Goal: Information Seeking & Learning: Understand process/instructions

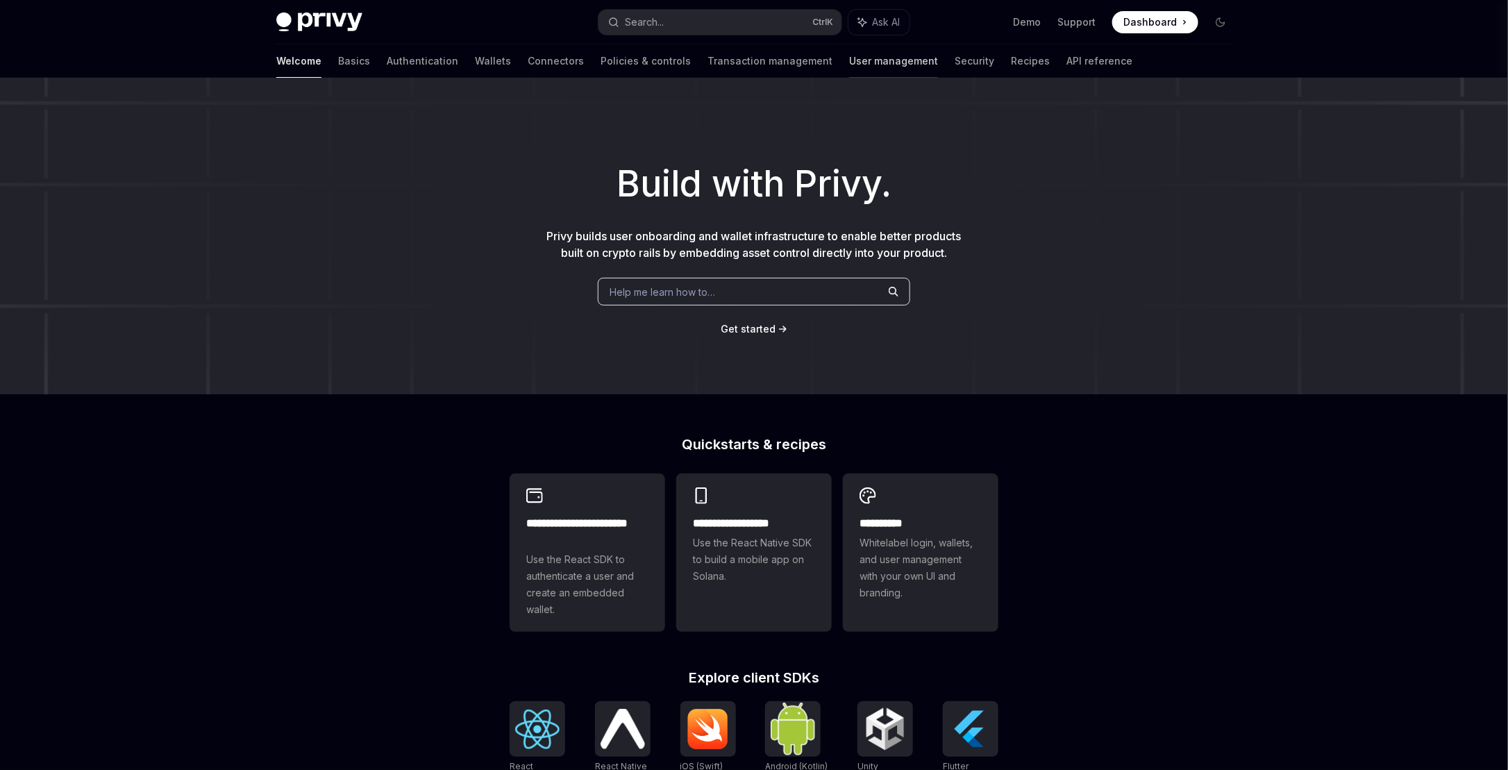
click at [849, 61] on link "User management" at bounding box center [893, 60] width 89 height 33
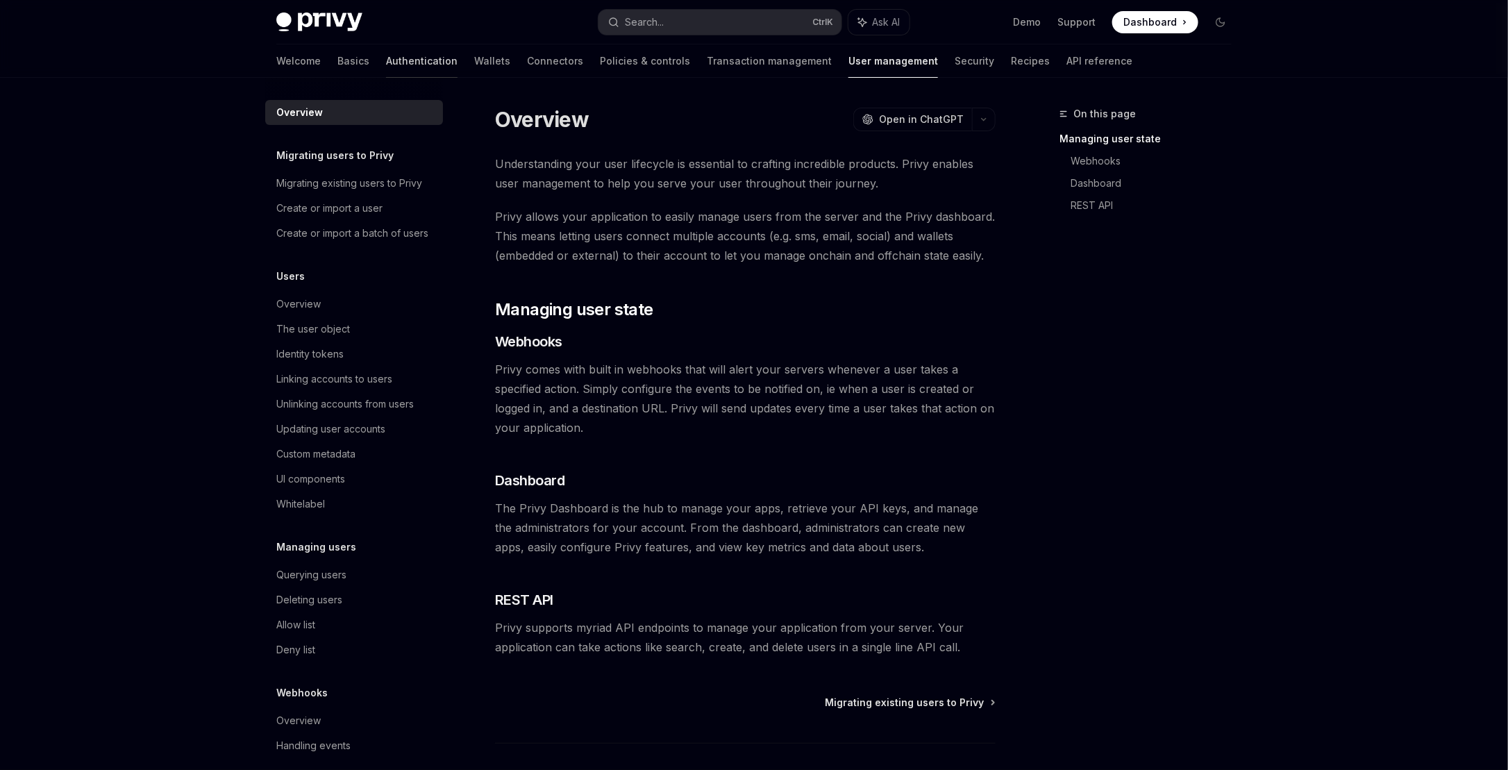
click at [386, 58] on link "Authentication" at bounding box center [421, 60] width 71 height 33
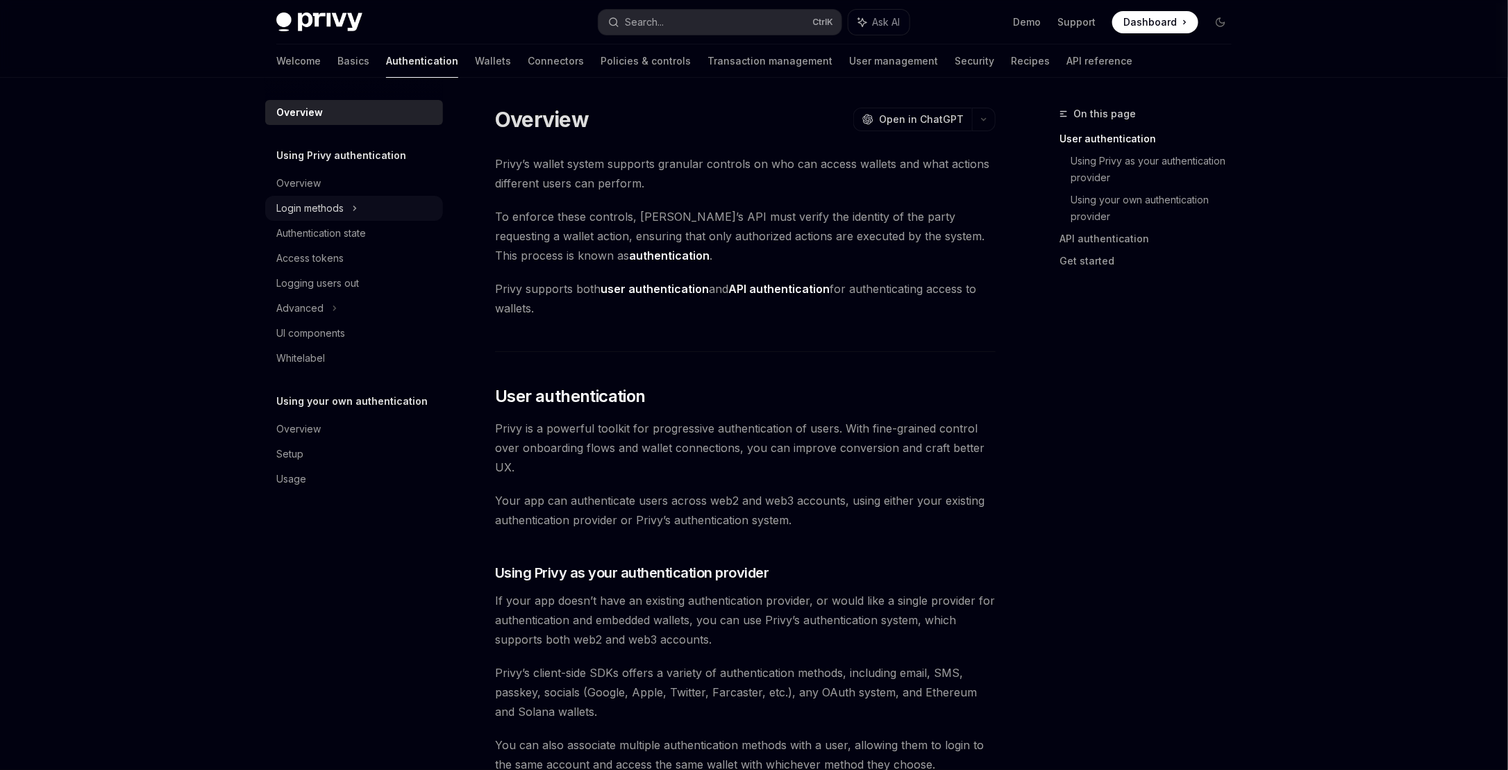
click at [362, 214] on div "Login methods" at bounding box center [354, 208] width 178 height 25
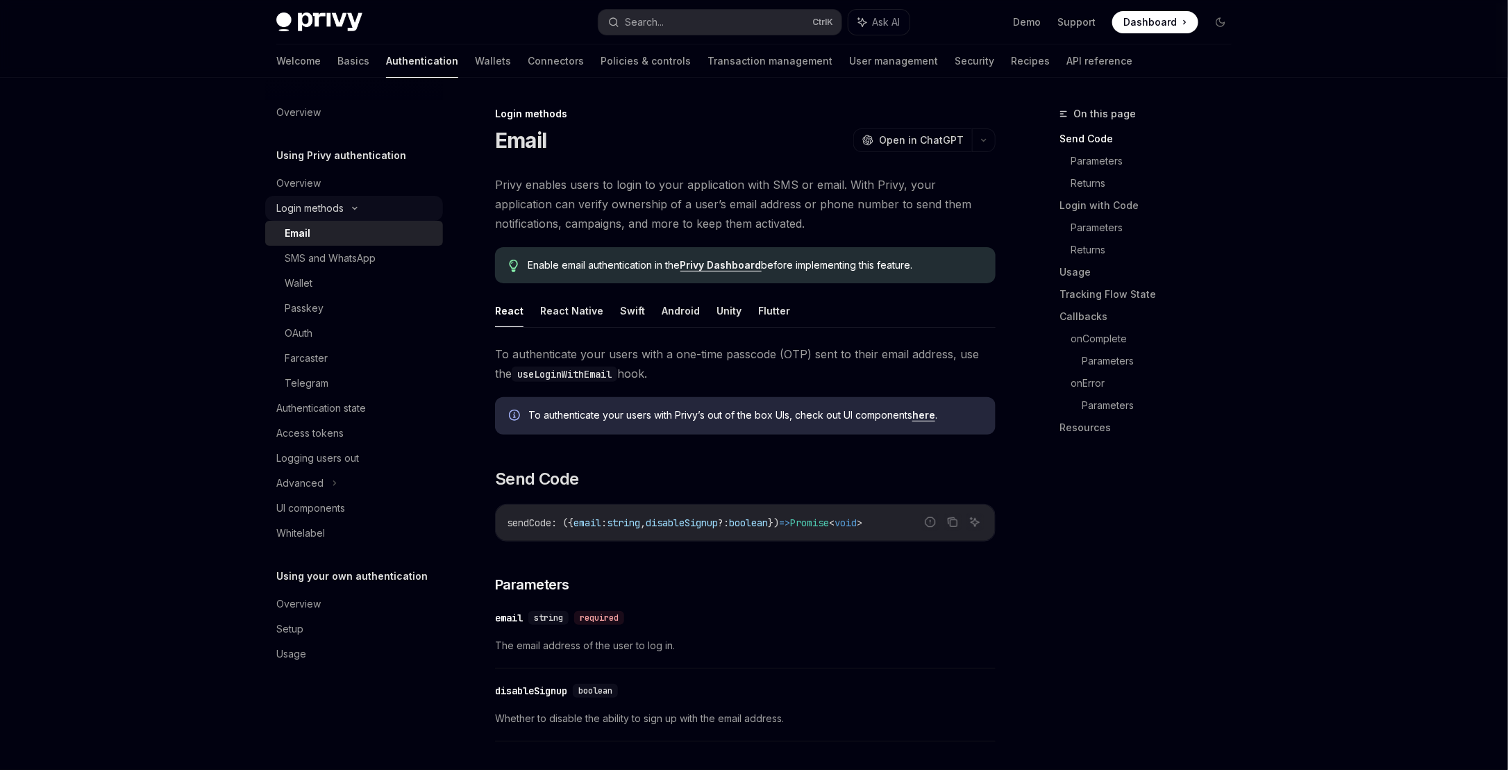
click at [357, 210] on icon at bounding box center [354, 208] width 17 height 6
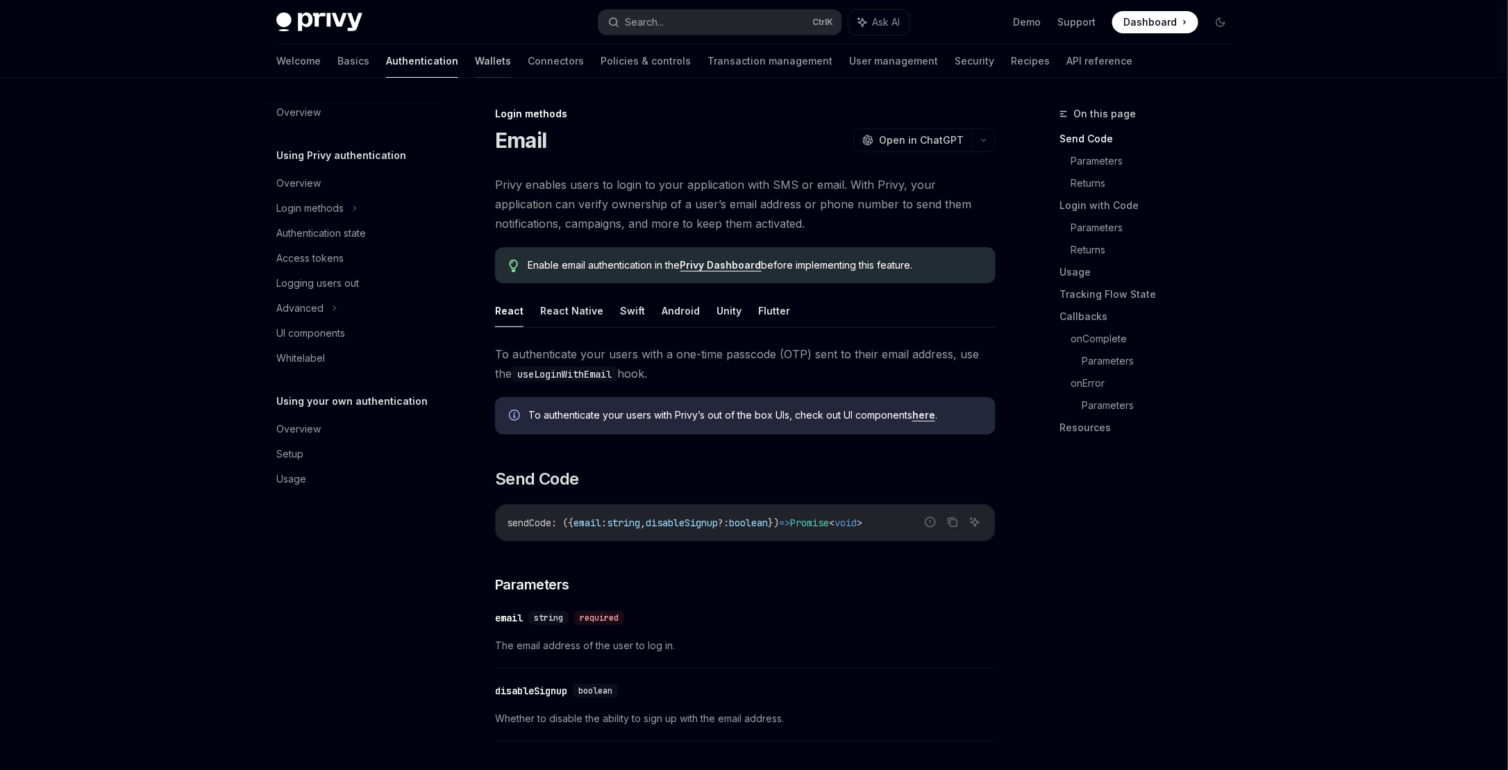
click at [475, 61] on link "Wallets" at bounding box center [493, 60] width 36 height 33
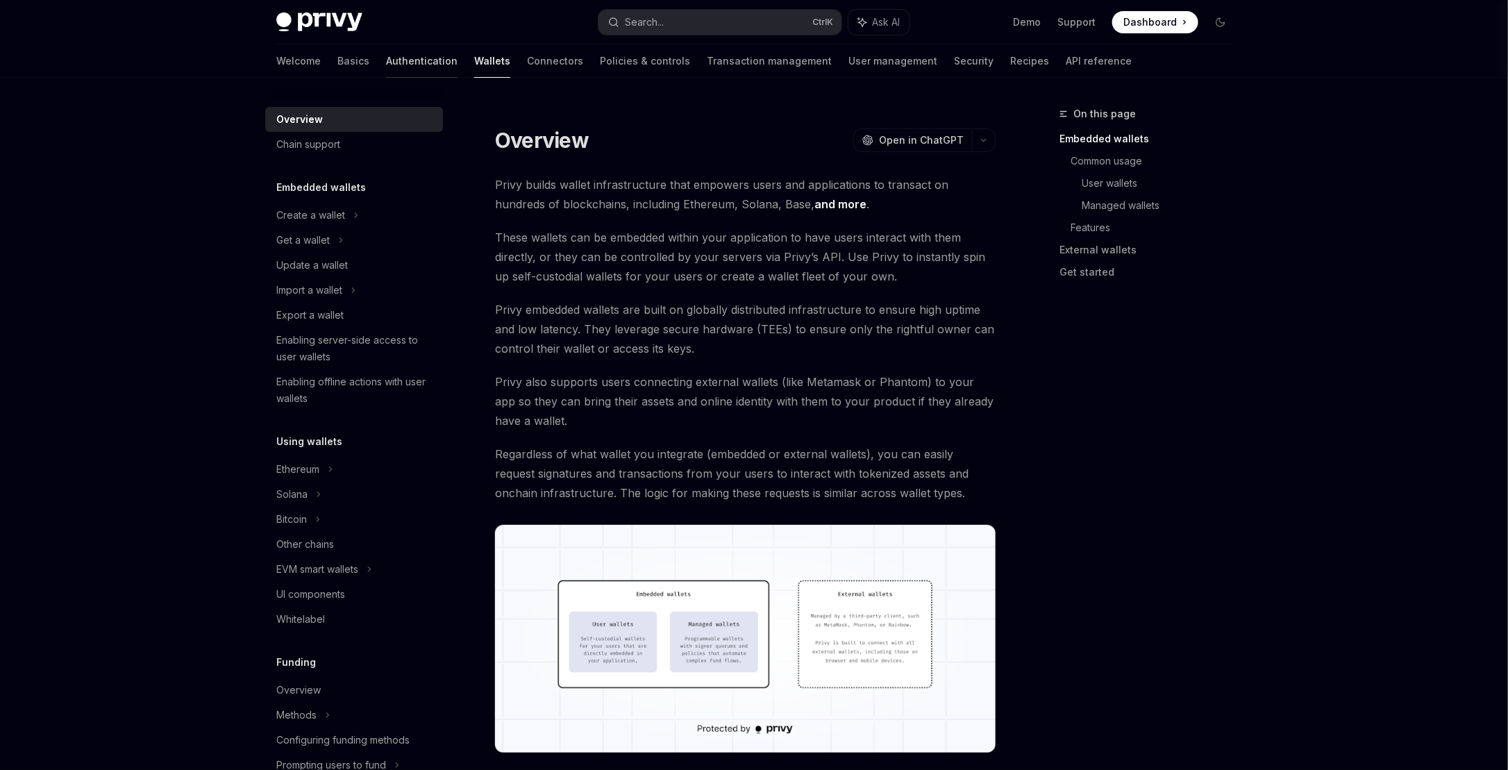
click at [386, 74] on link "Authentication" at bounding box center [421, 60] width 71 height 33
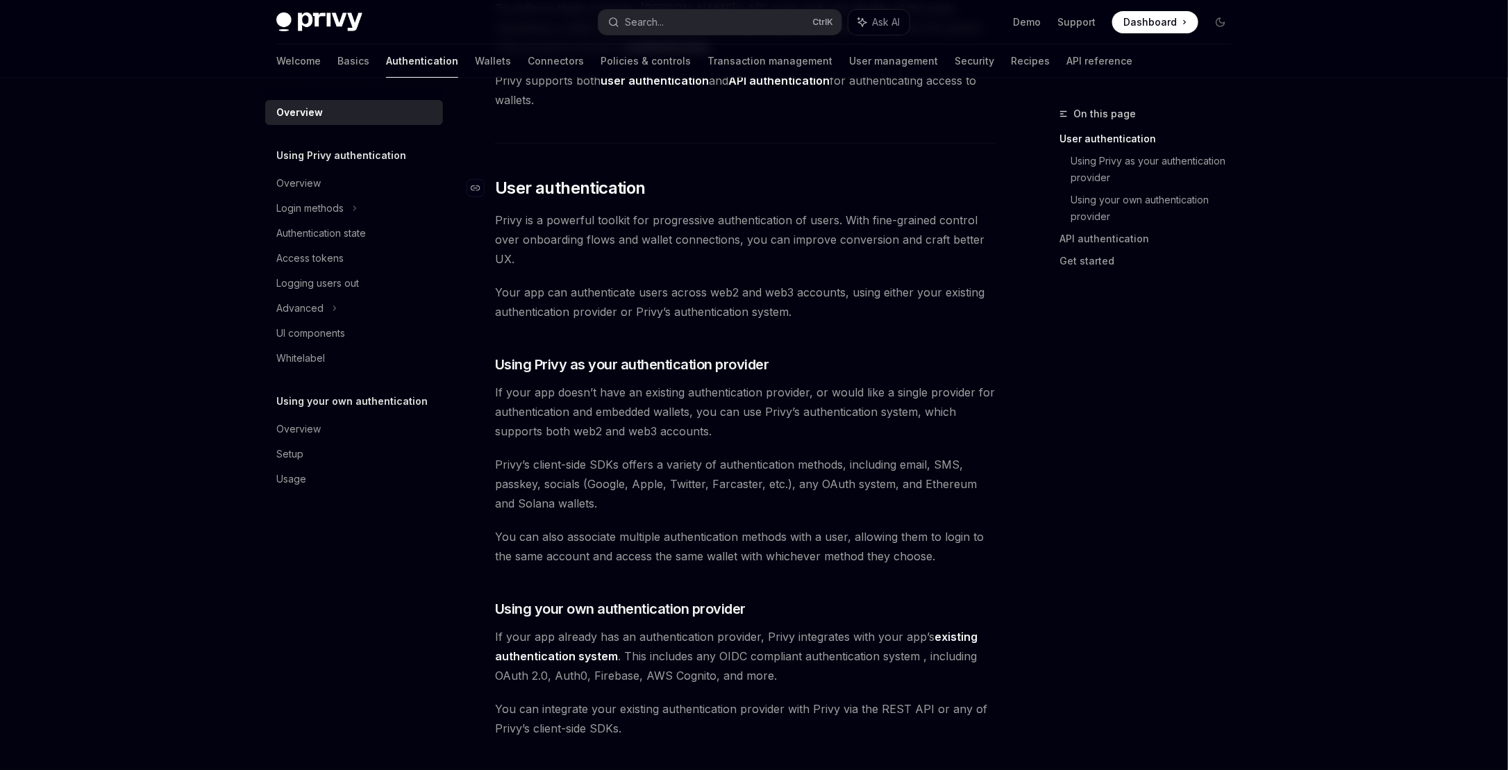
scroll to position [278, 0]
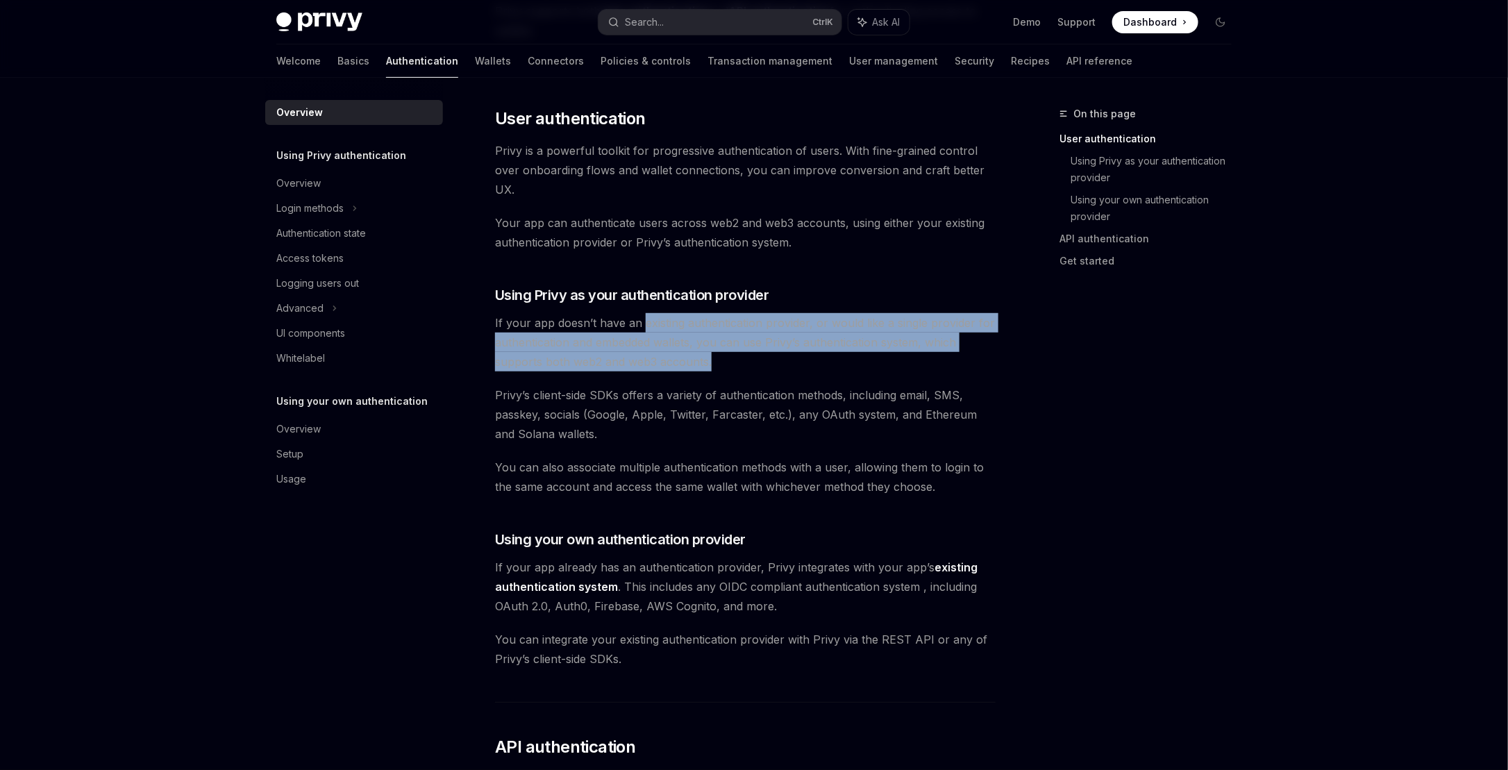
drag, startPoint x: 643, startPoint y: 328, endPoint x: 890, endPoint y: 360, distance: 249.3
click at [890, 360] on span "If your app doesn’t have an existing authentication provider, or would like a s…" at bounding box center [745, 342] width 500 height 58
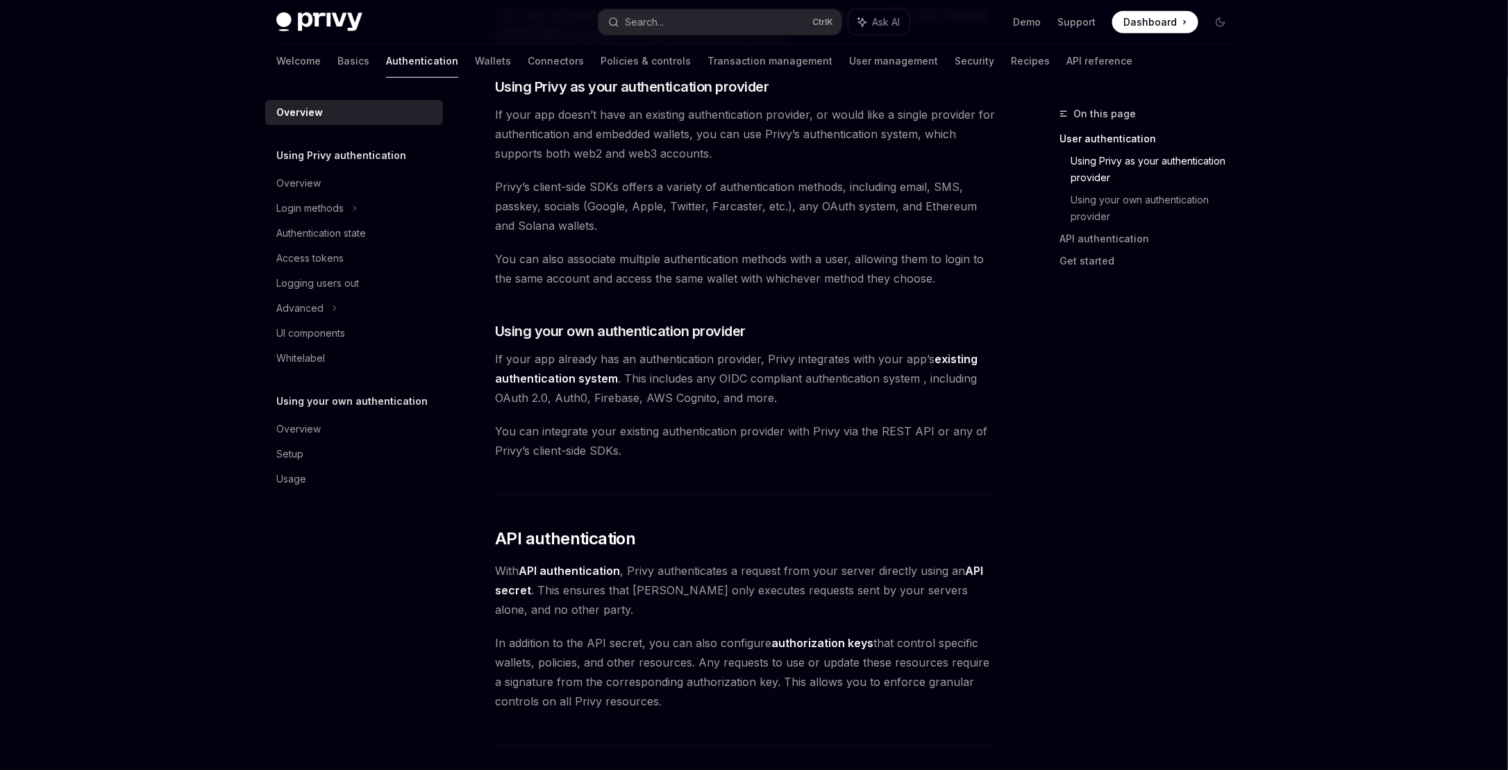
click at [767, 371] on span "If your app already has an authentication provider, Privy integrates with your …" at bounding box center [745, 378] width 500 height 58
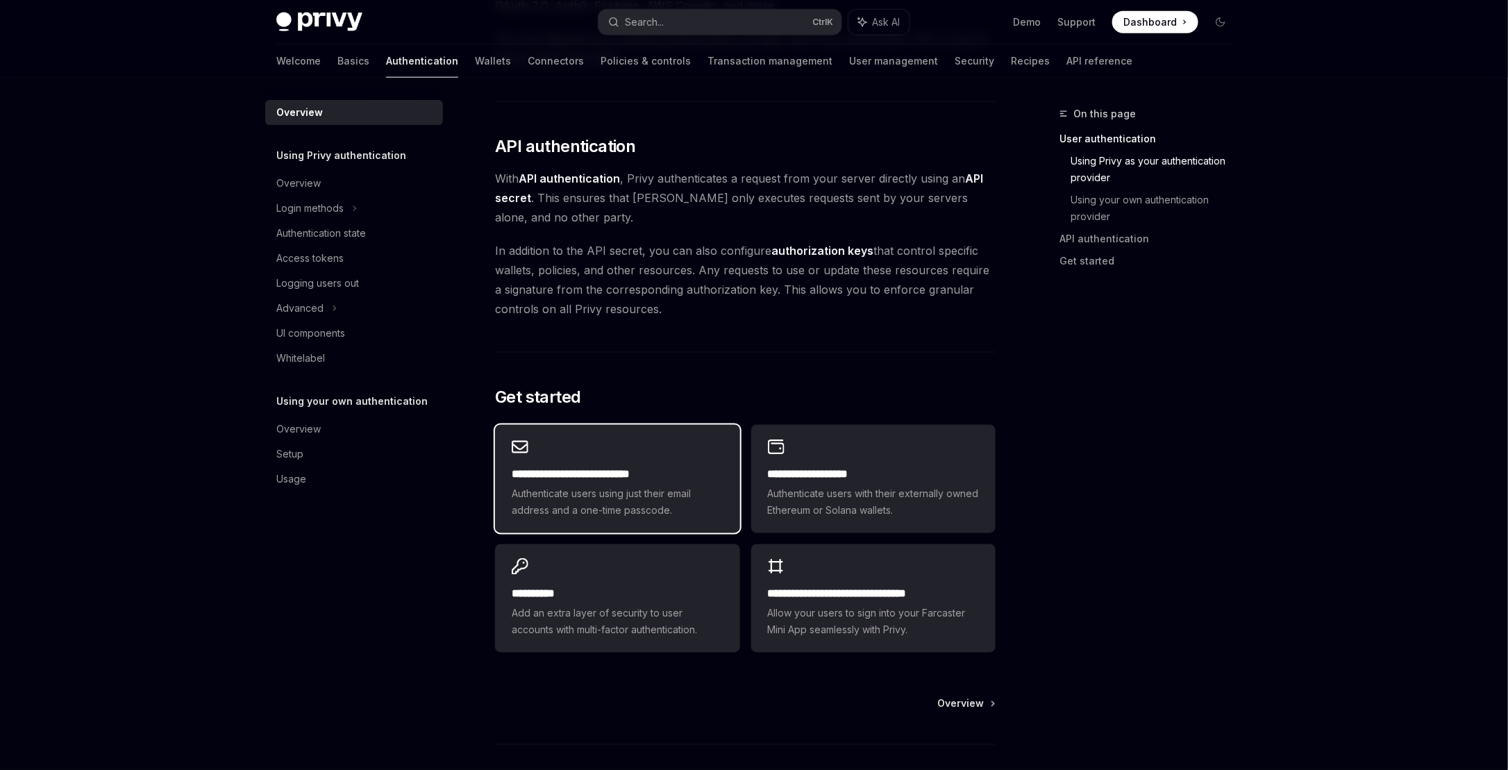
scroll to position [971, 0]
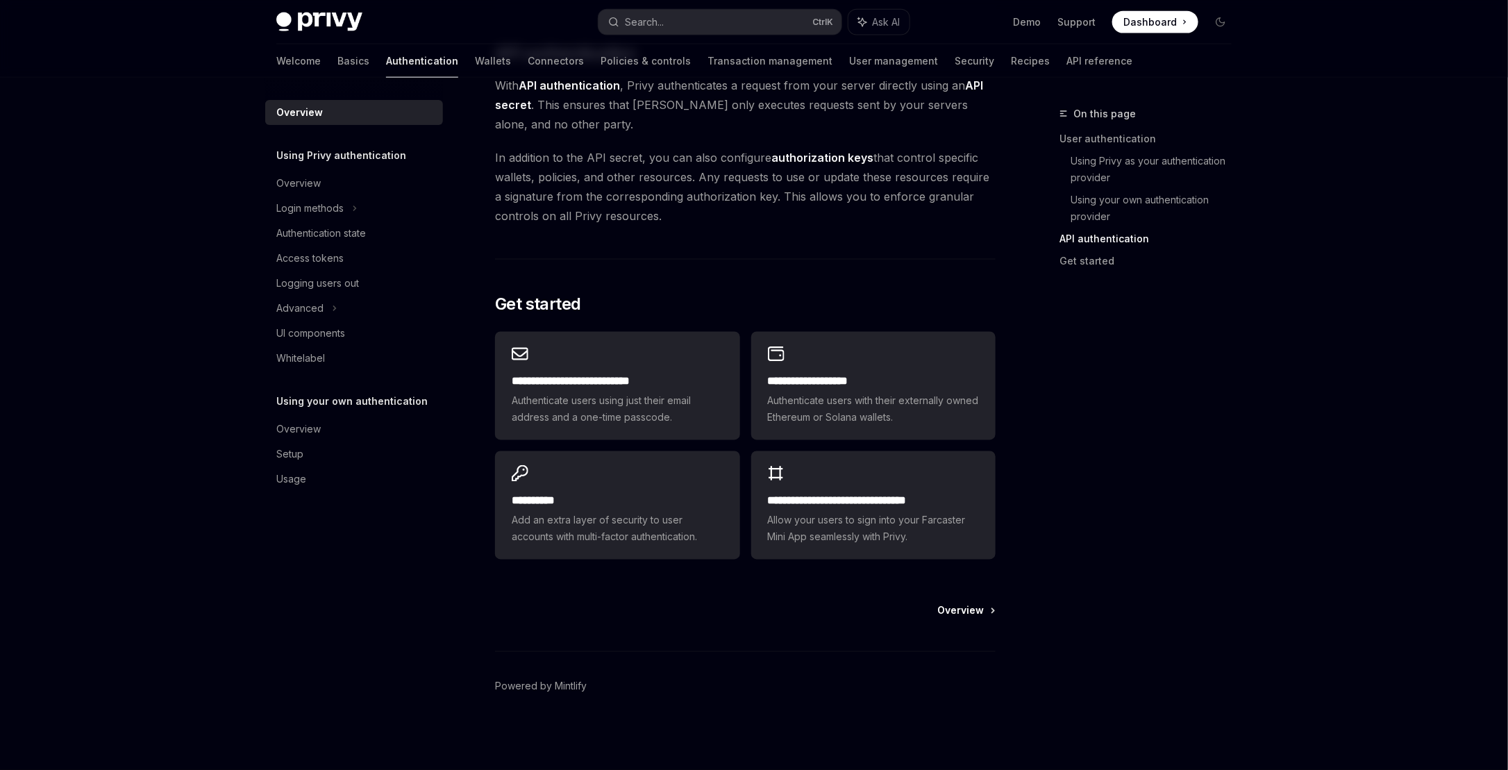
click at [969, 612] on span "Overview" at bounding box center [960, 611] width 47 height 14
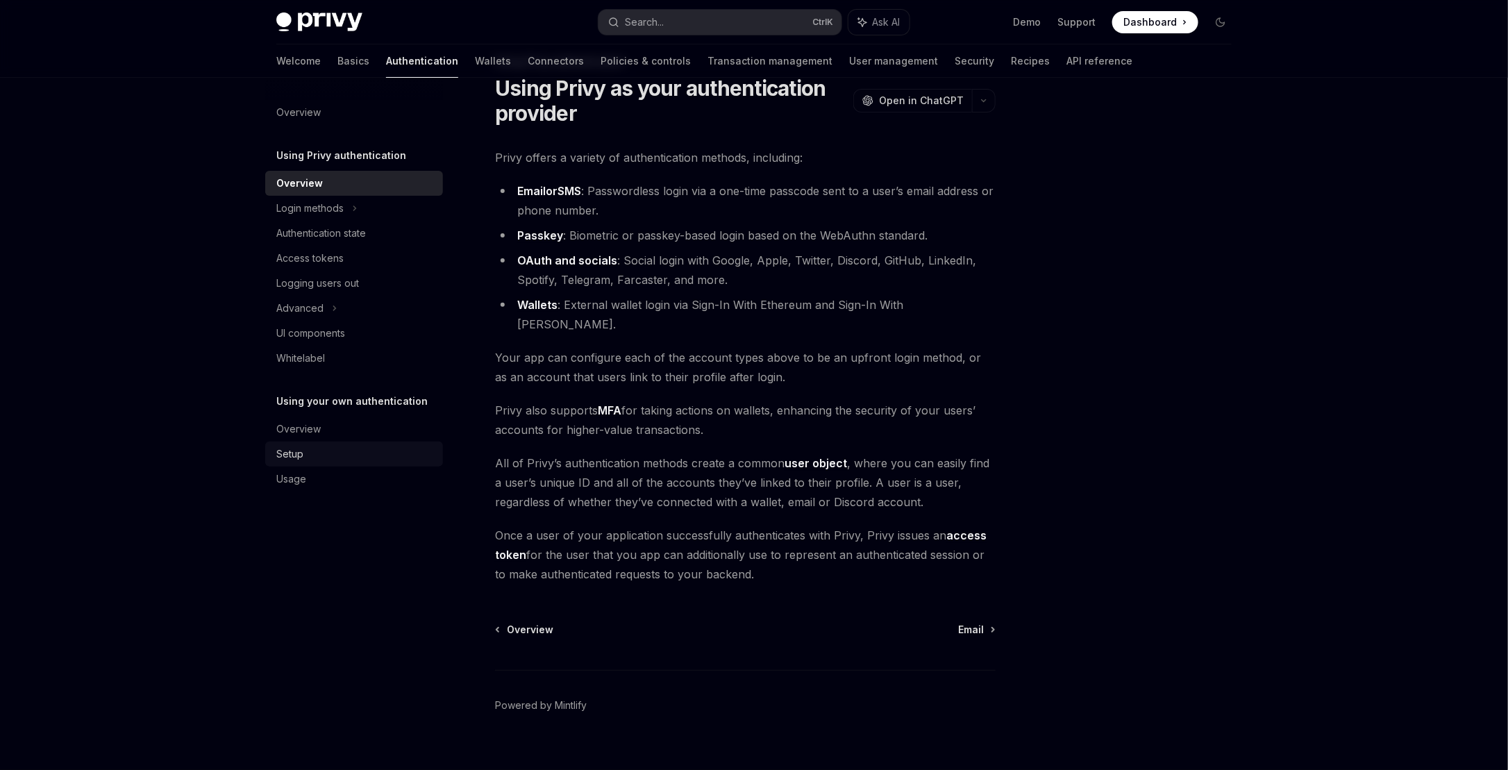
click at [307, 453] on div "Setup" at bounding box center [355, 454] width 158 height 17
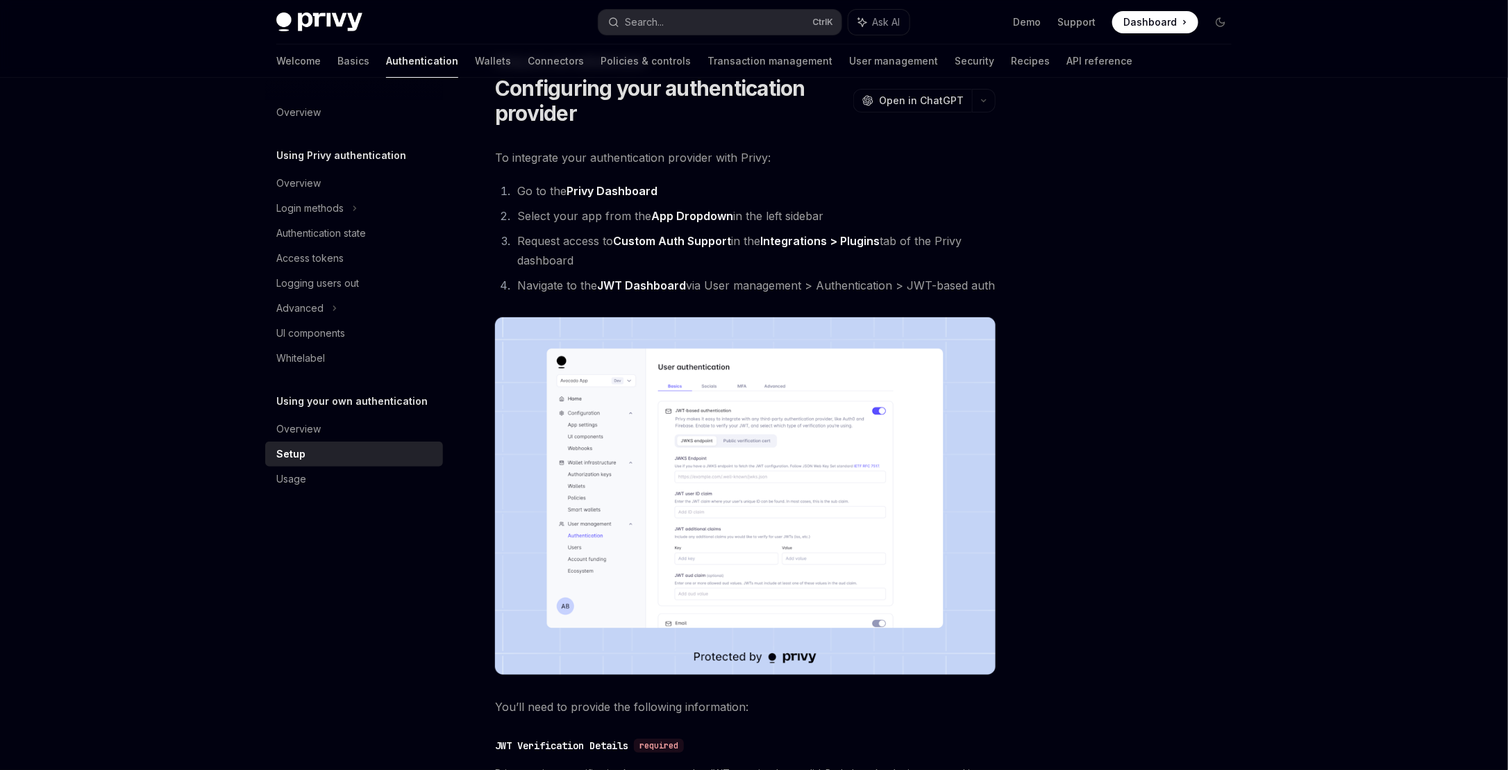
scroll to position [527, 0]
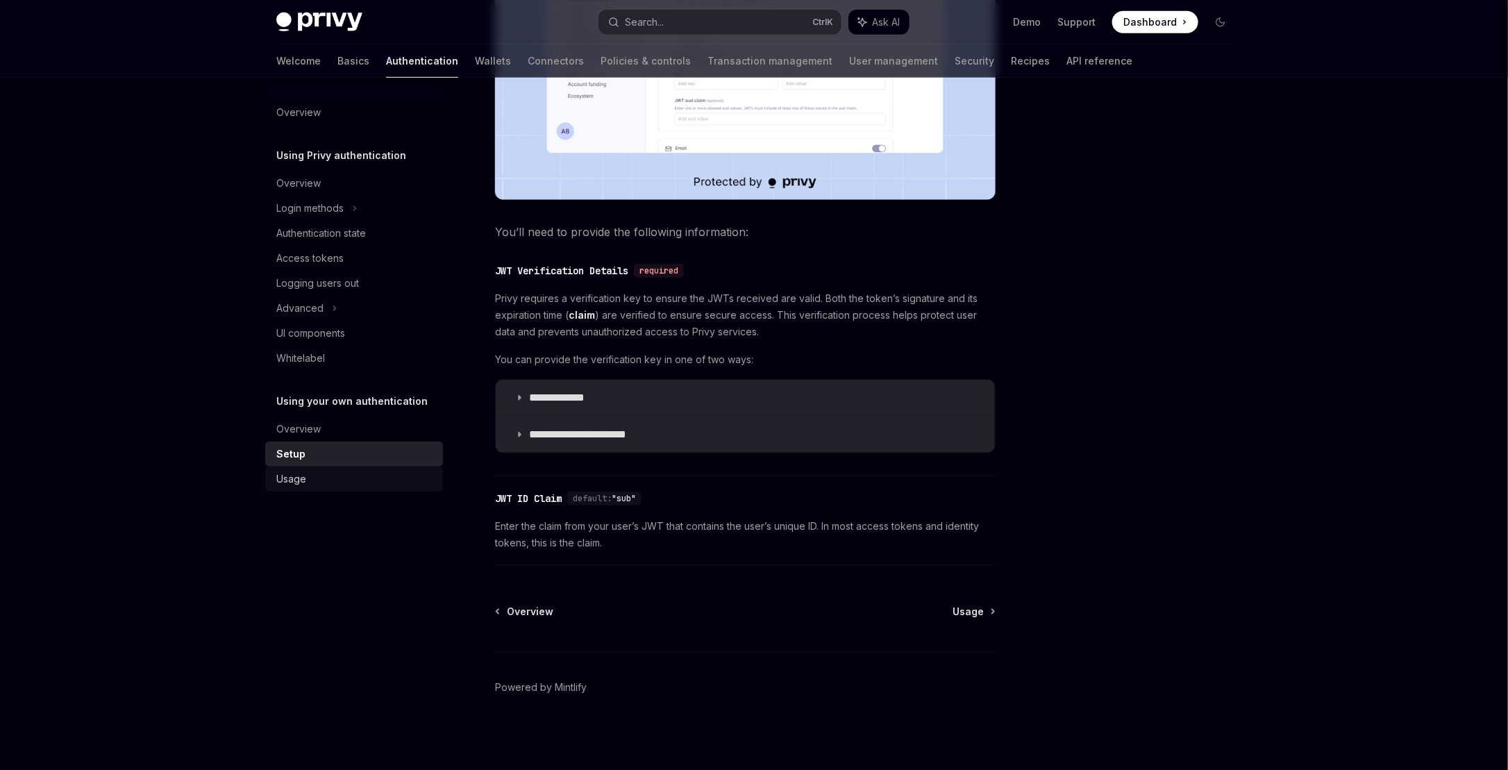
click at [324, 487] on div "Usage" at bounding box center [355, 479] width 158 height 17
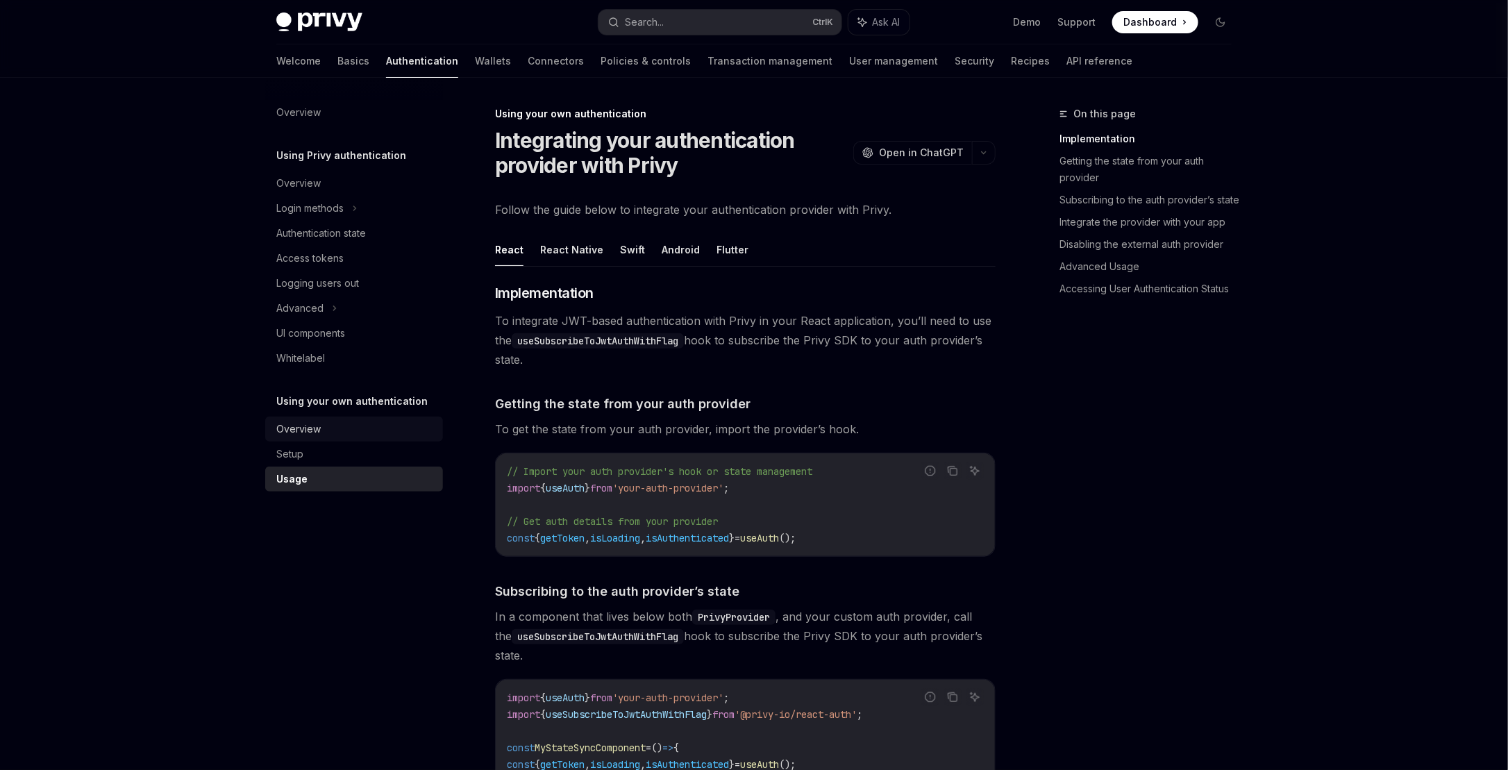
click at [348, 437] on div "Overview" at bounding box center [355, 429] width 158 height 17
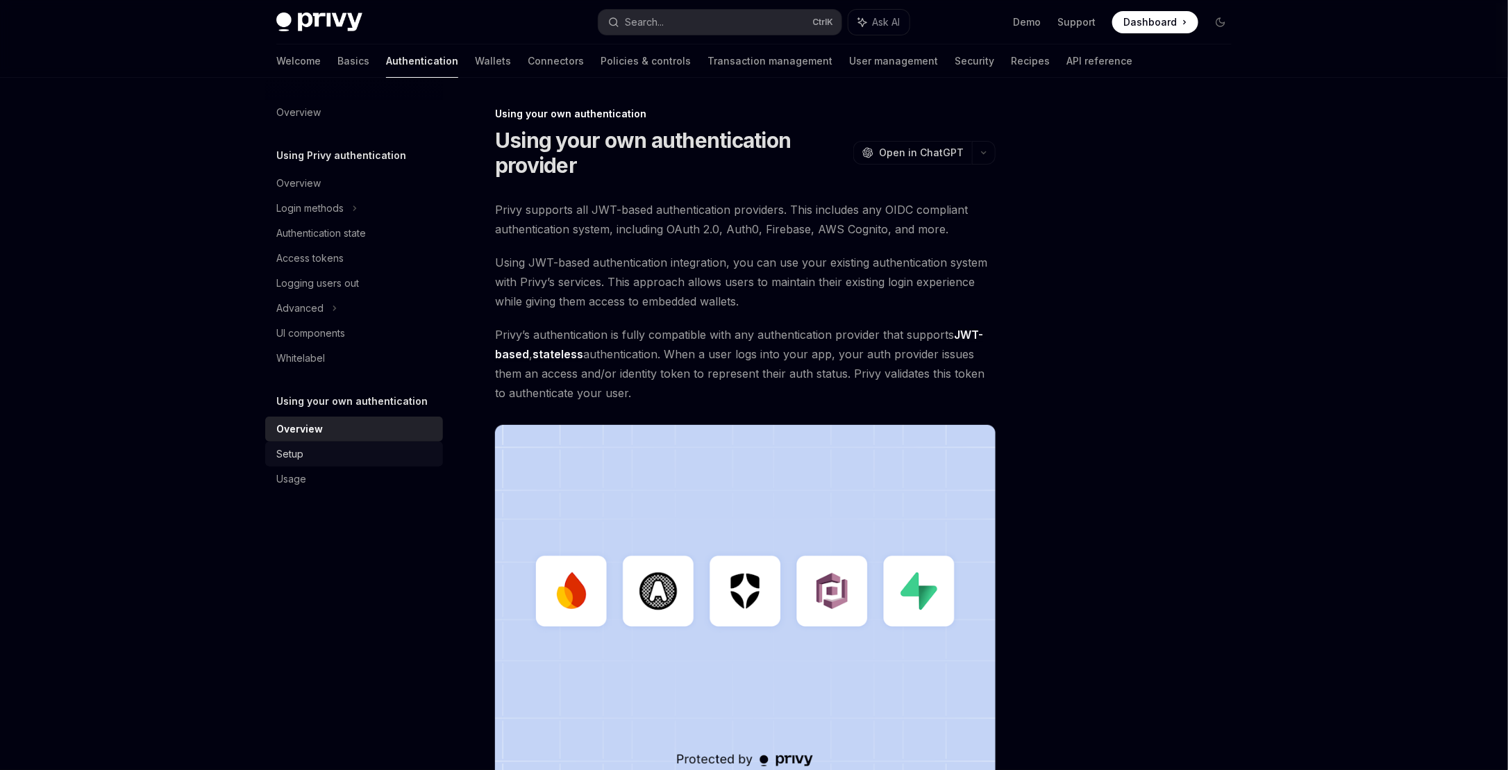
click at [347, 460] on div "Setup" at bounding box center [355, 454] width 158 height 17
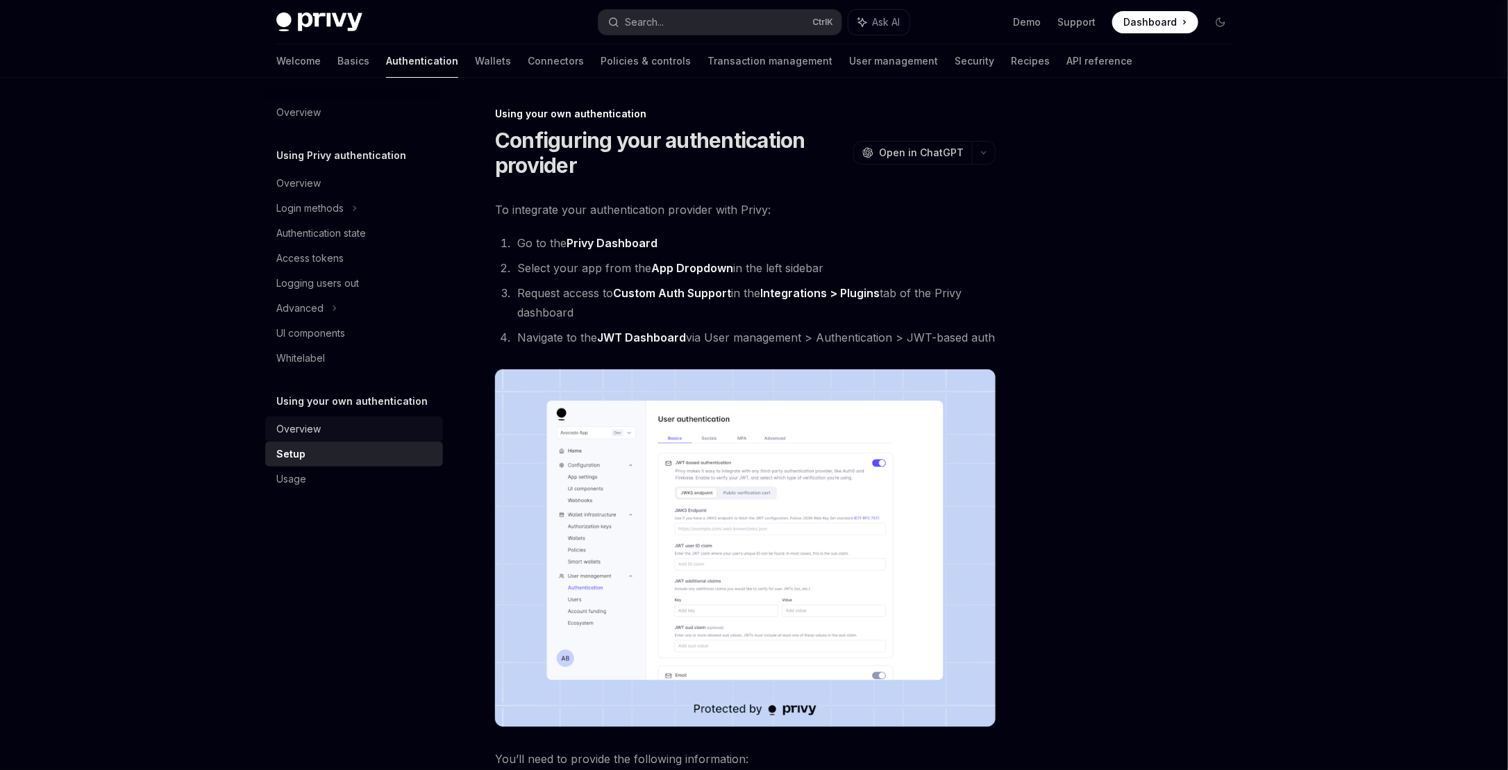
click at [348, 432] on div "Overview" at bounding box center [355, 429] width 158 height 17
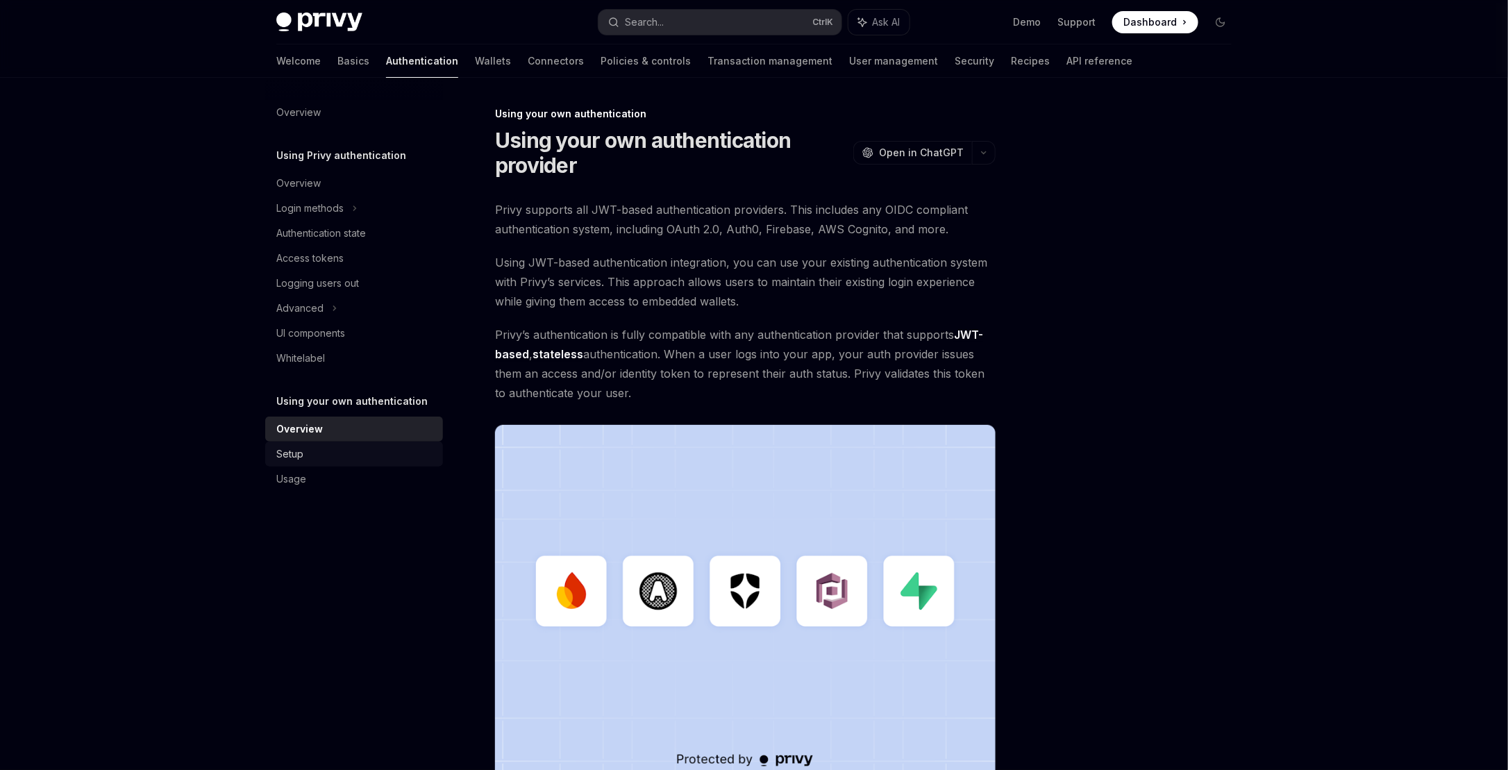
click at [350, 453] on div "Setup" at bounding box center [355, 454] width 158 height 17
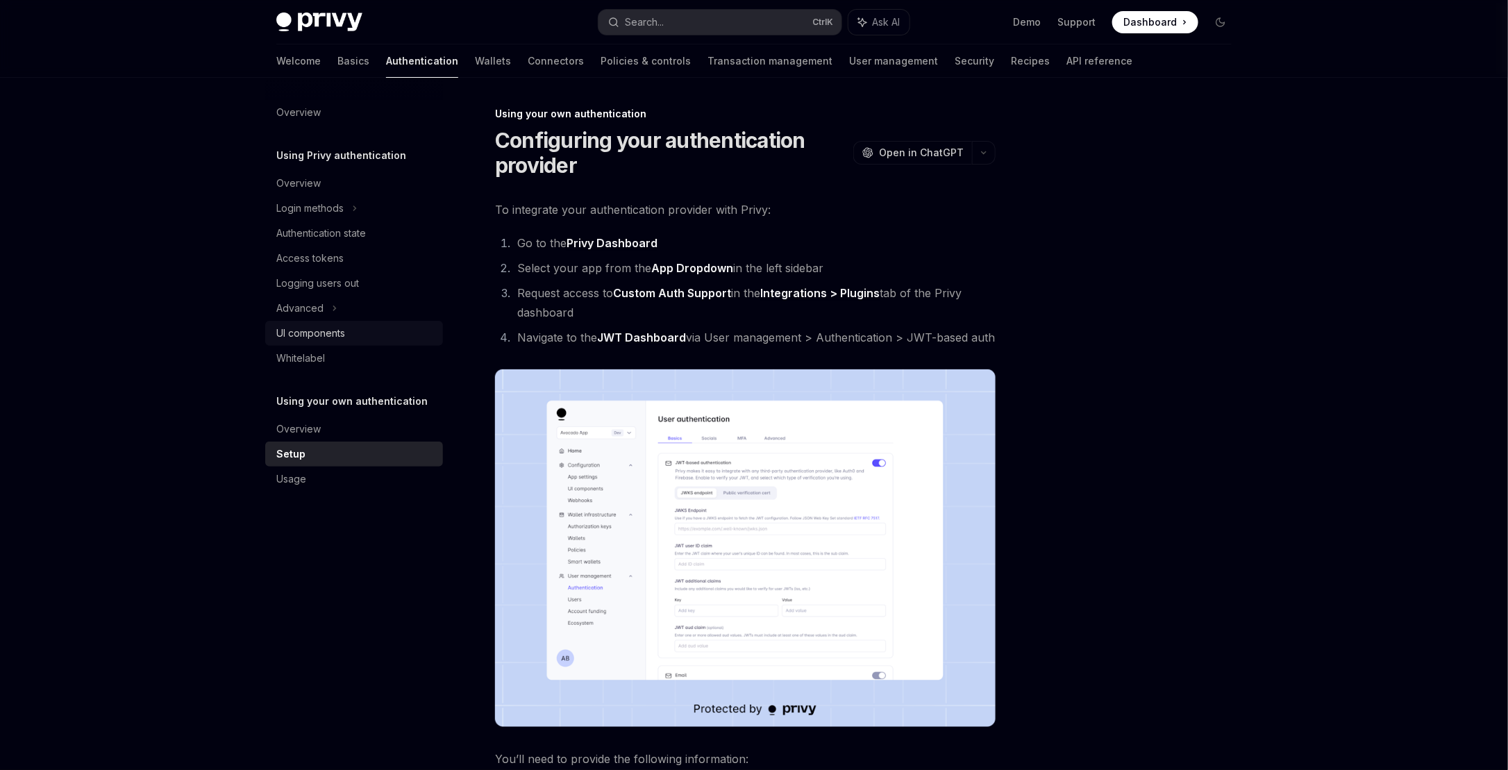
click at [329, 332] on div "UI components" at bounding box center [310, 333] width 69 height 17
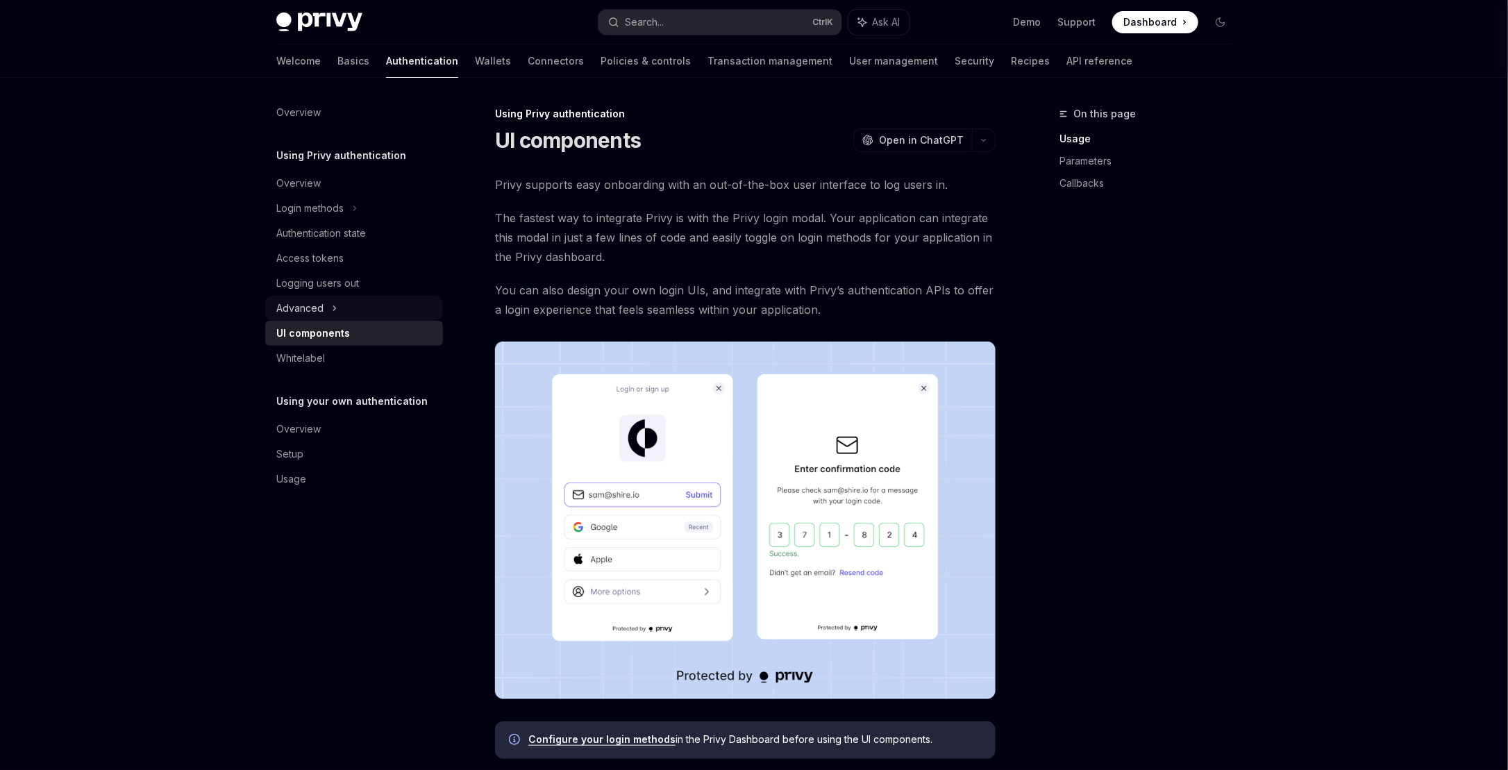
click at [328, 315] on div "Advanced" at bounding box center [354, 308] width 178 height 25
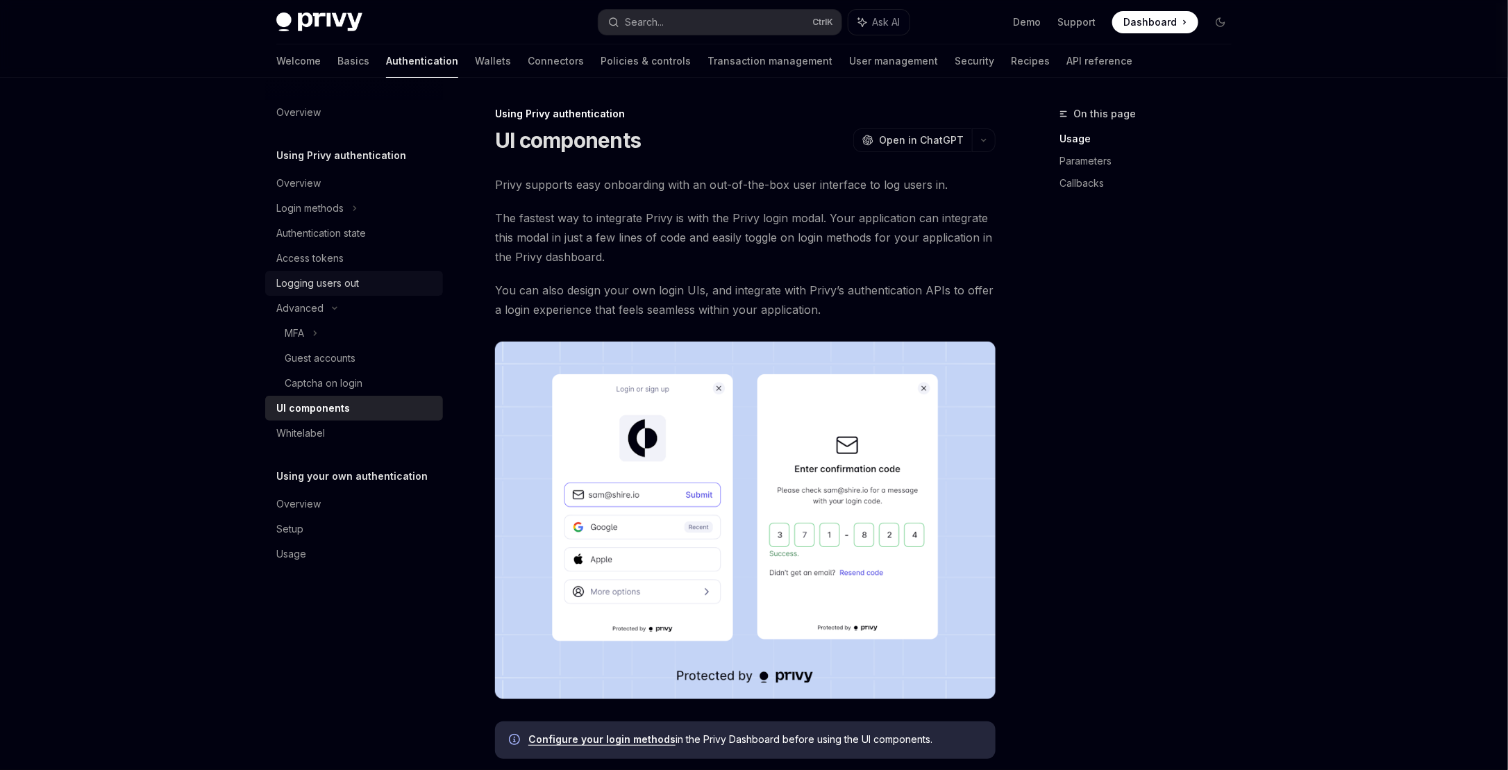
click at [340, 282] on div "Logging users out" at bounding box center [317, 283] width 83 height 17
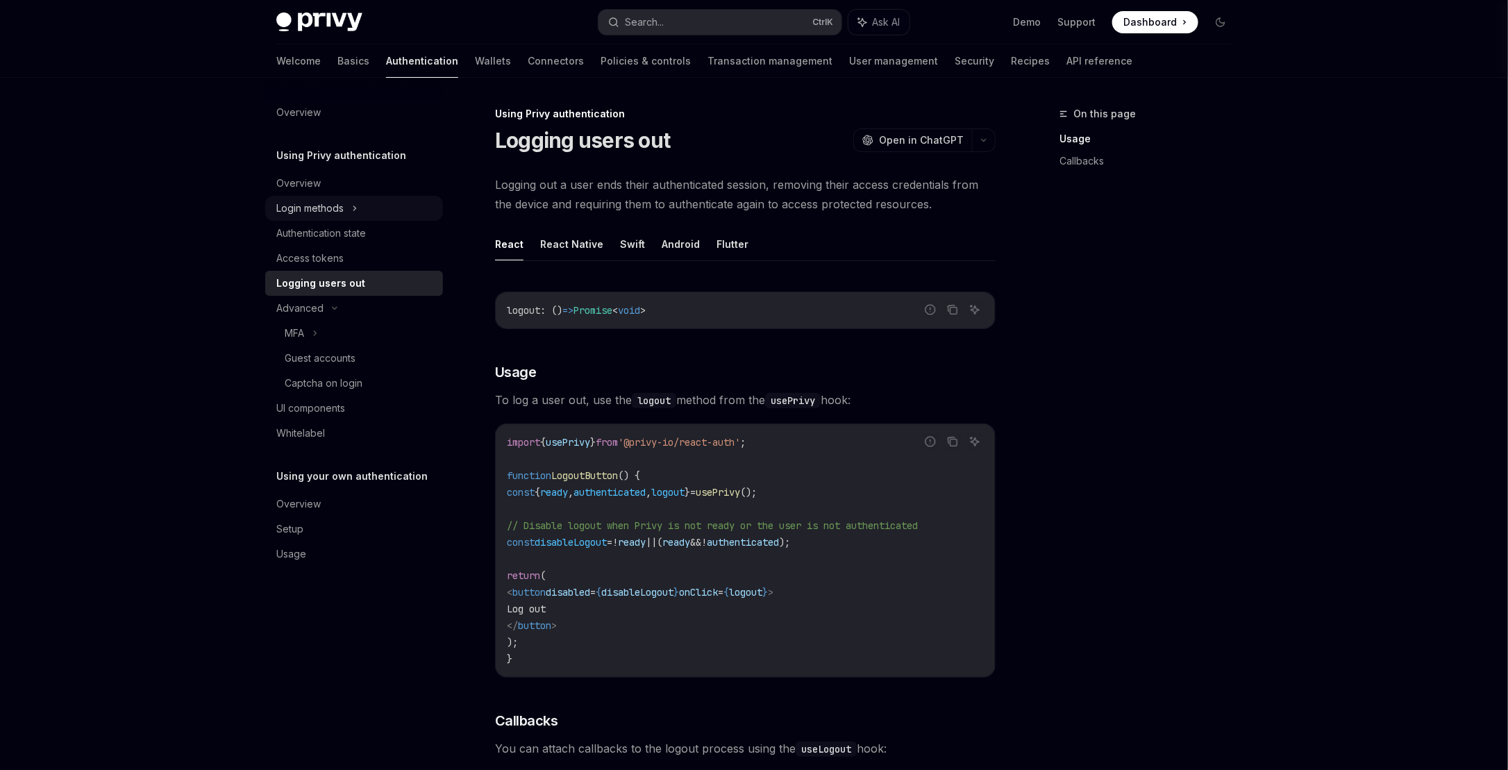
click at [351, 218] on div "Login methods" at bounding box center [354, 208] width 178 height 25
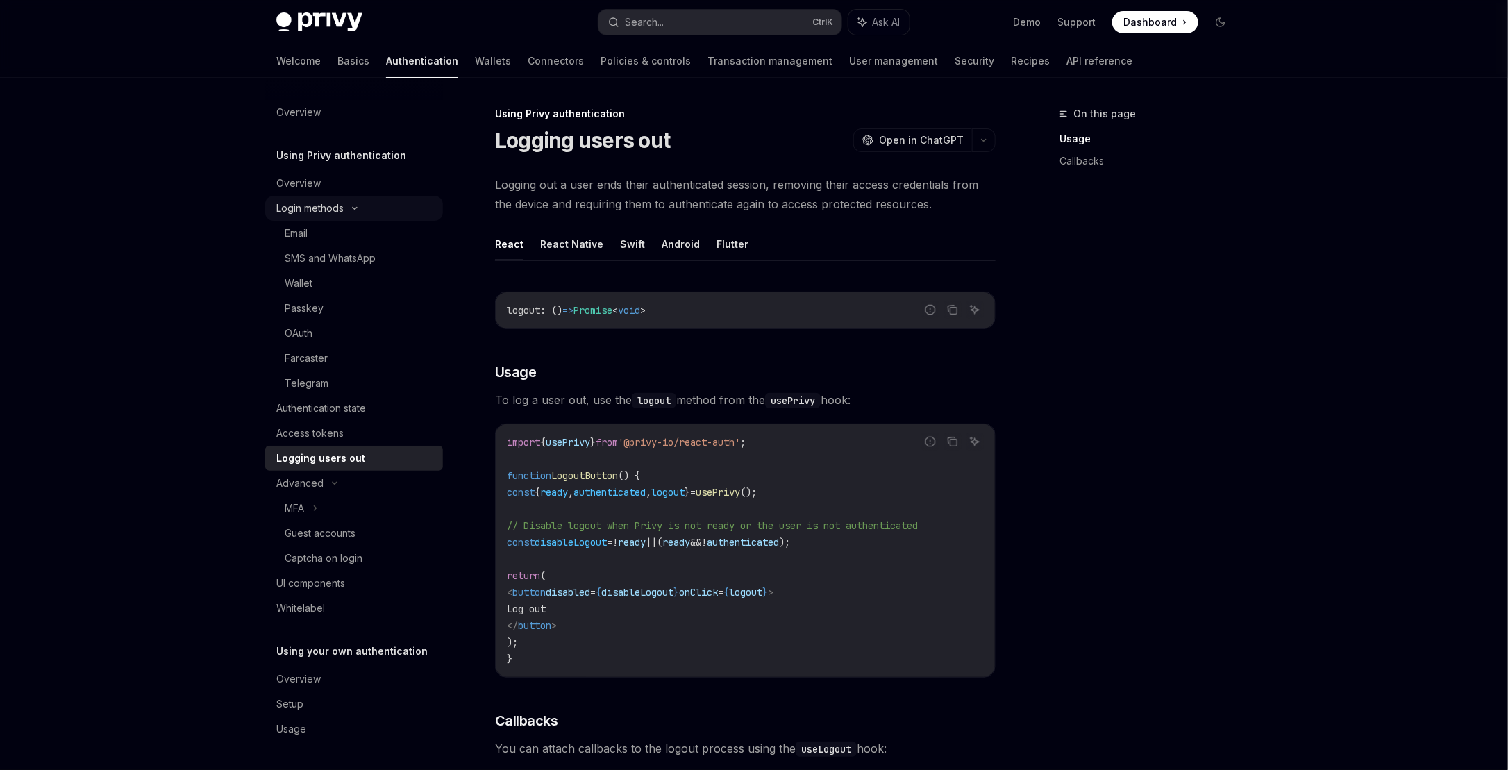
click at [357, 203] on div "Login methods" at bounding box center [354, 208] width 178 height 25
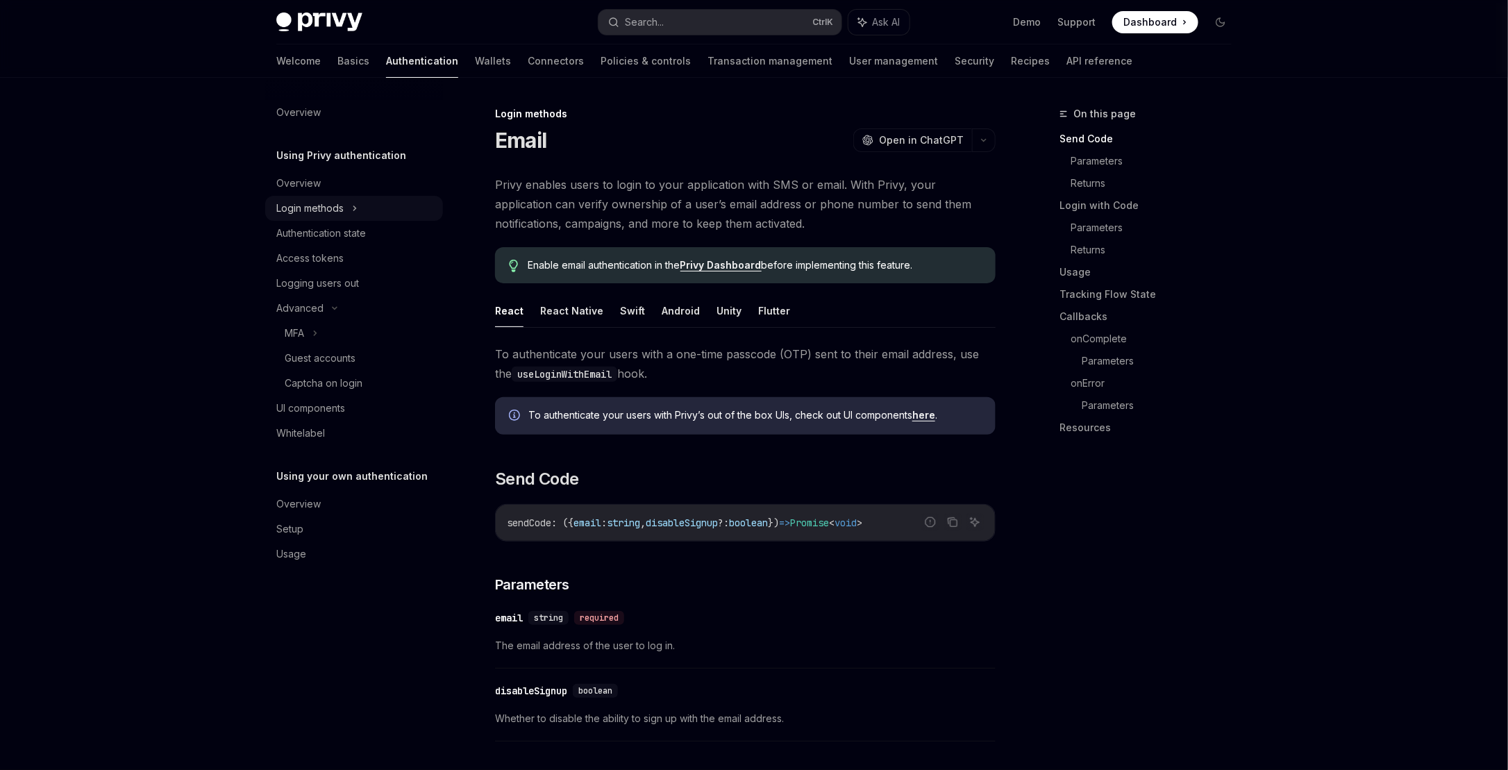
click at [357, 203] on icon at bounding box center [355, 208] width 6 height 17
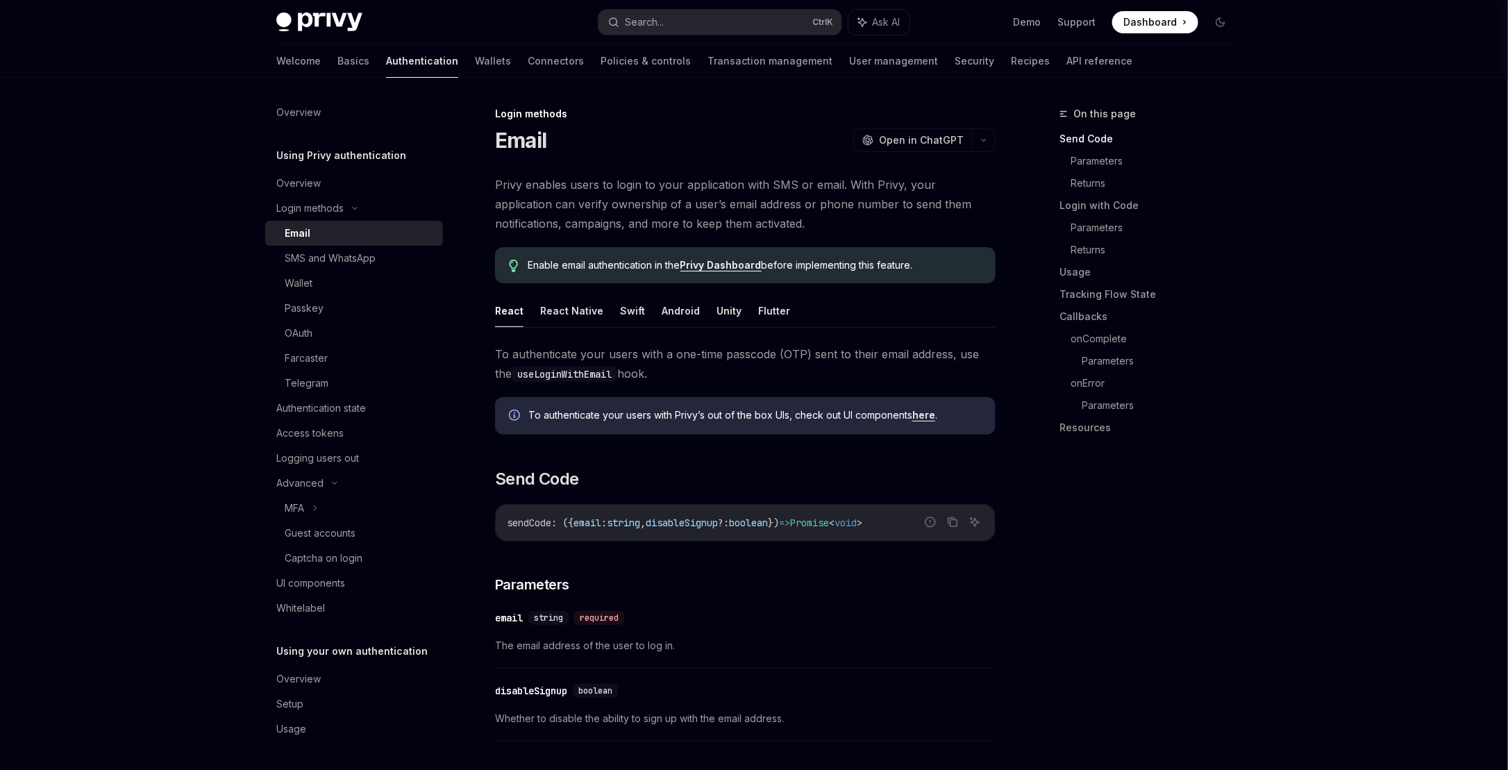
click at [350, 416] on link "Authentication state" at bounding box center [354, 408] width 178 height 25
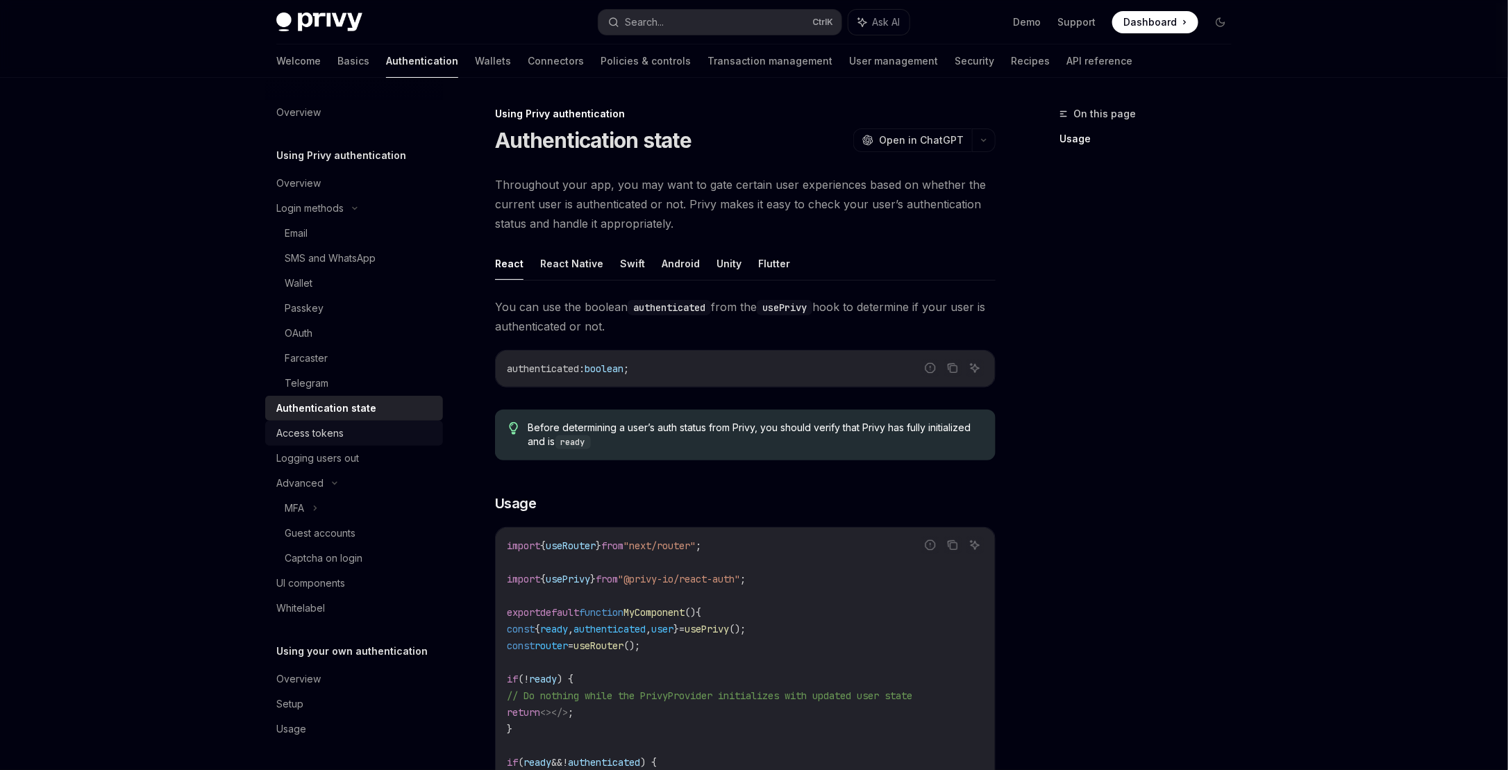
click at [332, 441] on link "Access tokens" at bounding box center [354, 433] width 178 height 25
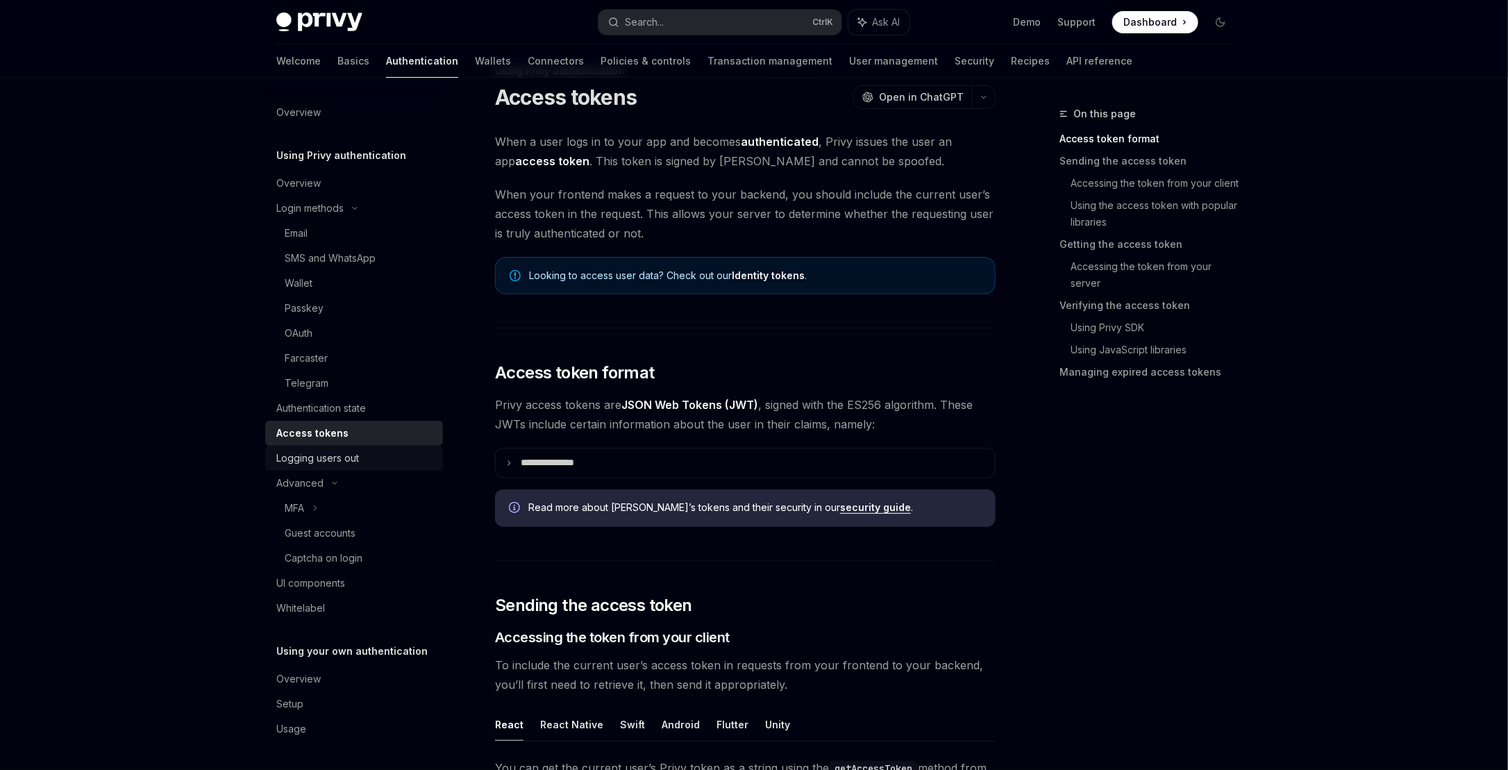
scroll to position [69, 0]
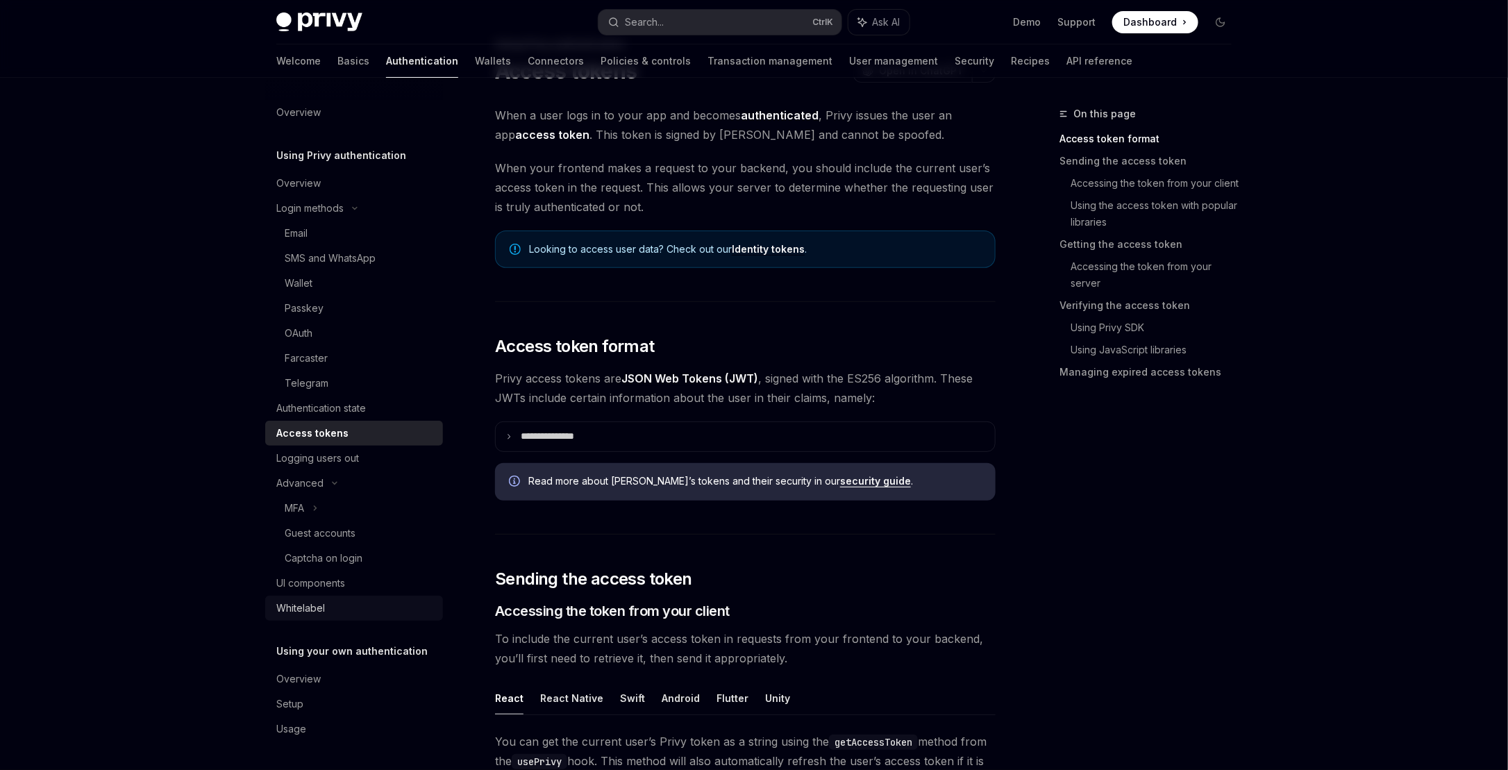
click at [342, 600] on div "Whitelabel" at bounding box center [355, 608] width 158 height 17
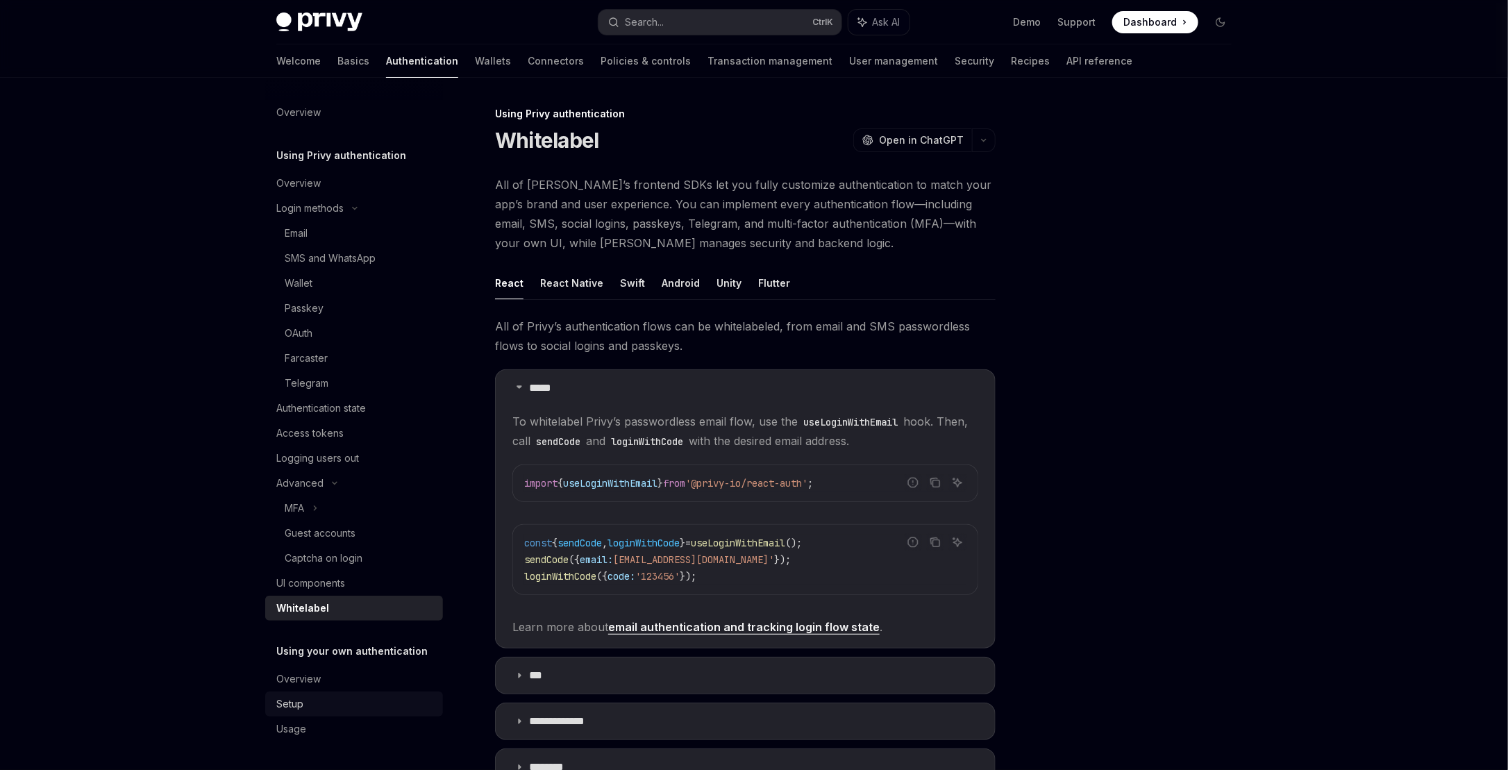
click at [337, 707] on div "Setup" at bounding box center [355, 704] width 158 height 17
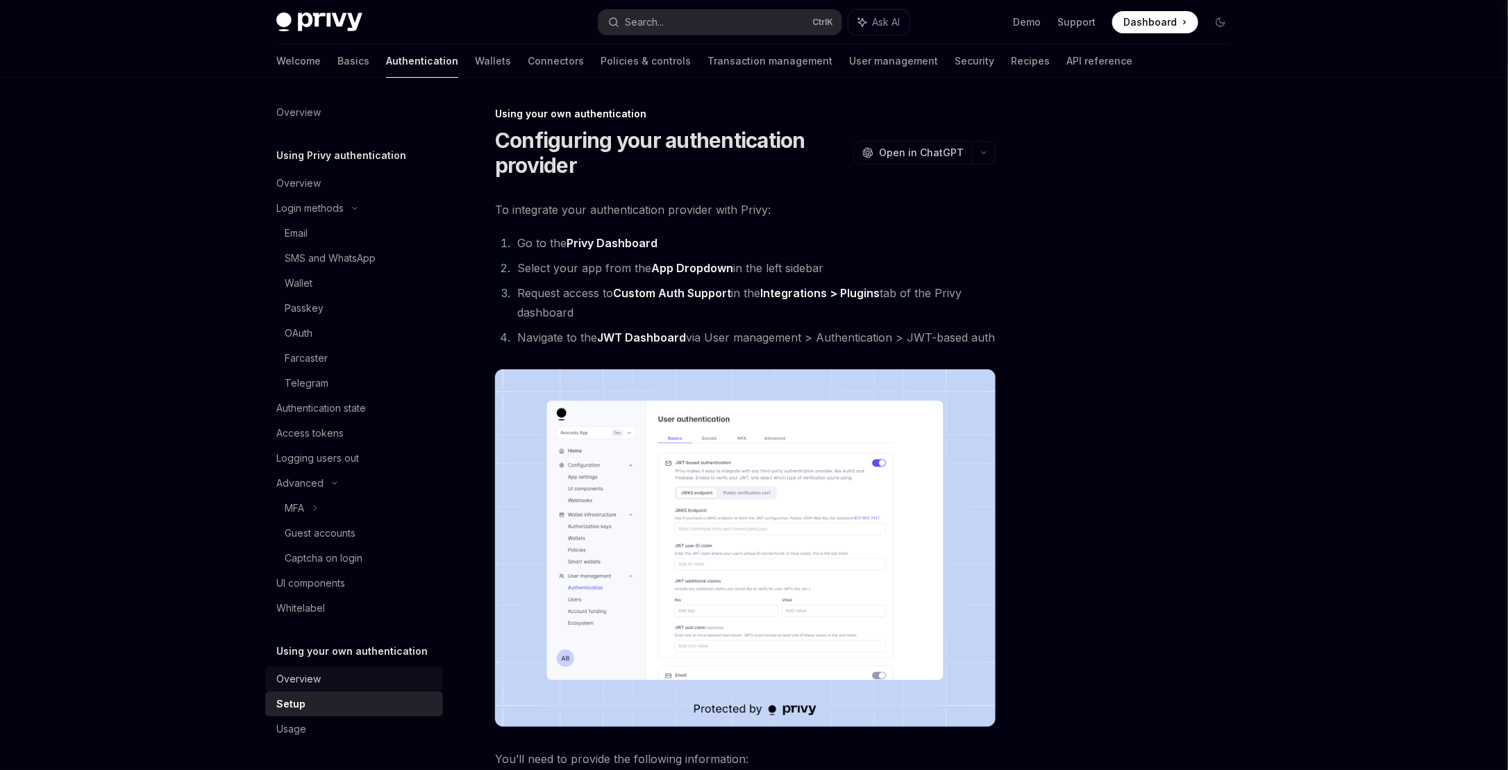
click at [337, 682] on div "Overview" at bounding box center [355, 679] width 158 height 17
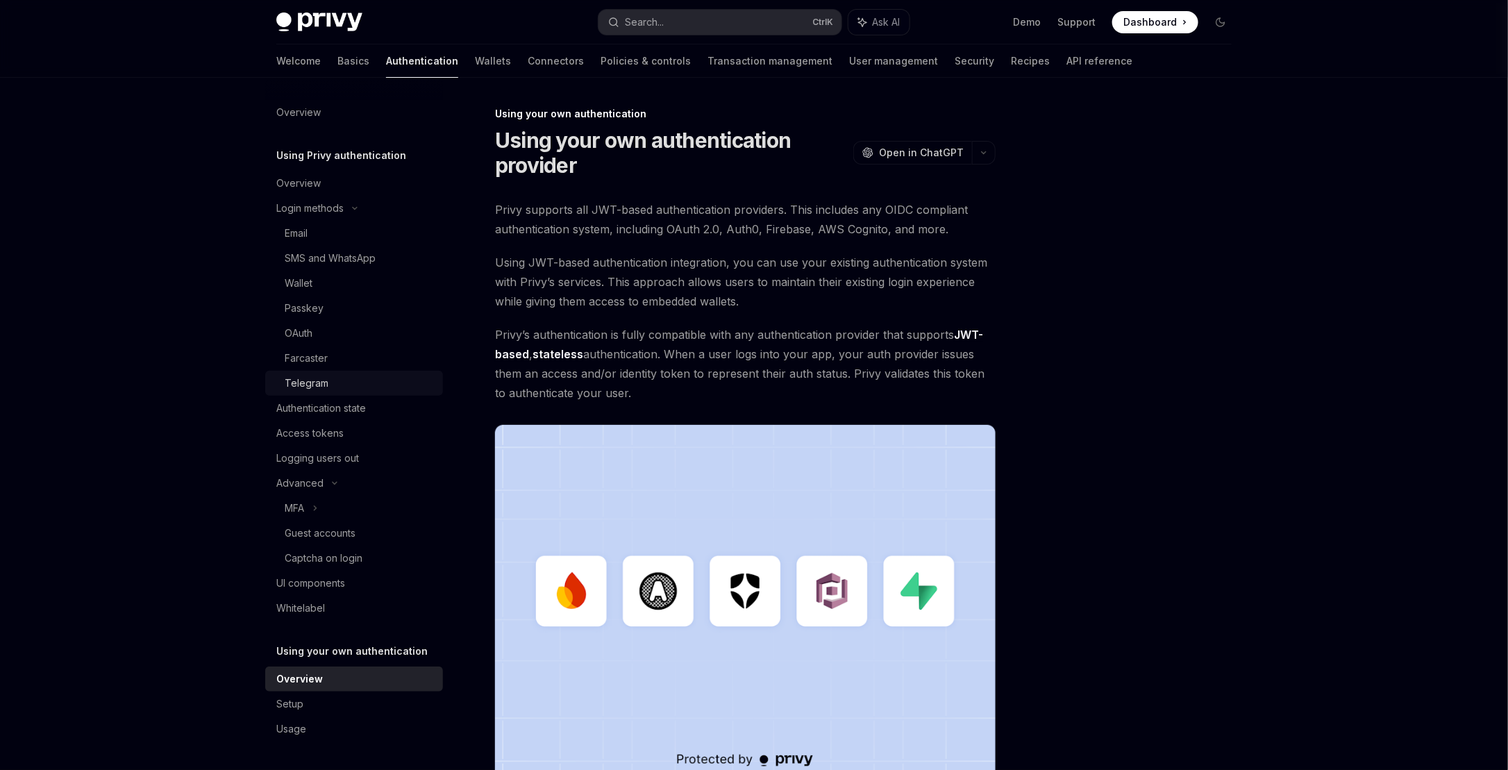
click at [317, 371] on link "Telegram" at bounding box center [354, 383] width 178 height 25
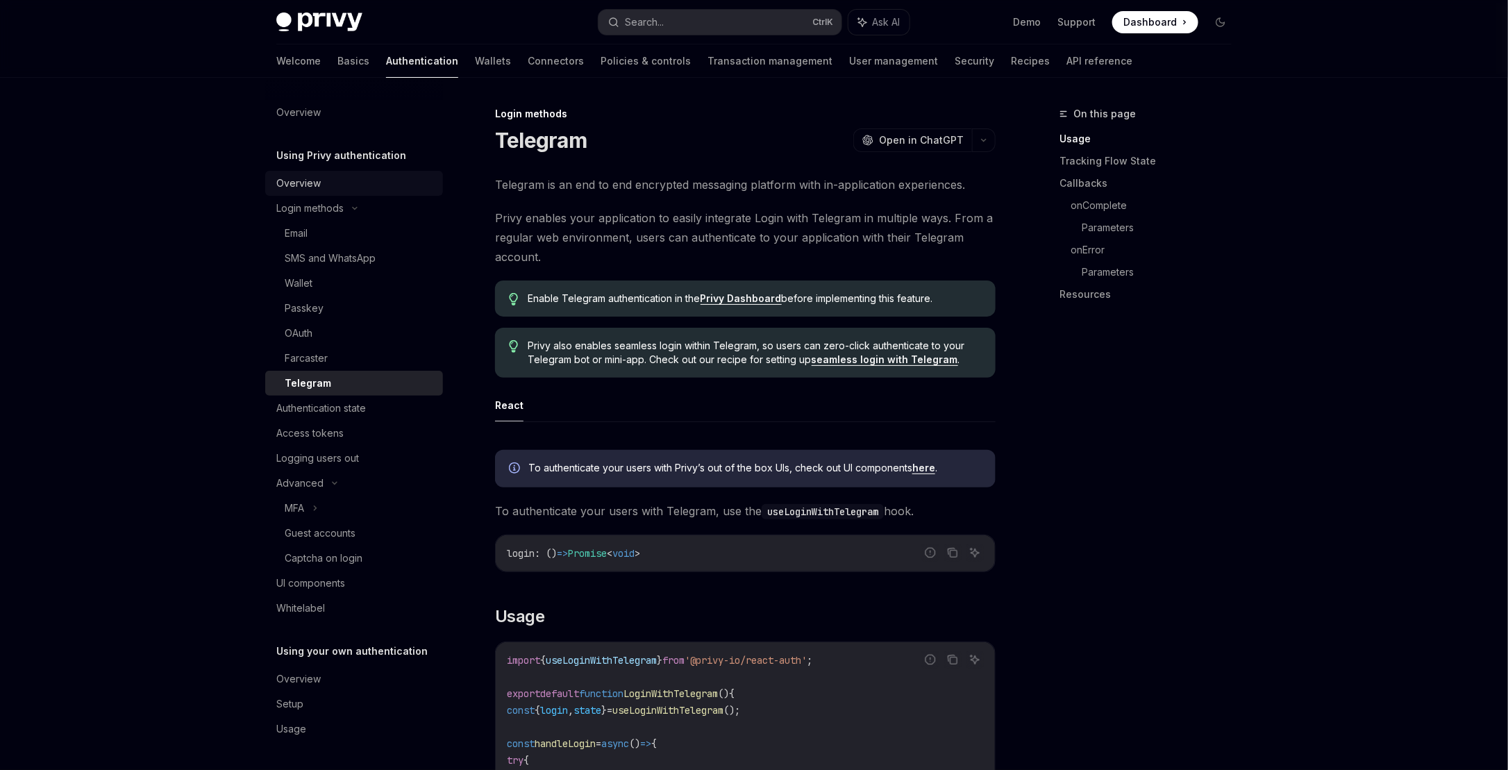
click at [336, 194] on link "Overview" at bounding box center [354, 183] width 178 height 25
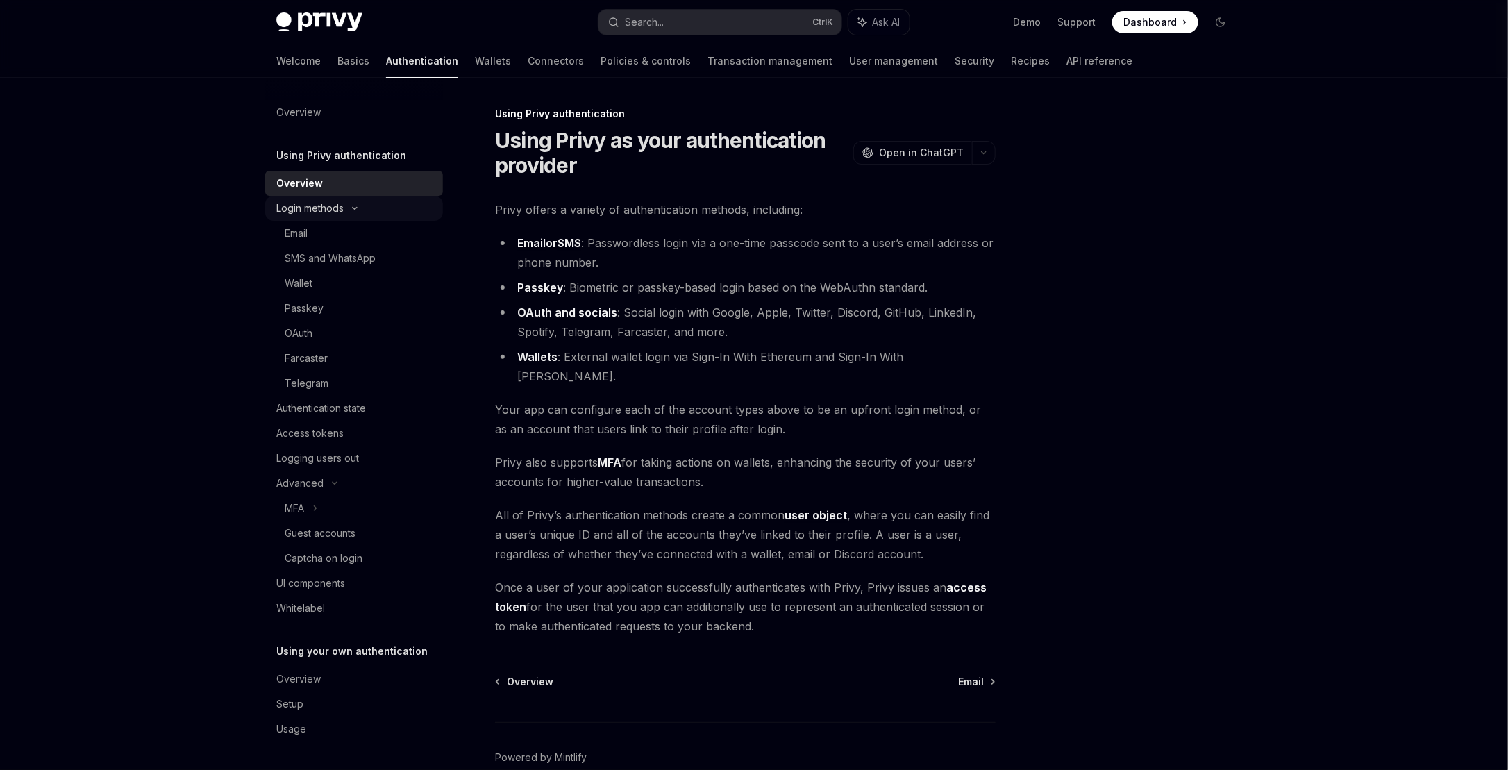
click at [337, 203] on div "Login methods" at bounding box center [309, 208] width 67 height 17
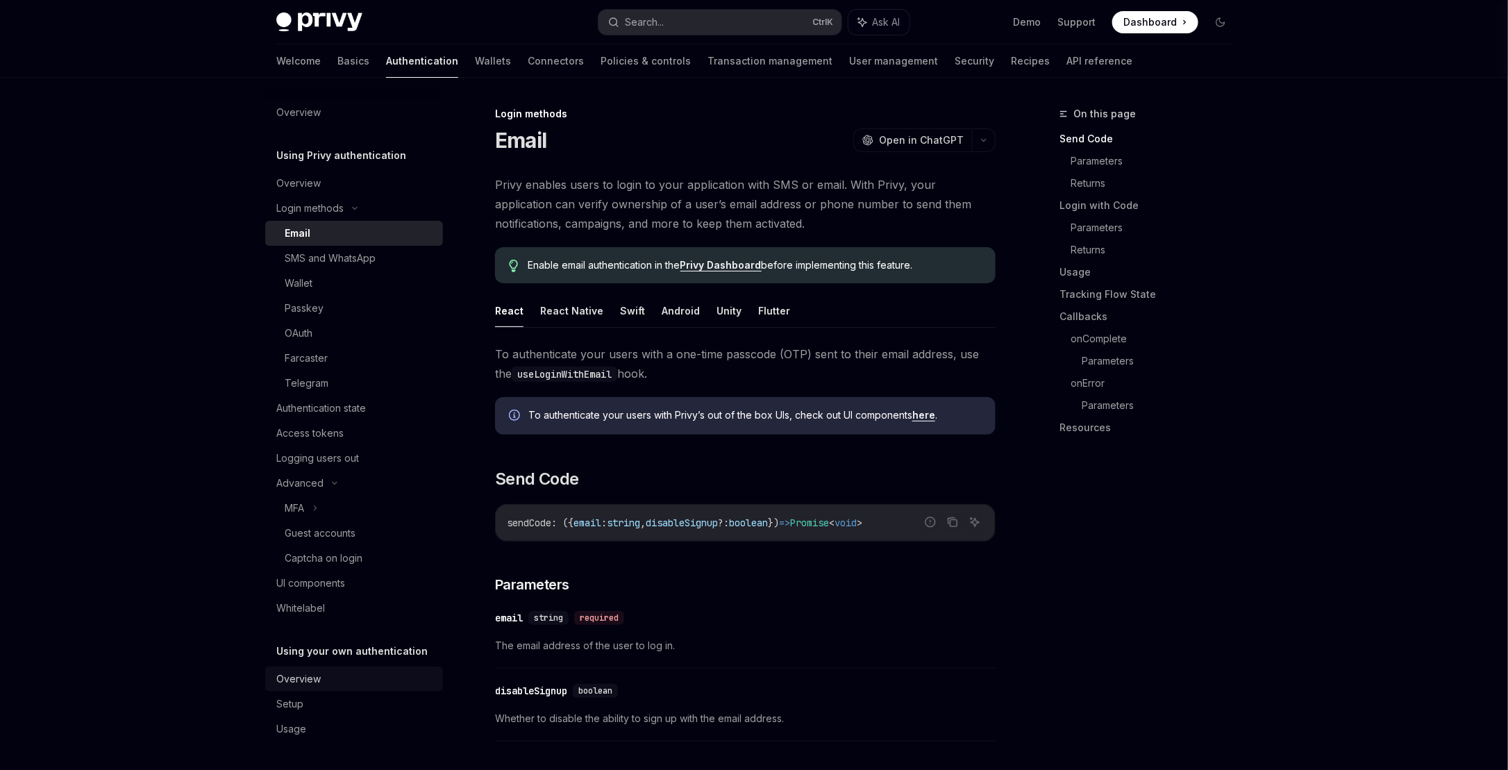
click at [322, 684] on div "Overview" at bounding box center [355, 679] width 158 height 17
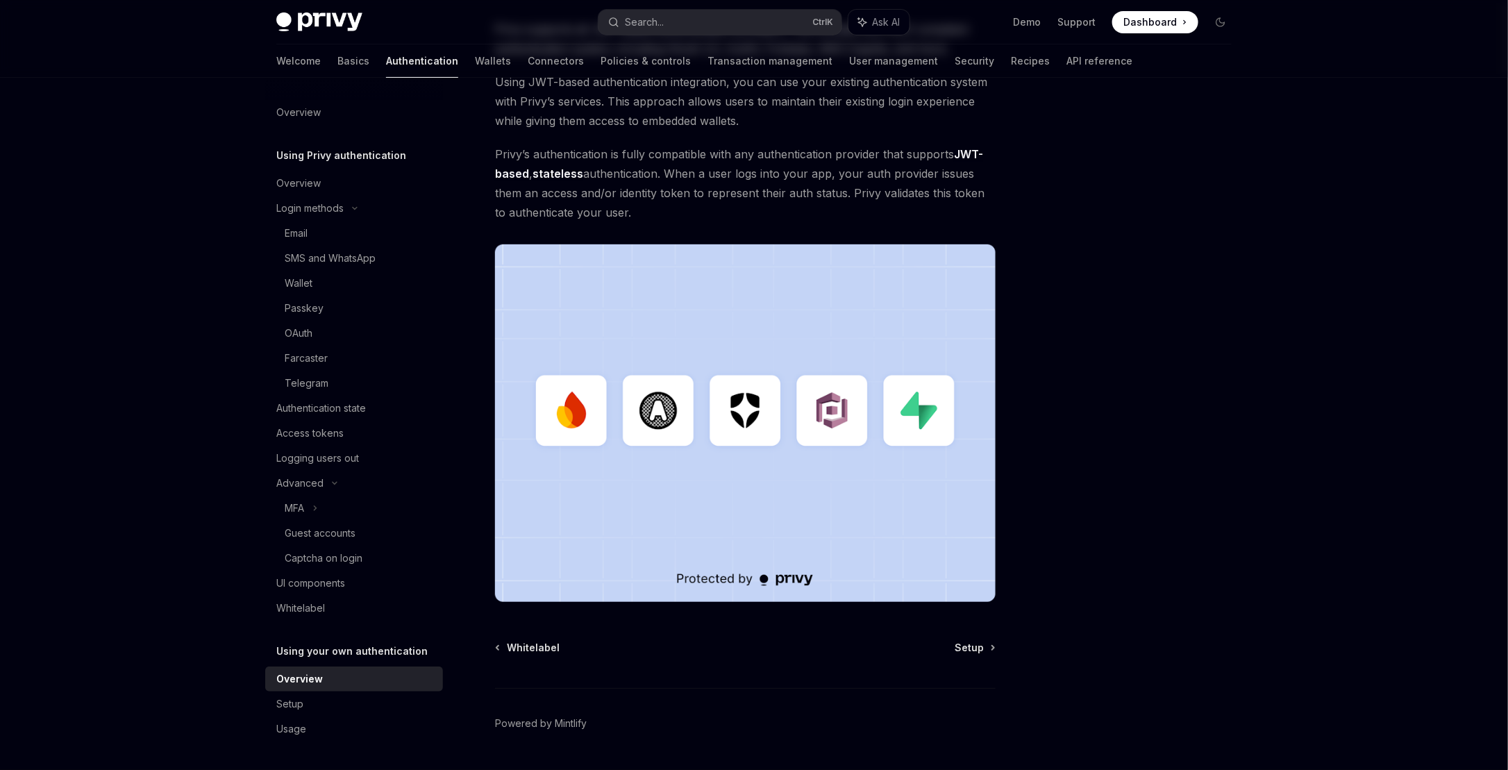
scroll to position [218, 0]
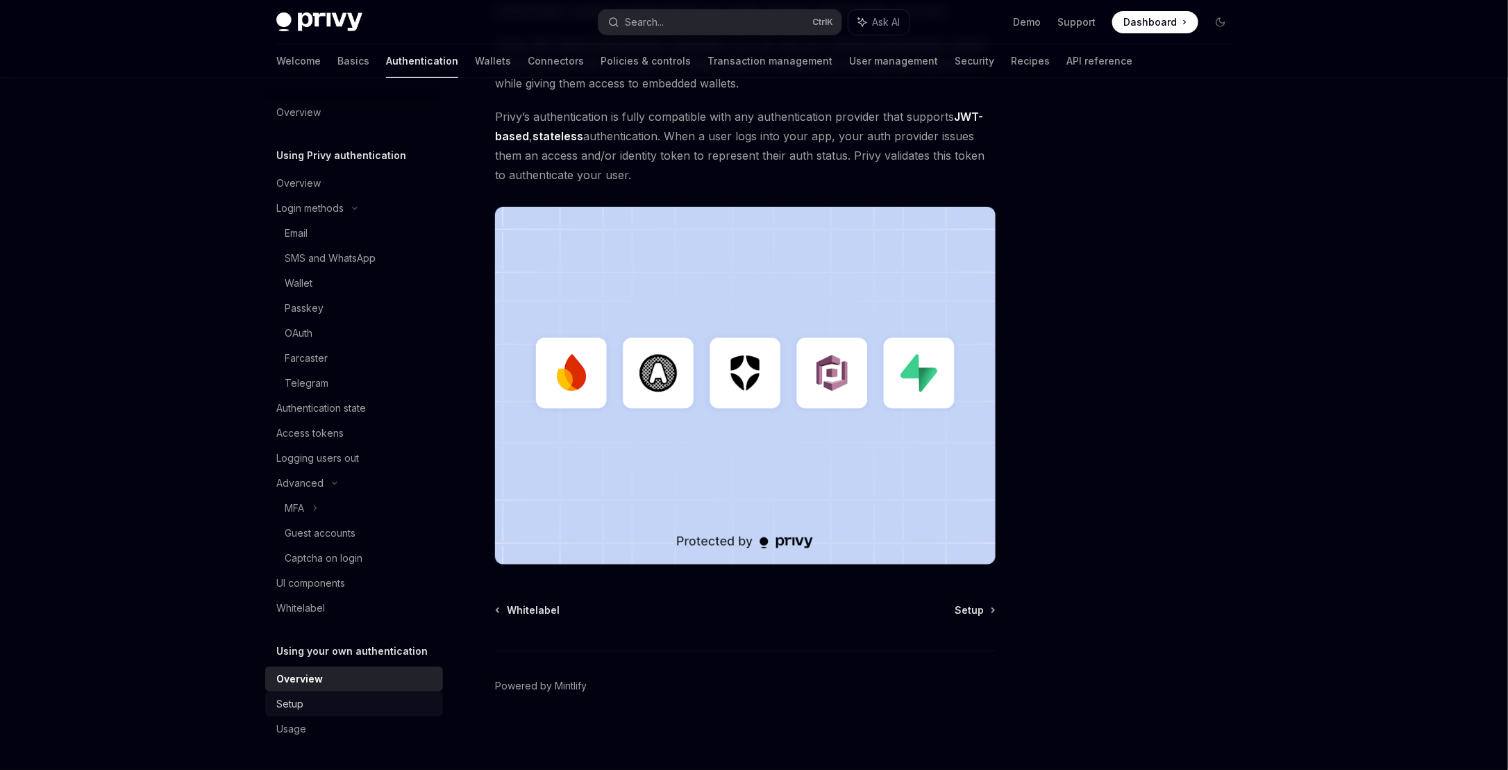
click at [351, 705] on div "Setup" at bounding box center [355, 704] width 158 height 17
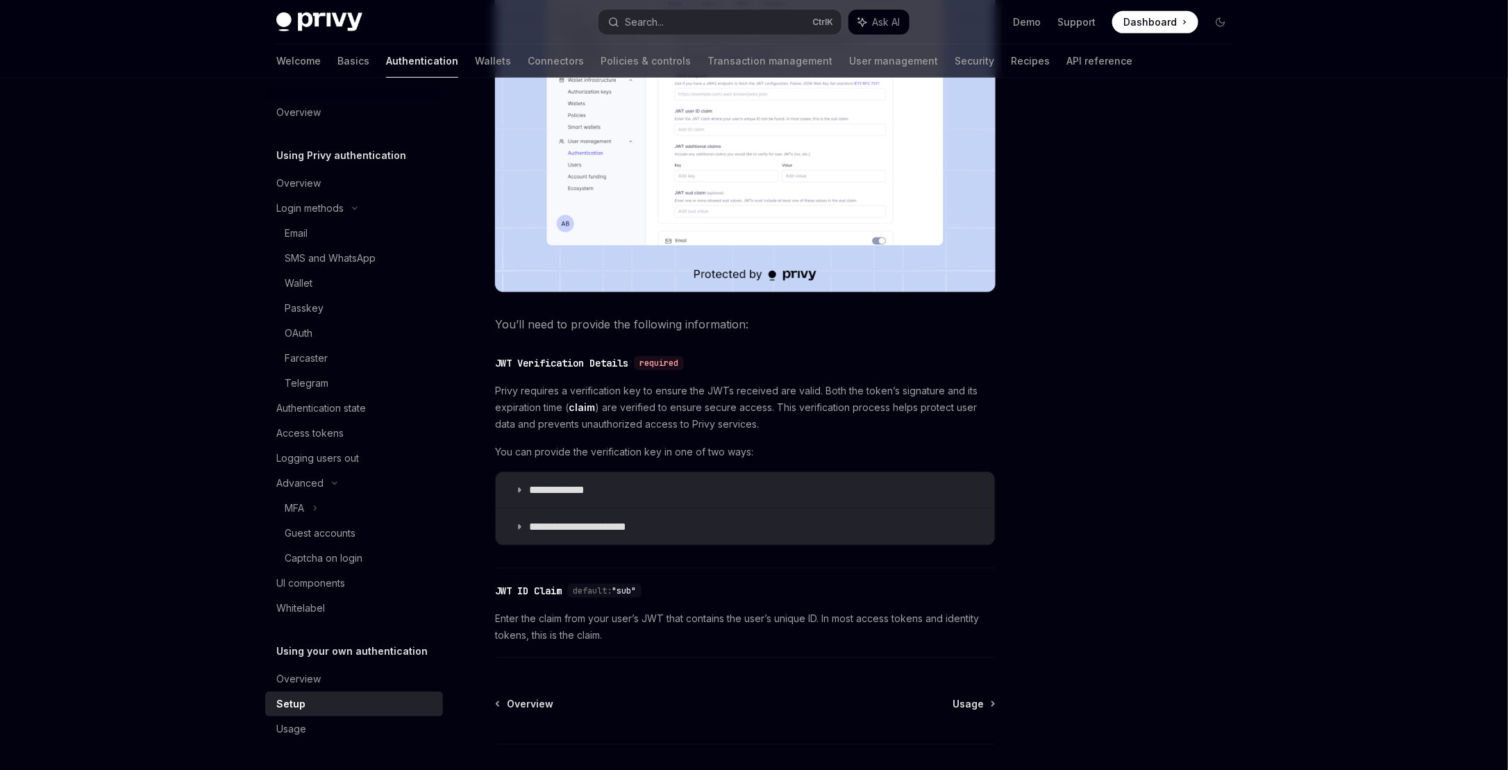
scroll to position [527, 0]
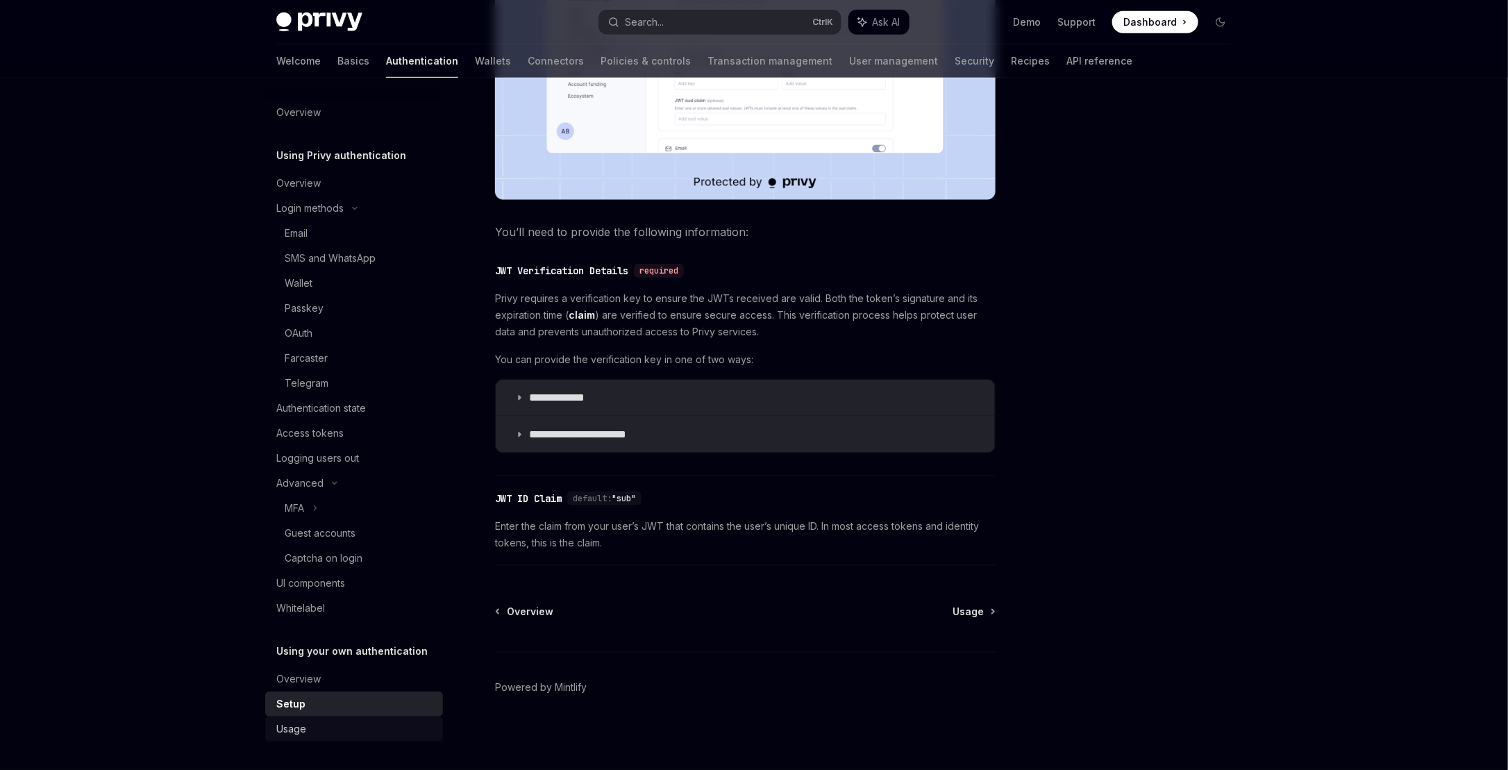
click at [364, 725] on div "Usage" at bounding box center [355, 729] width 158 height 17
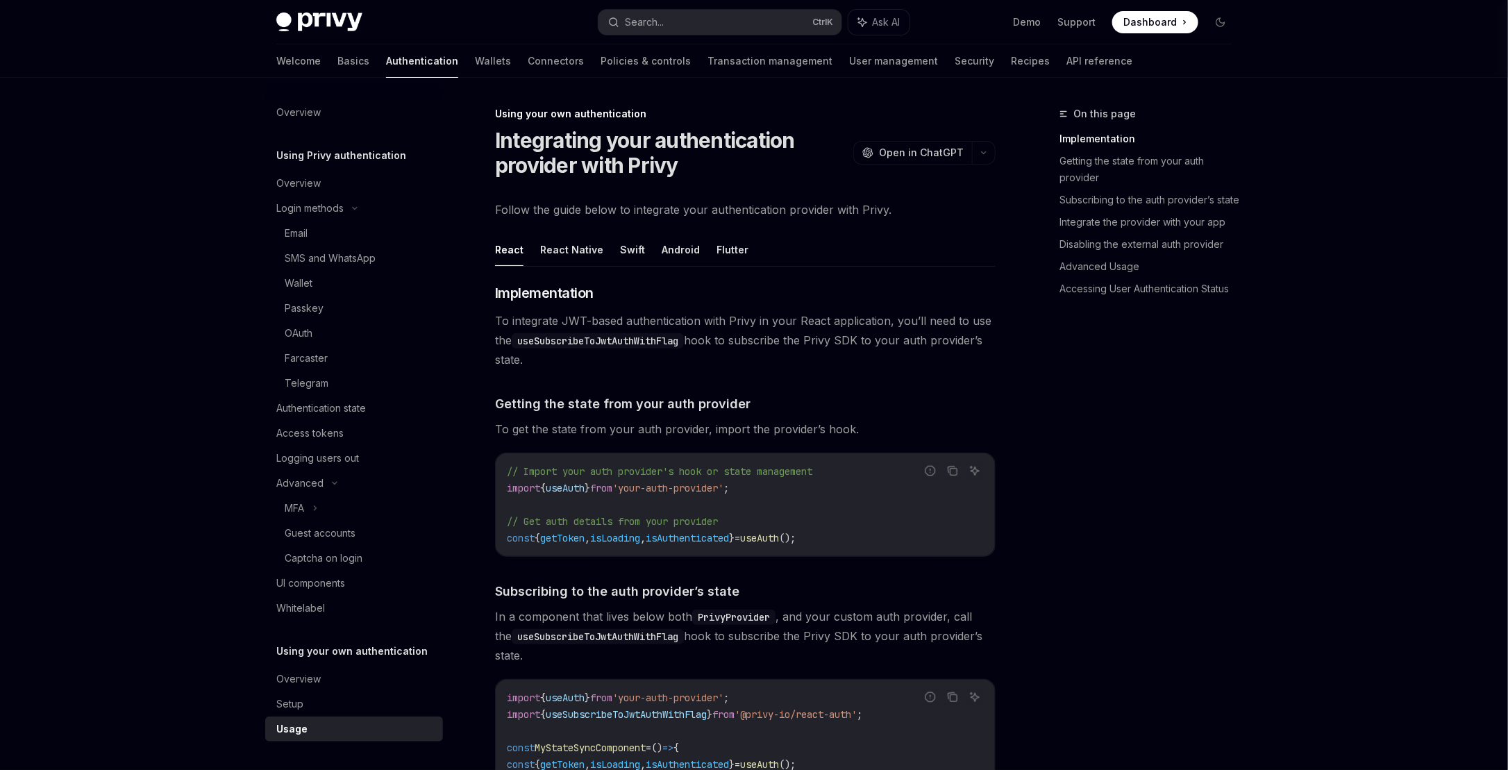
click at [506, 255] on button "React" at bounding box center [509, 249] width 28 height 33
click at [507, 263] on button "React" at bounding box center [509, 249] width 28 height 33
type textarea "*"
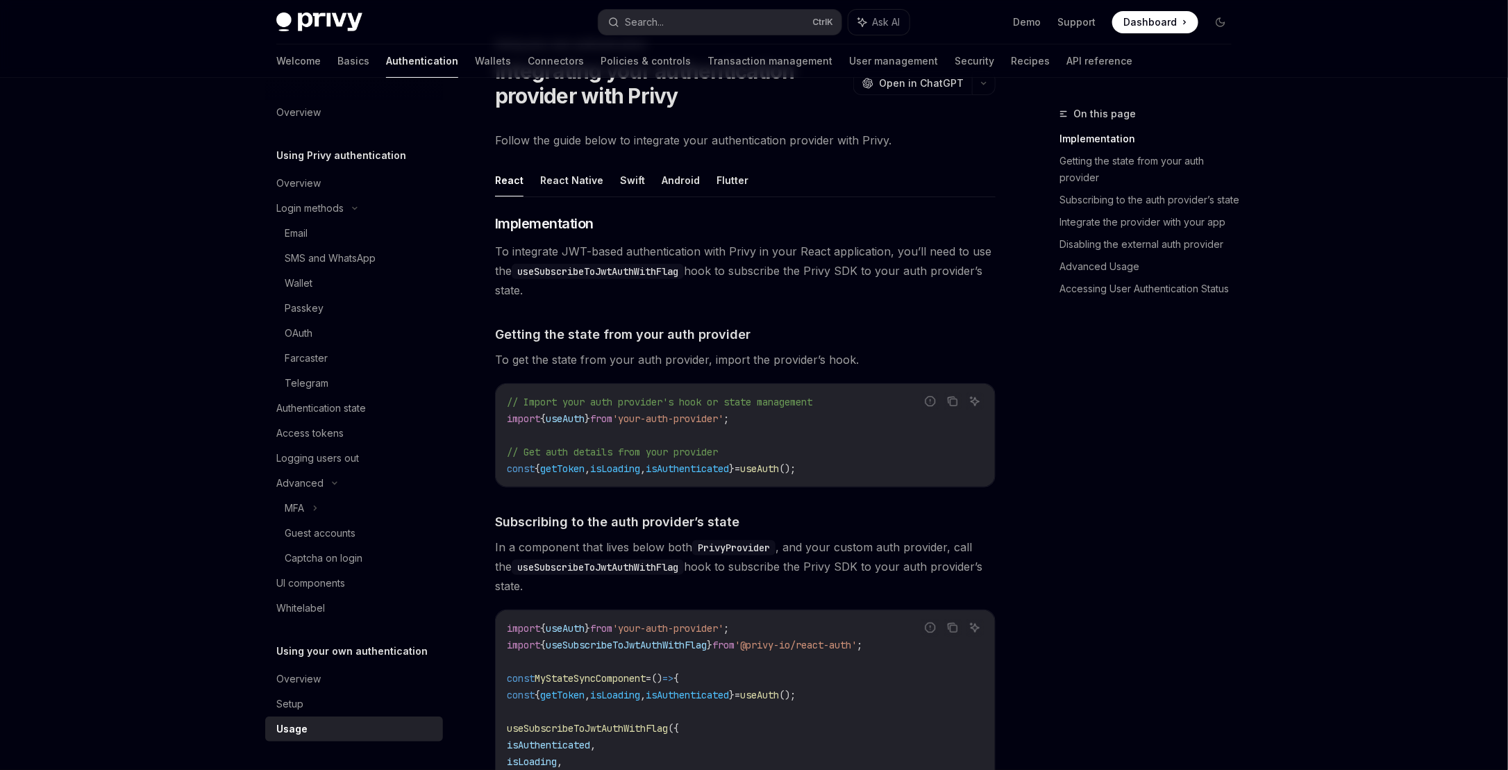
scroll to position [139, 0]
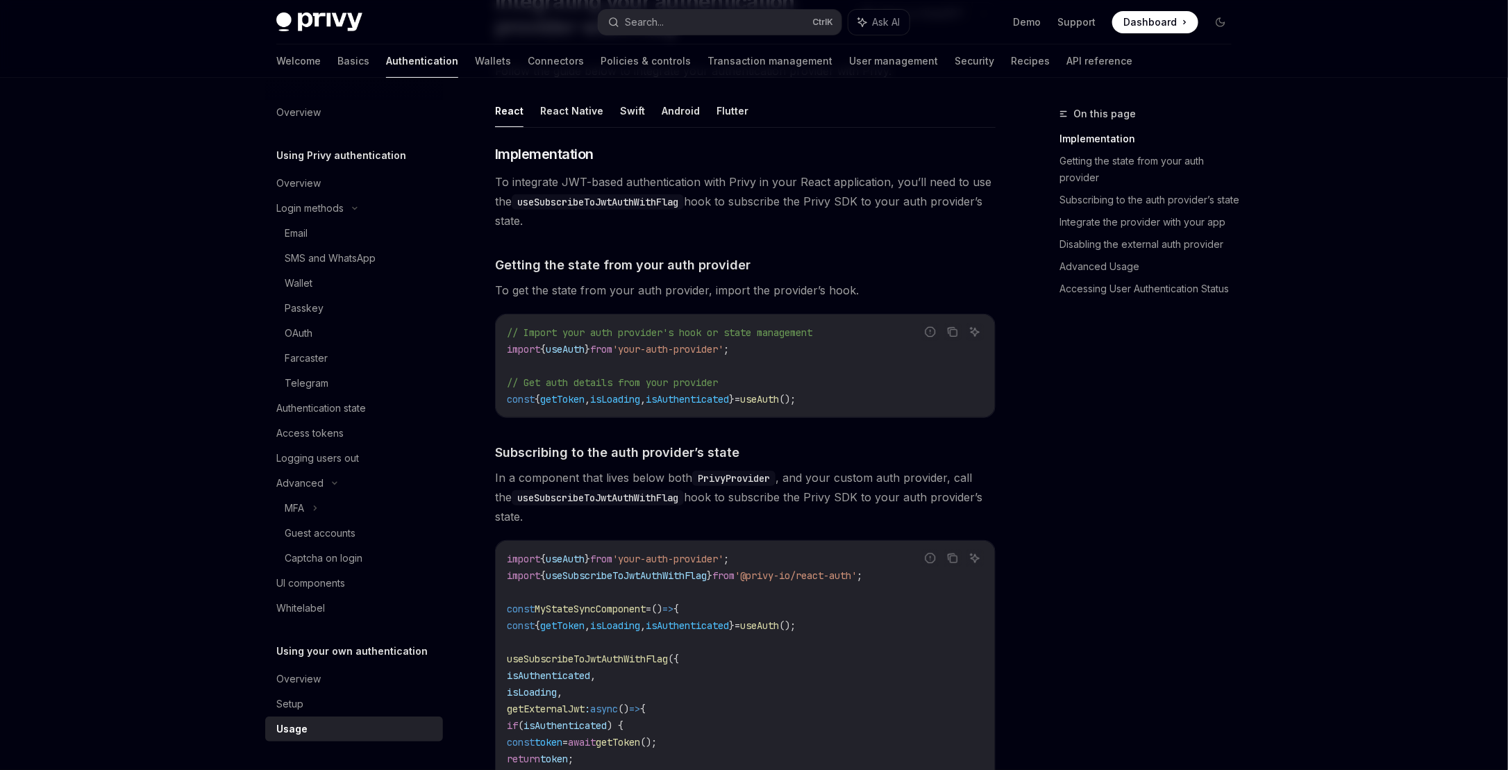
click at [584, 332] on span "// Import your auth provider's hook or state management" at bounding box center [659, 332] width 305 height 12
drag, startPoint x: 584, startPoint y: 332, endPoint x: 573, endPoint y: 348, distance: 20.0
click at [573, 348] on span "useAuth" at bounding box center [565, 349] width 39 height 12
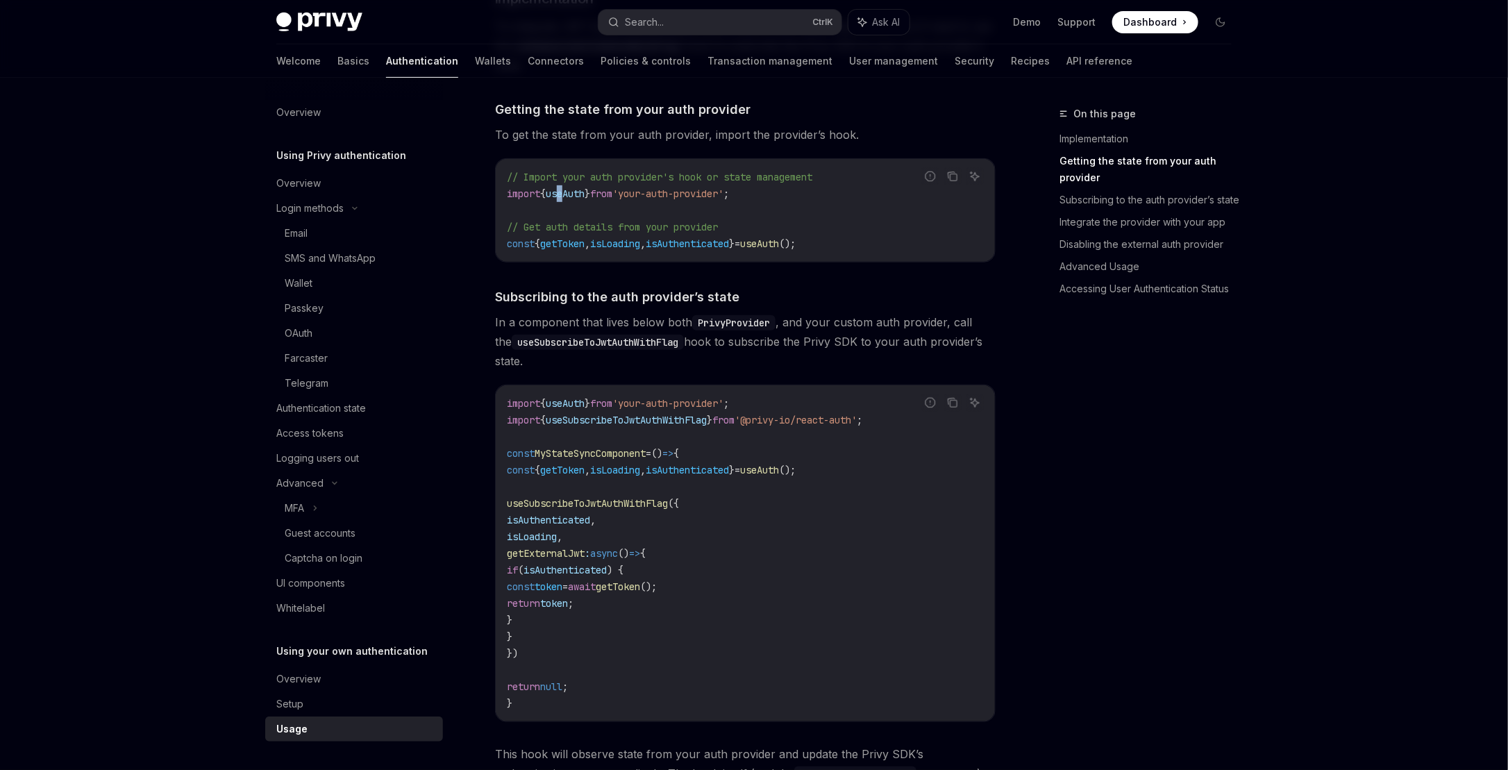
scroll to position [416, 0]
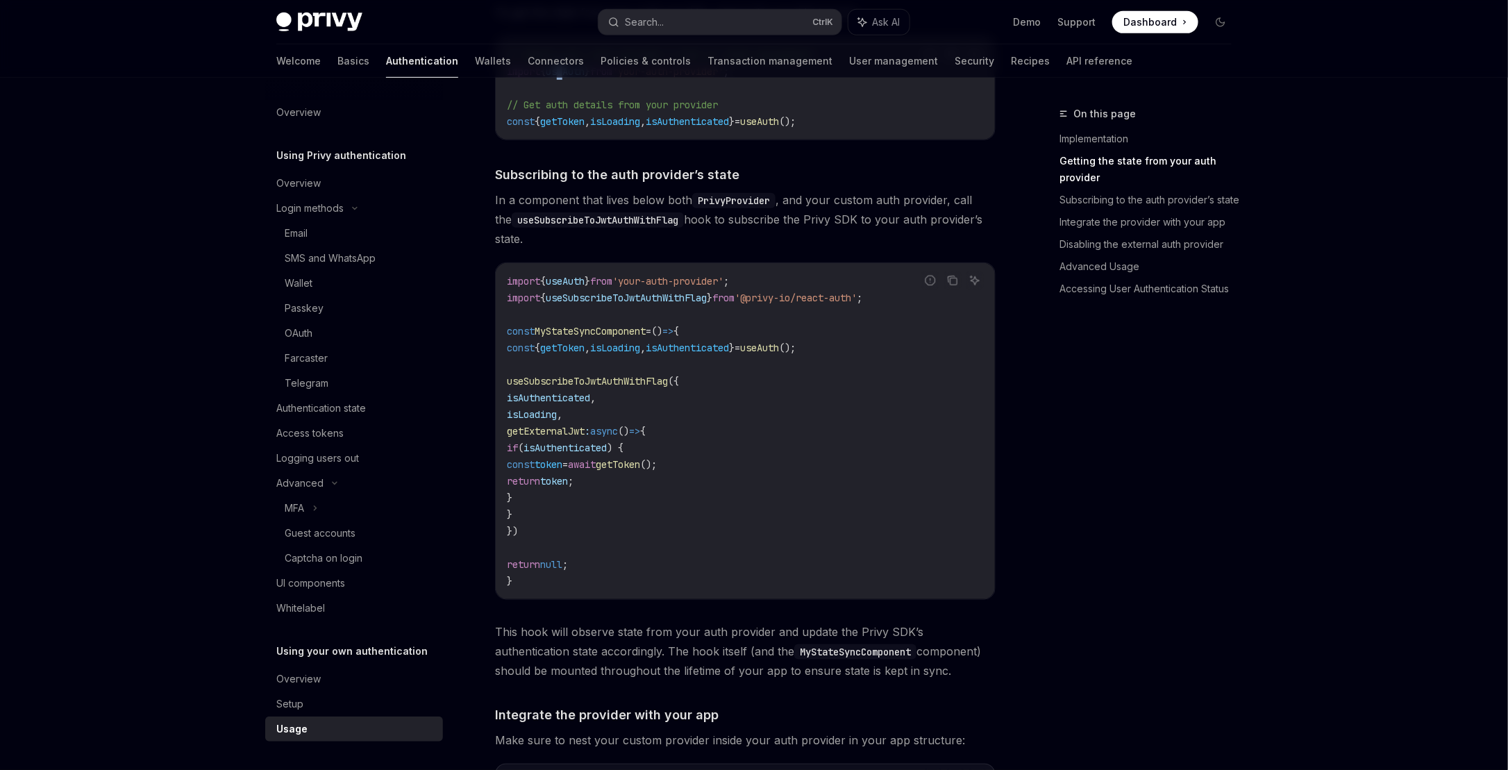
drag, startPoint x: 601, startPoint y: 192, endPoint x: 981, endPoint y: 238, distance: 382.5
click at [981, 238] on span "In a component that lives below both PrivyProvider , and your custom auth provi…" at bounding box center [745, 219] width 500 height 58
drag, startPoint x: 981, startPoint y: 238, endPoint x: 802, endPoint y: 222, distance: 179.8
click at [802, 222] on span "In a component that lives below both PrivyProvider , and your custom auth provi…" at bounding box center [745, 219] width 500 height 58
click at [795, 222] on span "In a component that lives below both PrivyProvider , and your custom auth provi…" at bounding box center [745, 219] width 500 height 58
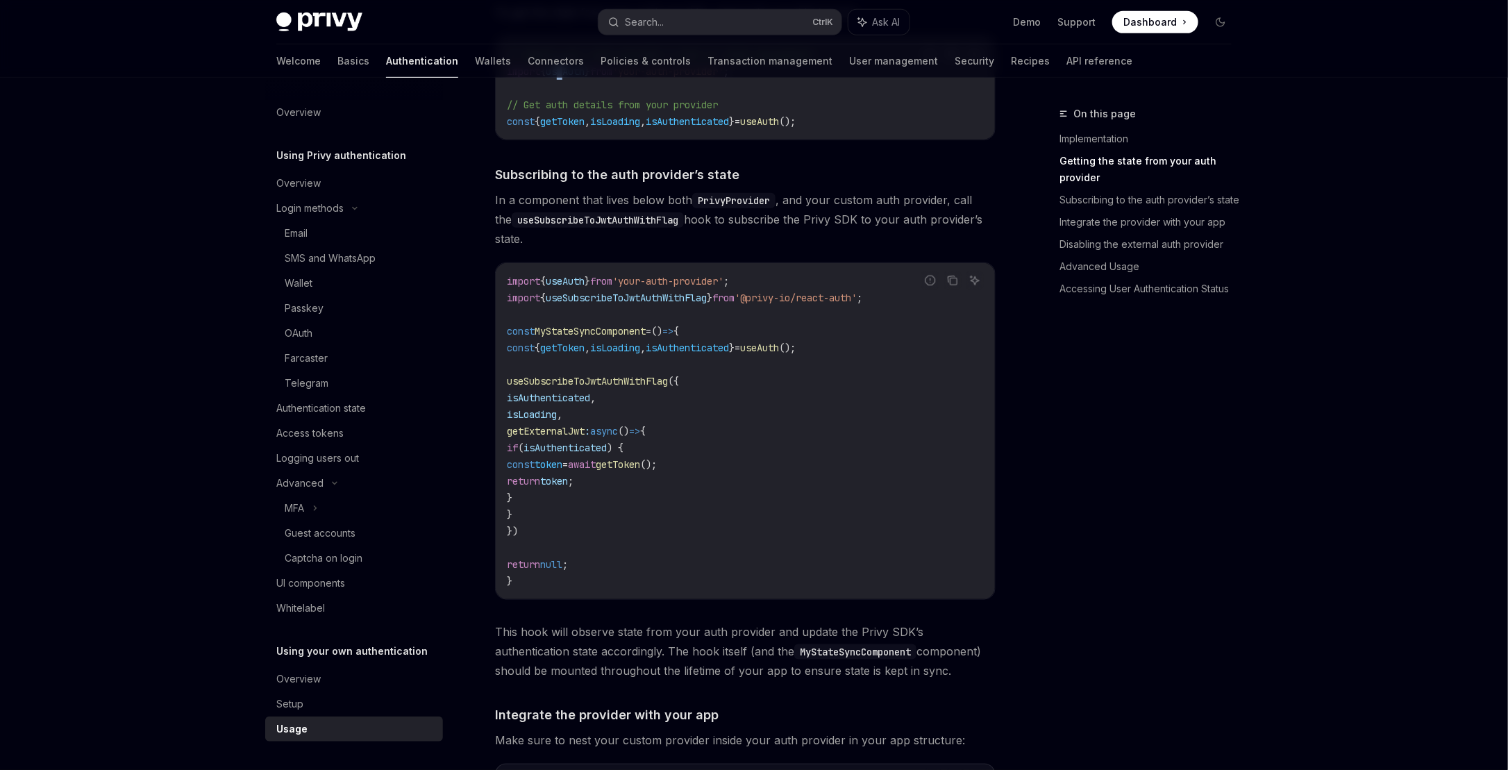
click at [789, 205] on span "In a component that lives below both PrivyProvider , and your custom auth provi…" at bounding box center [745, 219] width 500 height 58
drag, startPoint x: 759, startPoint y: 235, endPoint x: 497, endPoint y: 193, distance: 265.1
click at [497, 193] on span "In a component that lives below both PrivyProvider , and your custom auth provi…" at bounding box center [745, 219] width 500 height 58
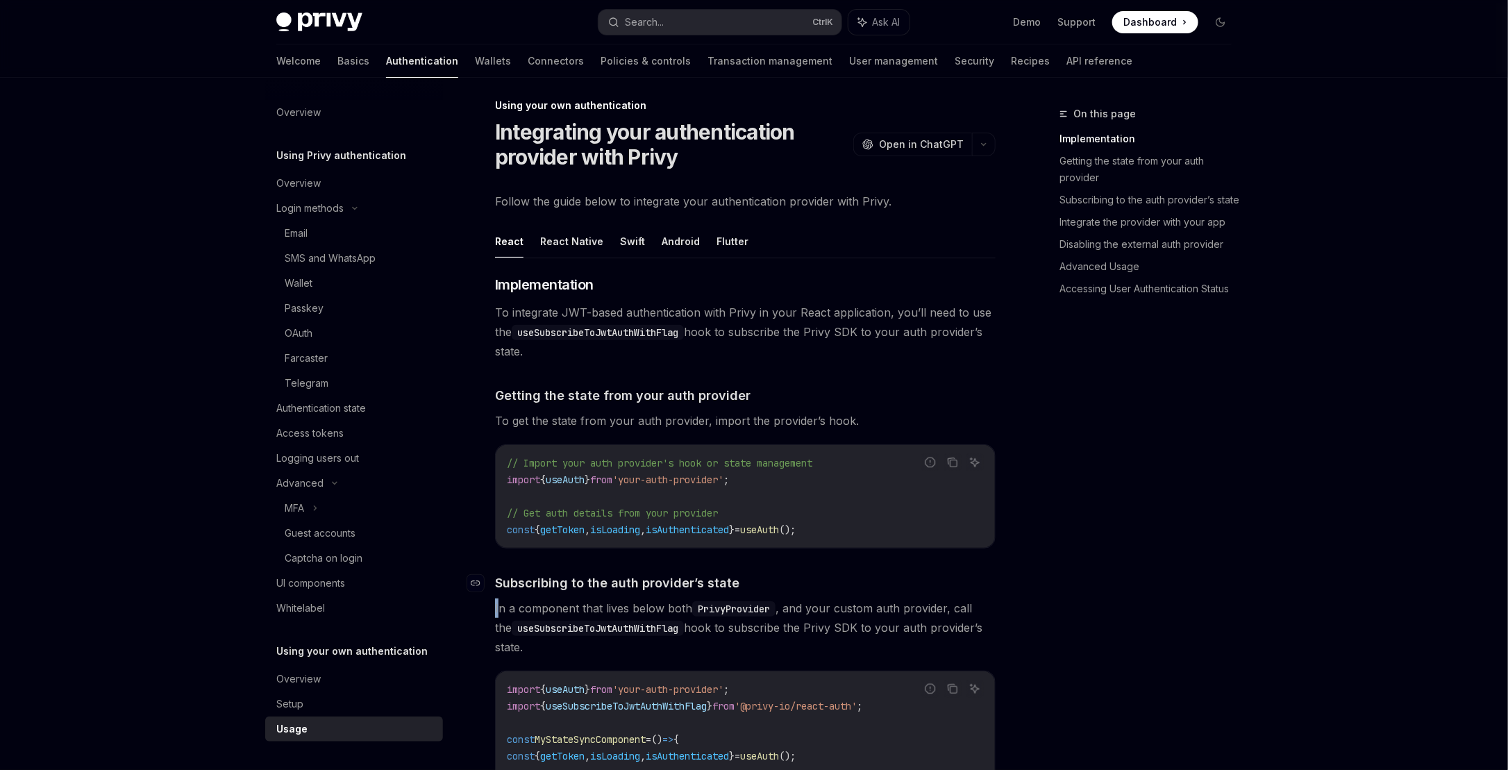
scroll to position [0, 0]
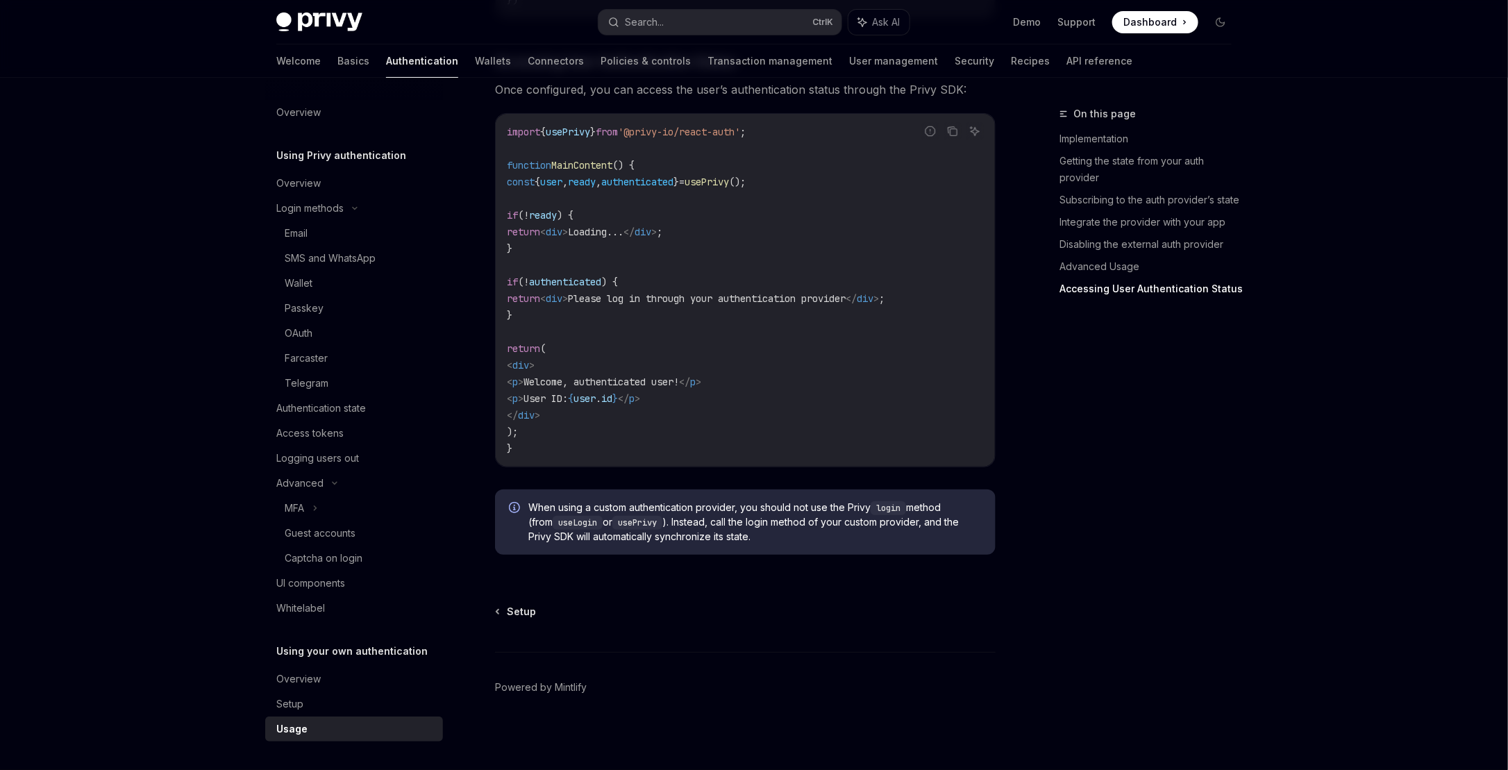
drag, startPoint x: 766, startPoint y: 332, endPoint x: 790, endPoint y: 485, distance: 155.3
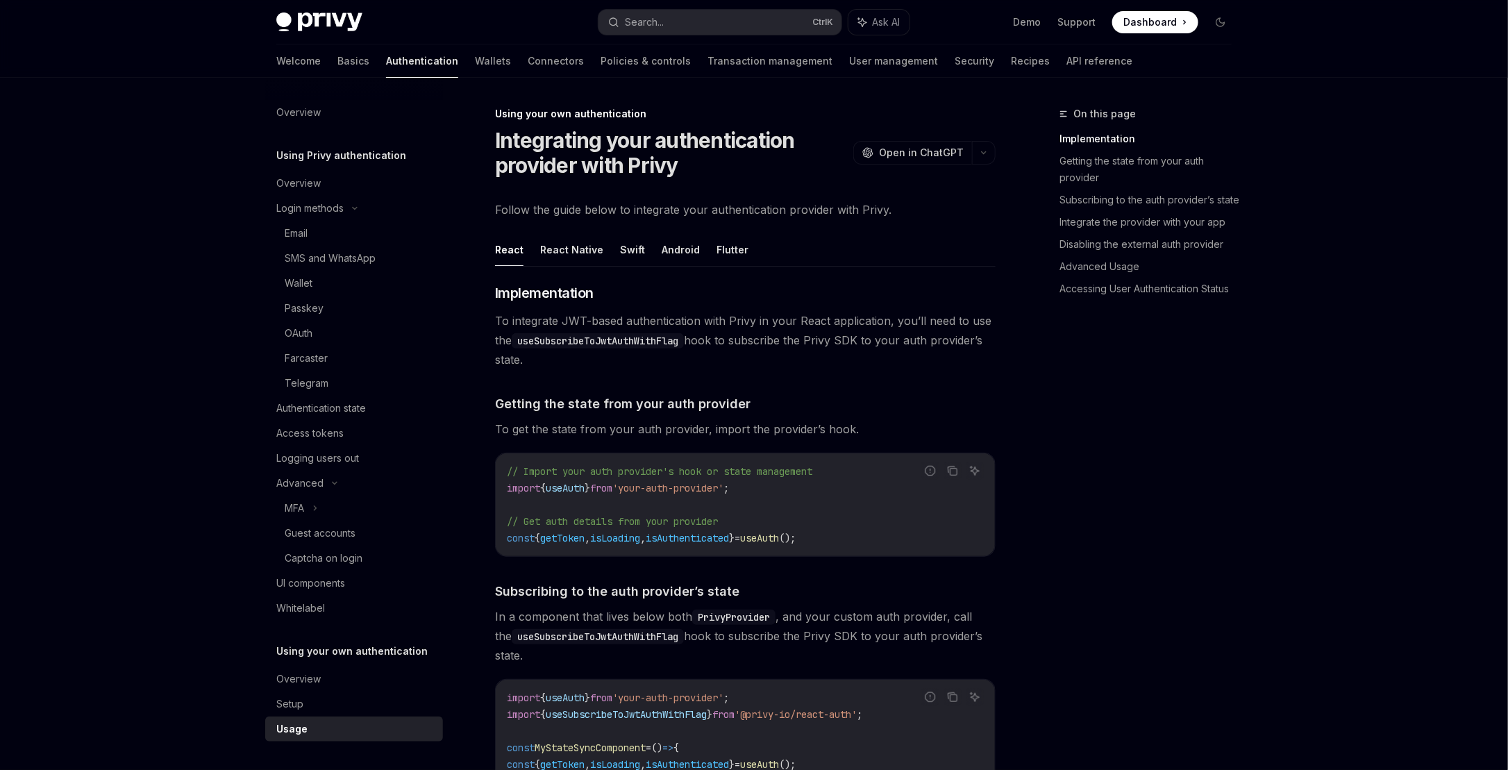
drag, startPoint x: 789, startPoint y: 483, endPoint x: 789, endPoint y: 160, distance: 322.8
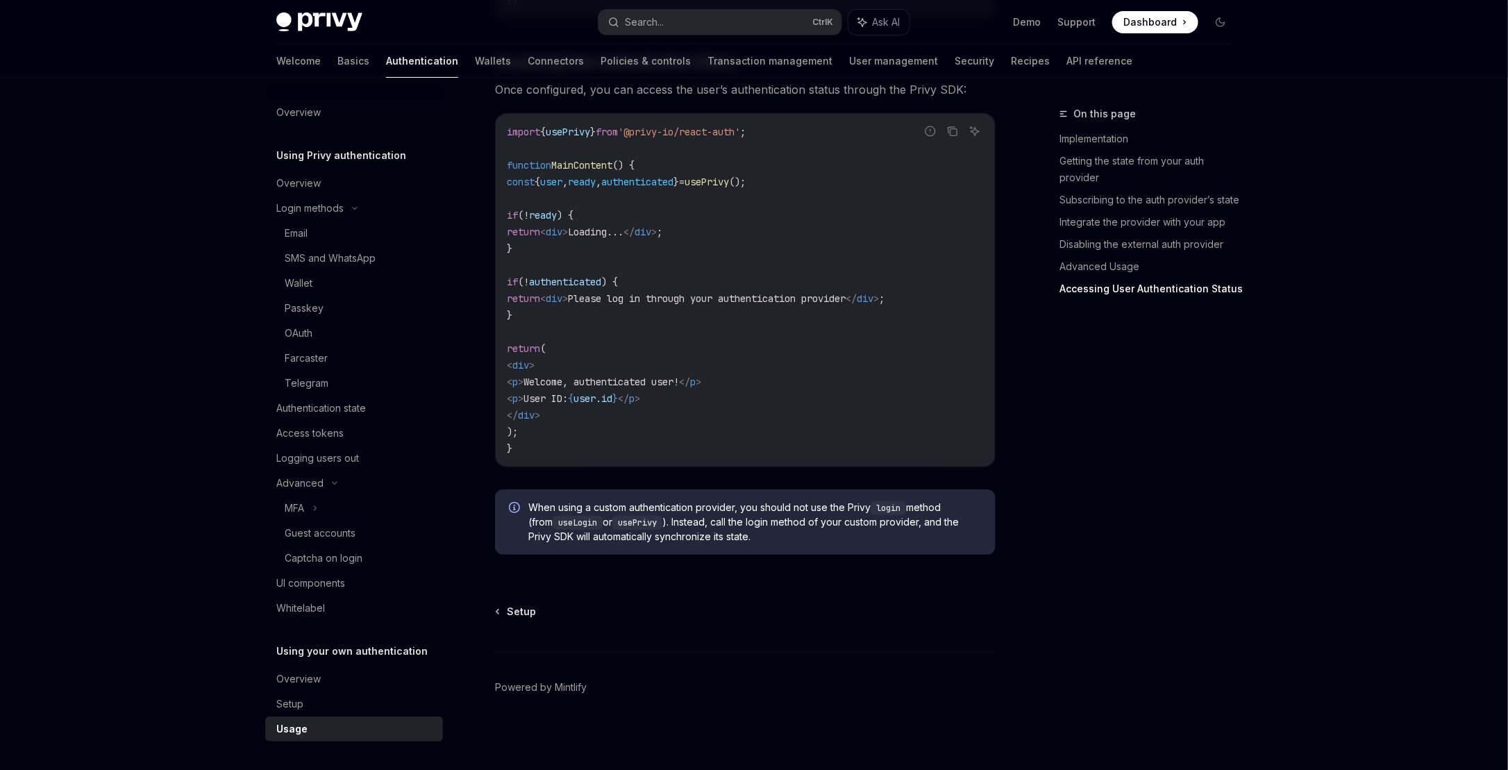
drag, startPoint x: 804, startPoint y: 650, endPoint x: 800, endPoint y: 686, distance: 36.3
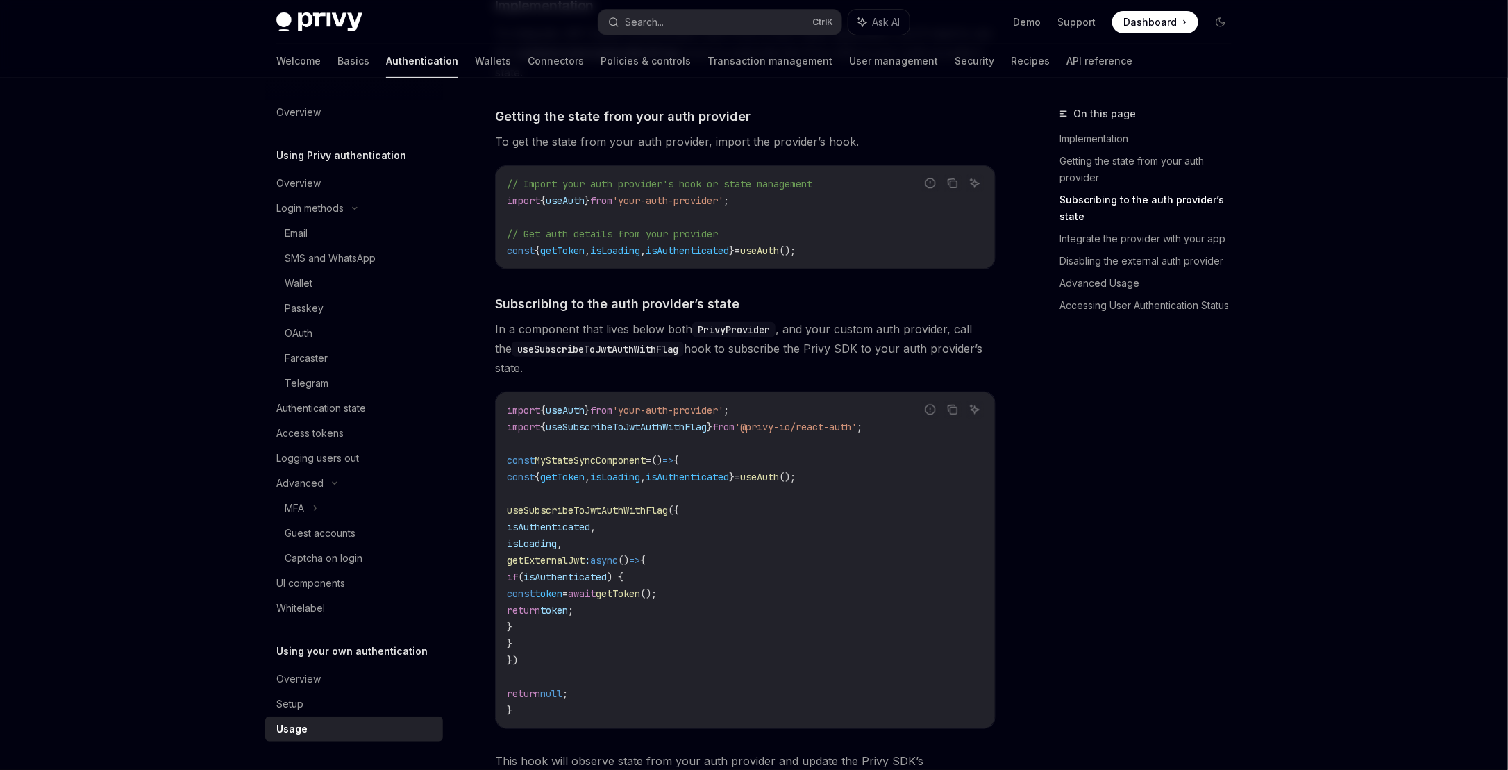
drag, startPoint x: 785, startPoint y: 635, endPoint x: 789, endPoint y: 357, distance: 277.7
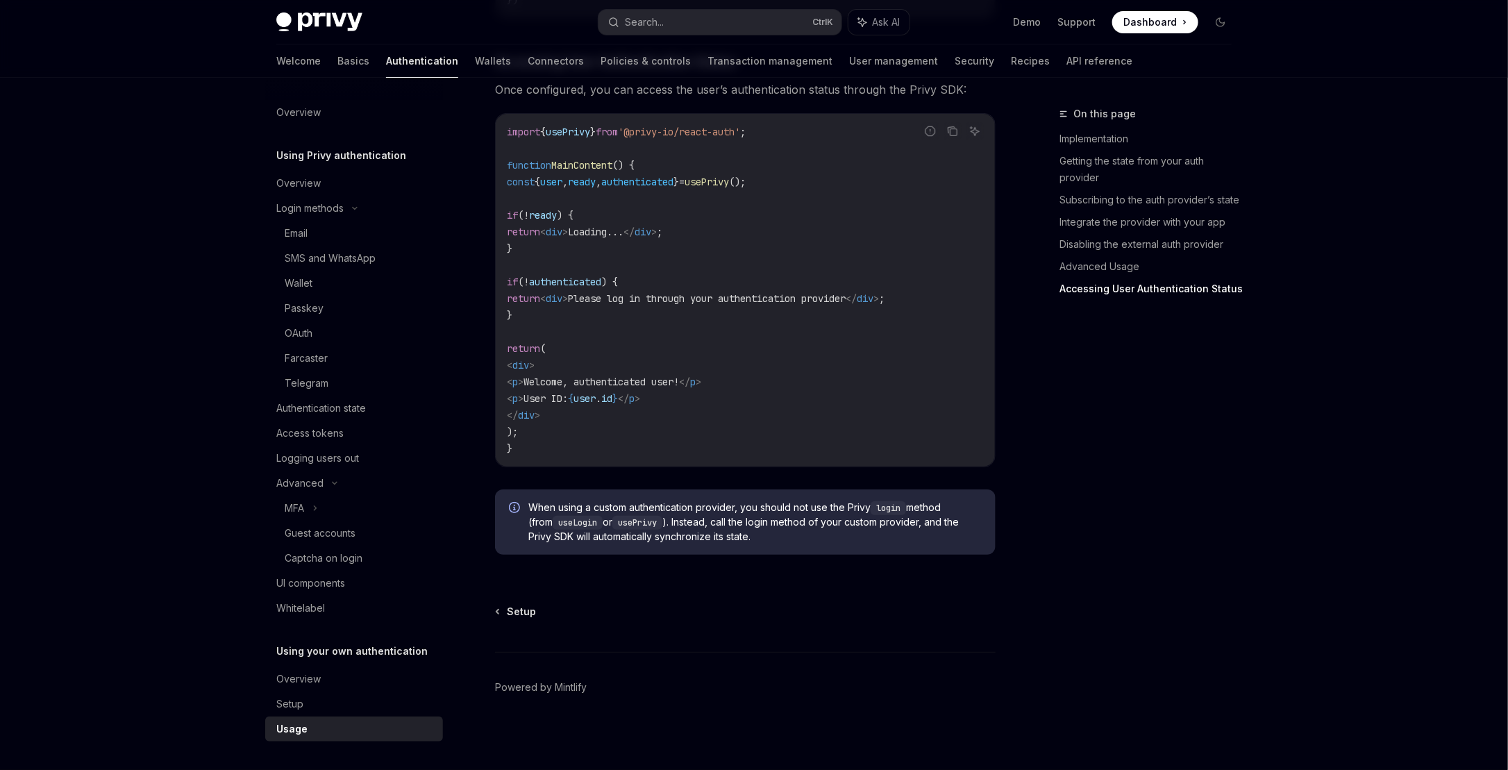
drag, startPoint x: 789, startPoint y: 357, endPoint x: 819, endPoint y: 659, distance: 302.8
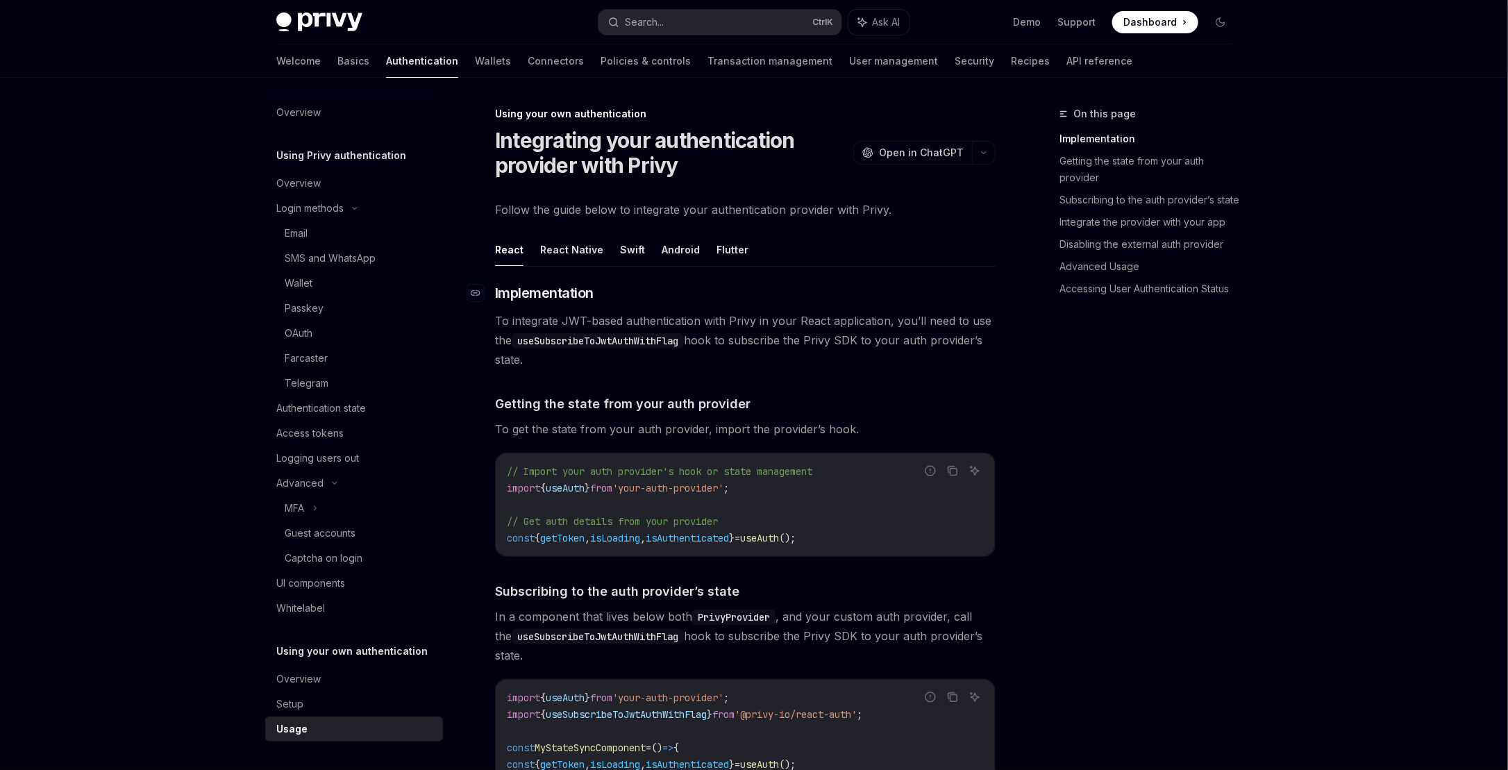
drag, startPoint x: 818, startPoint y: 658, endPoint x: 836, endPoint y: 299, distance: 359.3
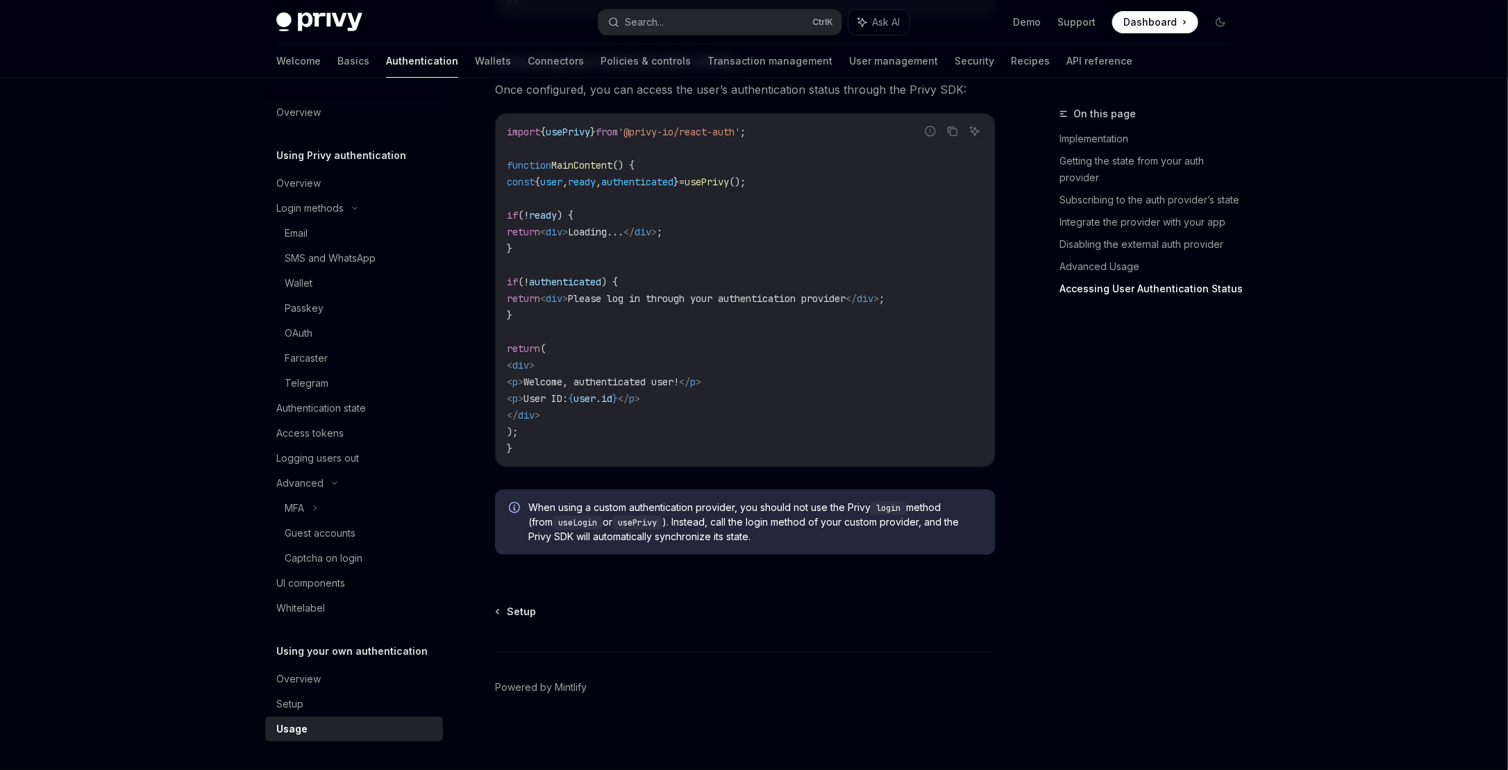
drag, startPoint x: 836, startPoint y: 299, endPoint x: 841, endPoint y: 666, distance: 367.2
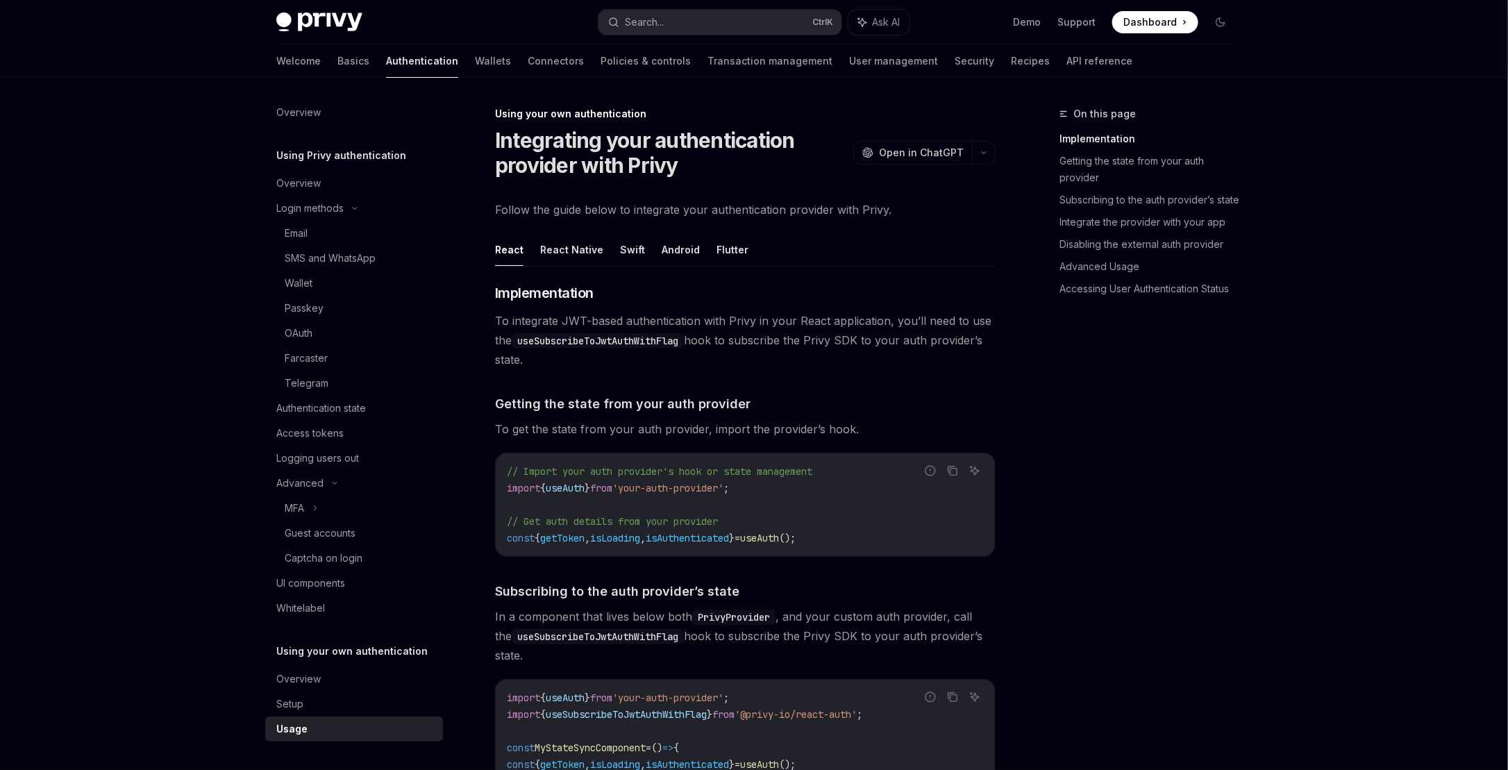
drag, startPoint x: 836, startPoint y: 630, endPoint x: 850, endPoint y: 362, distance: 268.3
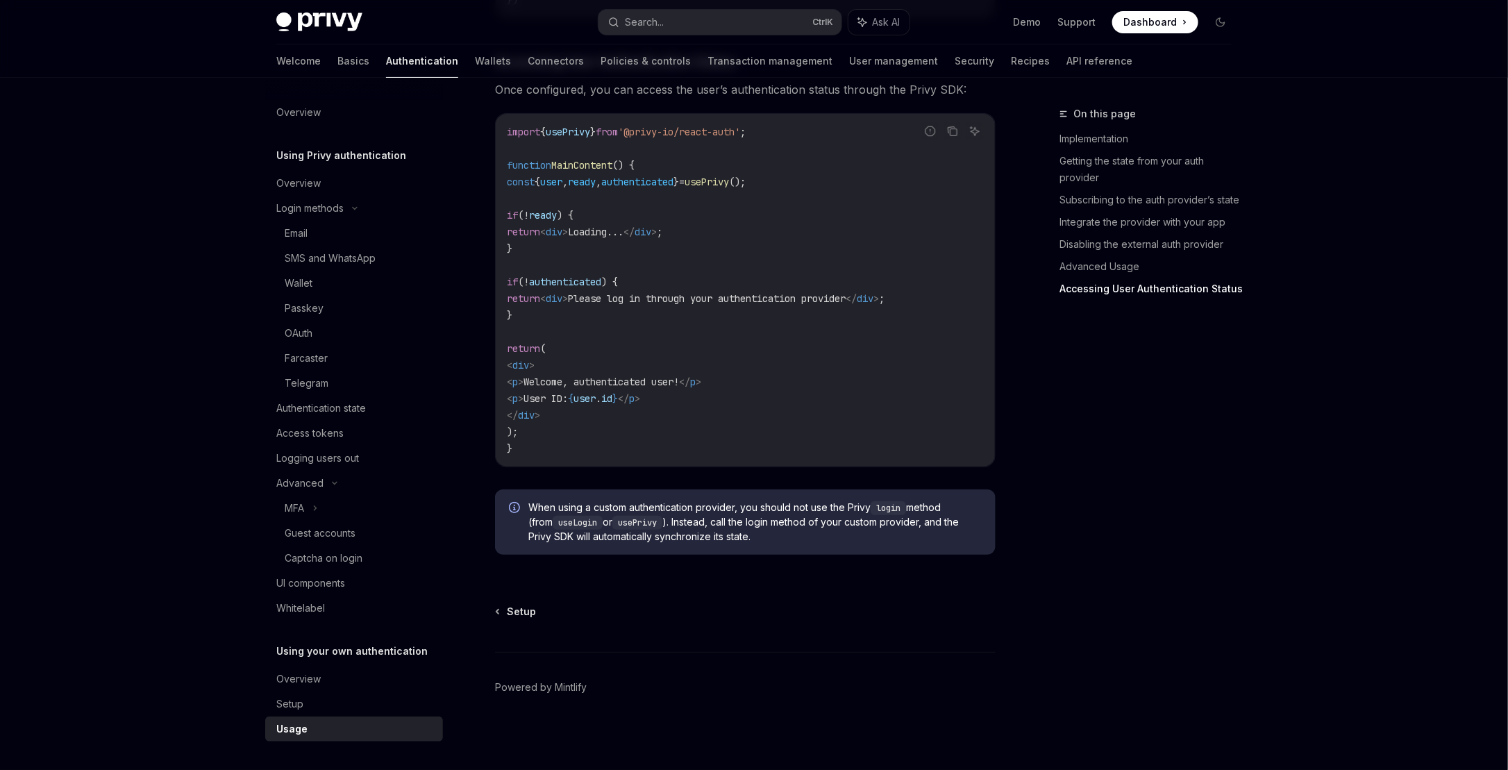
drag, startPoint x: 831, startPoint y: 324, endPoint x: 876, endPoint y: 612, distance: 290.9
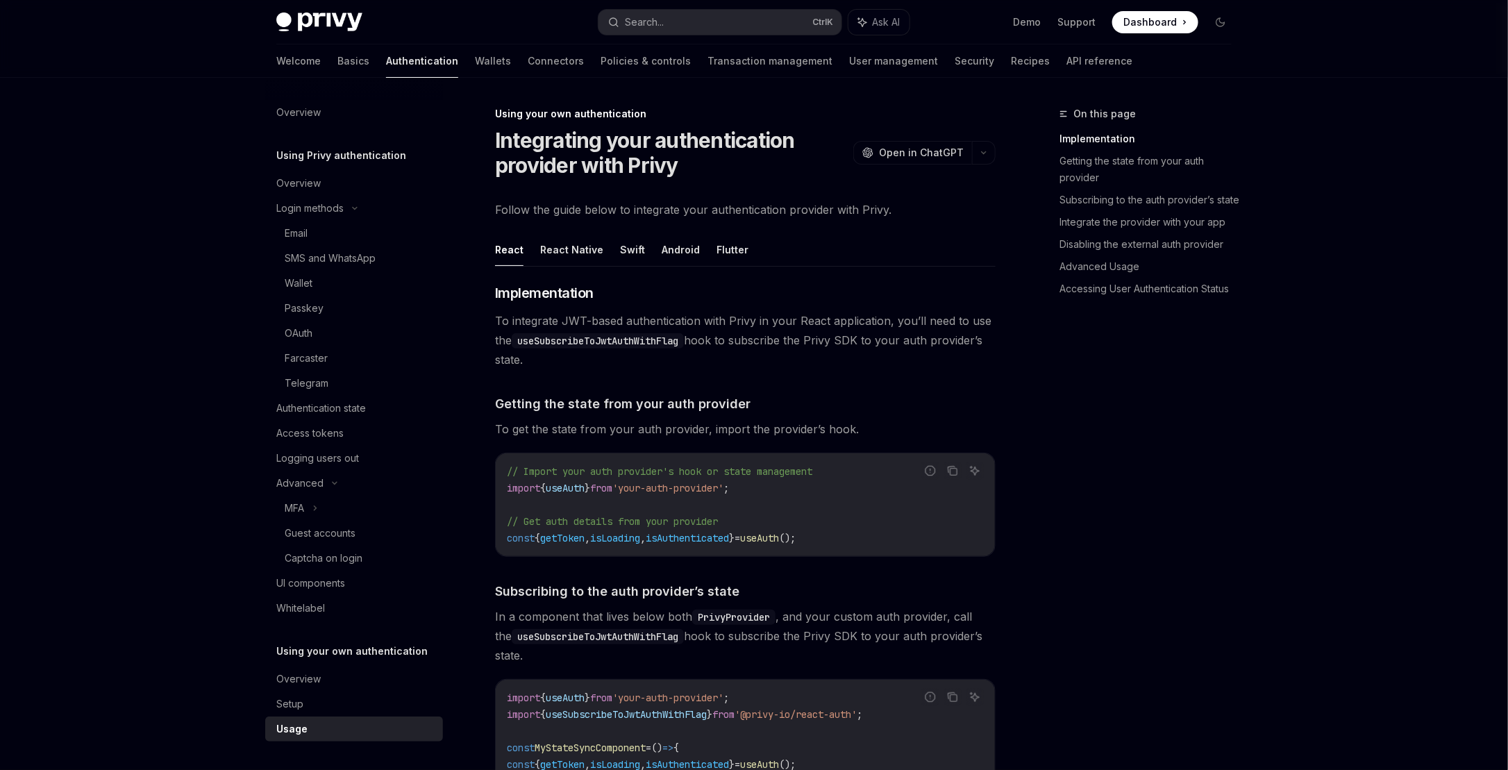
drag, startPoint x: 859, startPoint y: 575, endPoint x: 832, endPoint y: 128, distance: 447.9
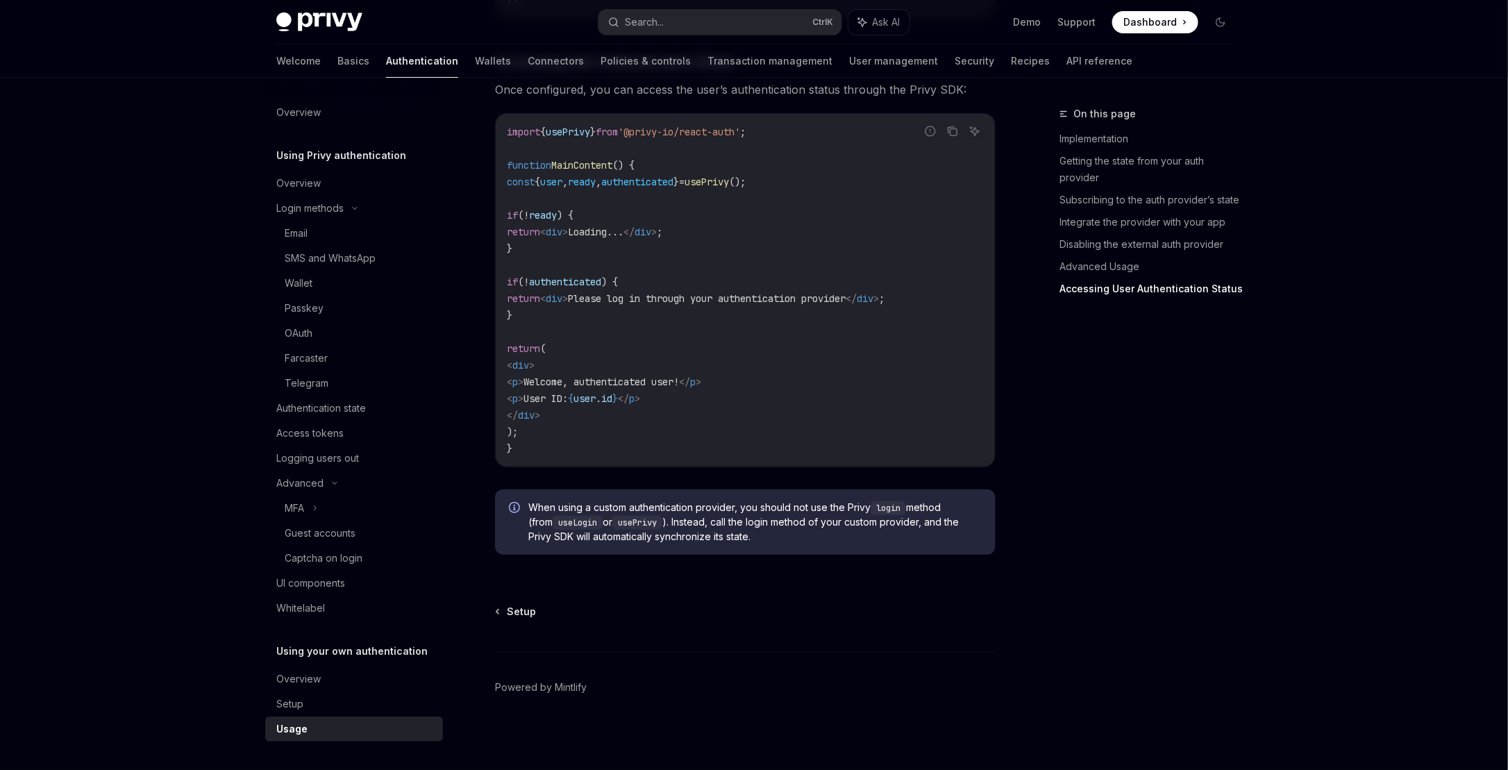
drag, startPoint x: 842, startPoint y: 244, endPoint x: 845, endPoint y: 468, distance: 224.2
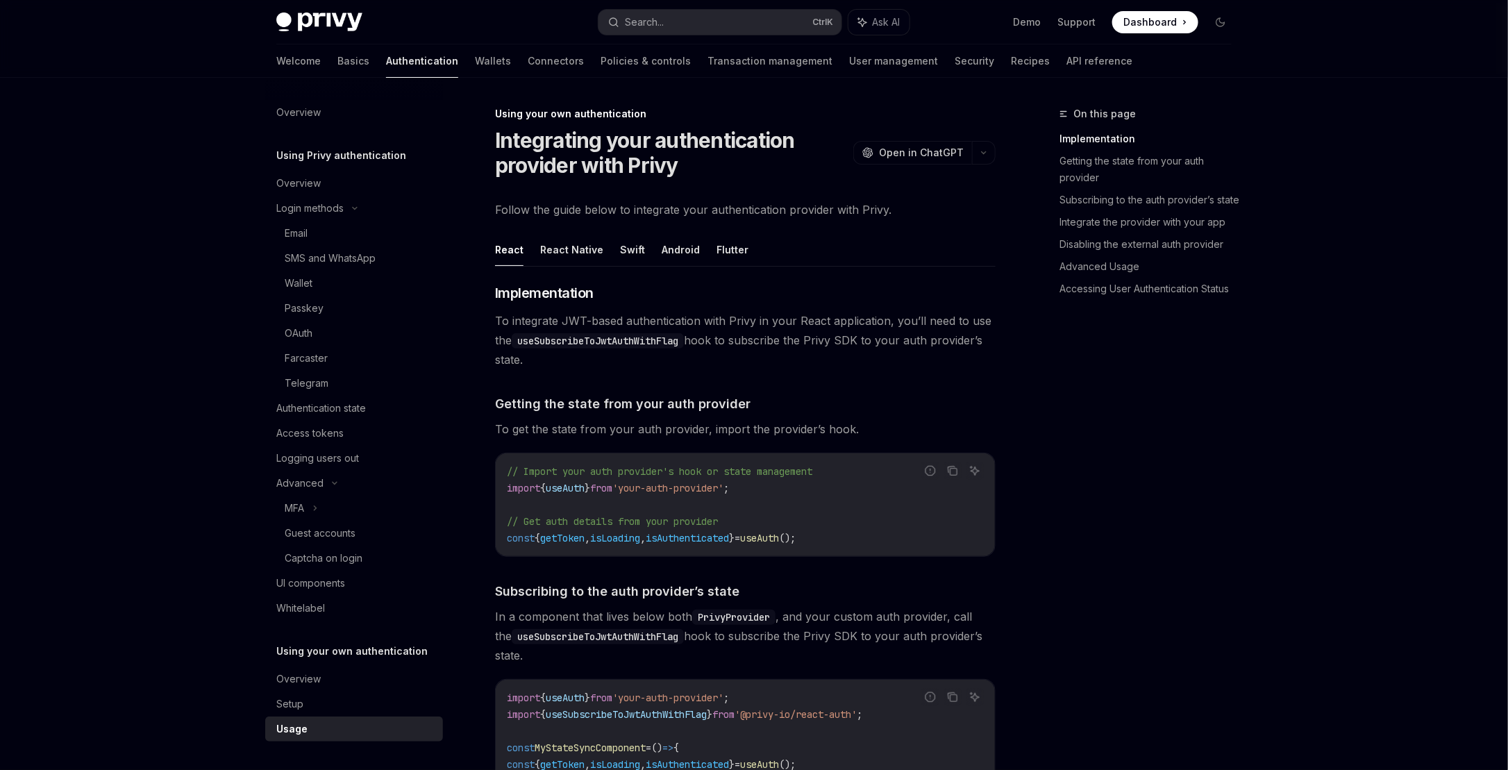
drag, startPoint x: 845, startPoint y: 468, endPoint x: 846, endPoint y: 22, distance: 445.6
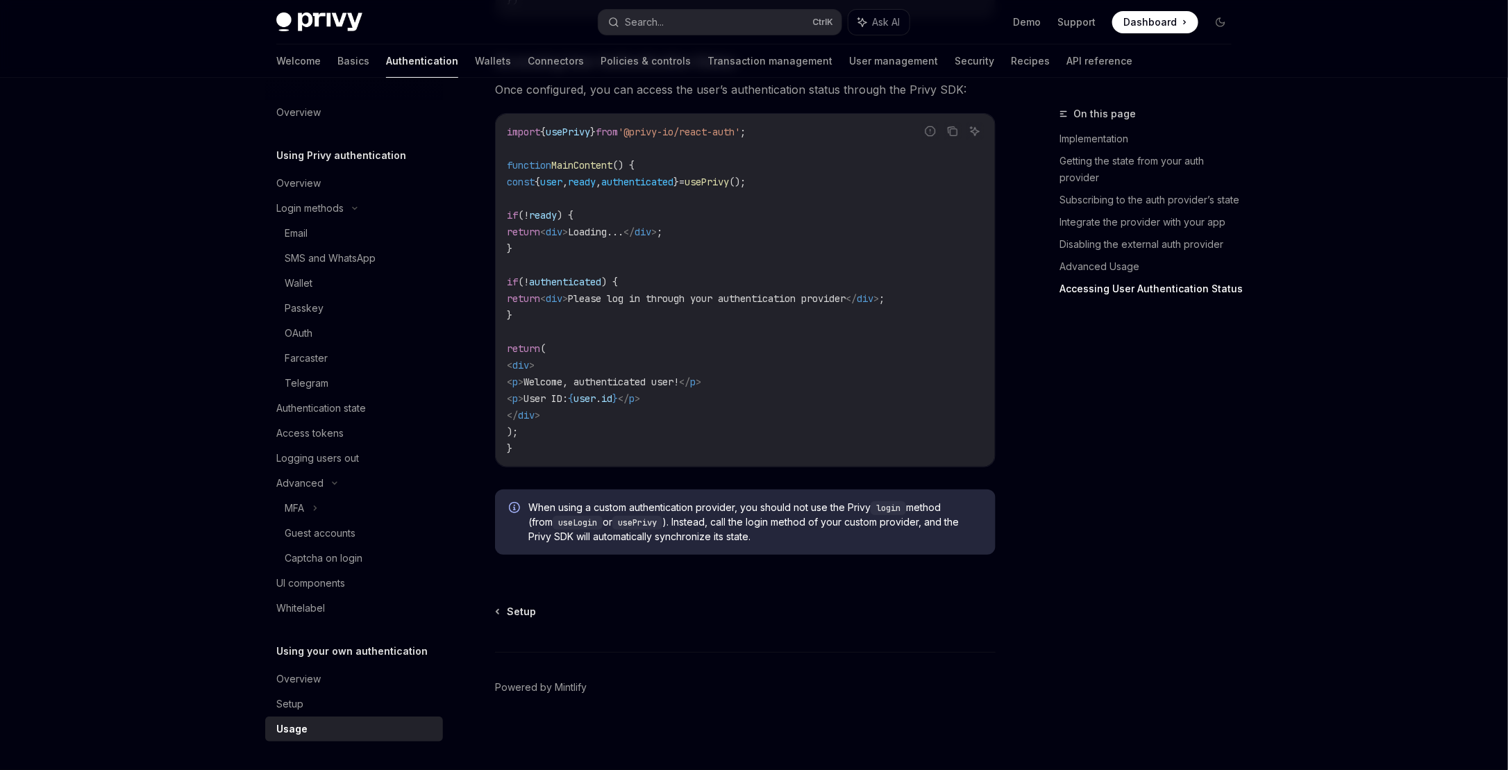
drag, startPoint x: 844, startPoint y: 405, endPoint x: 855, endPoint y: 525, distance: 119.8
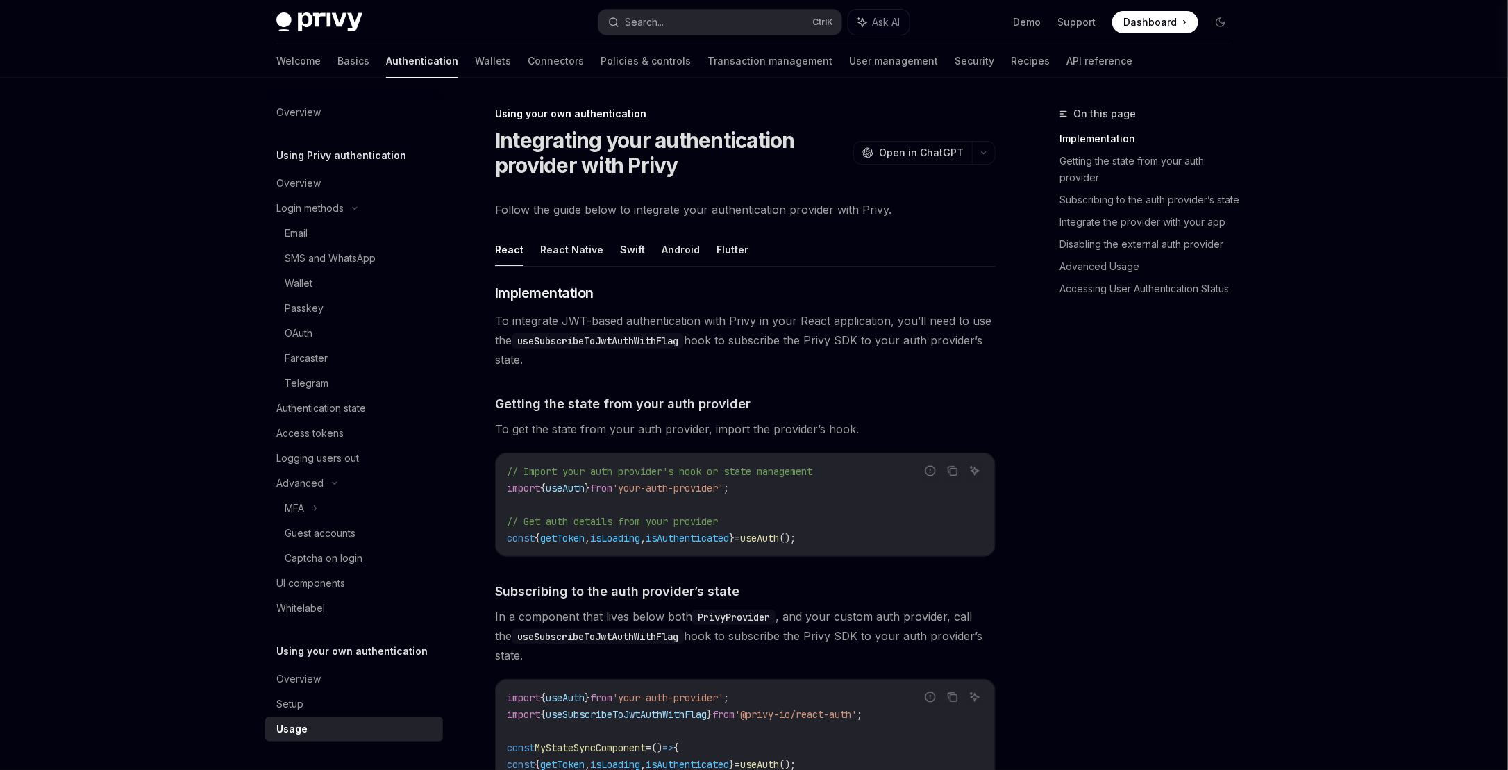
drag, startPoint x: 887, startPoint y: 396, endPoint x: 839, endPoint y: -48, distance: 446.8
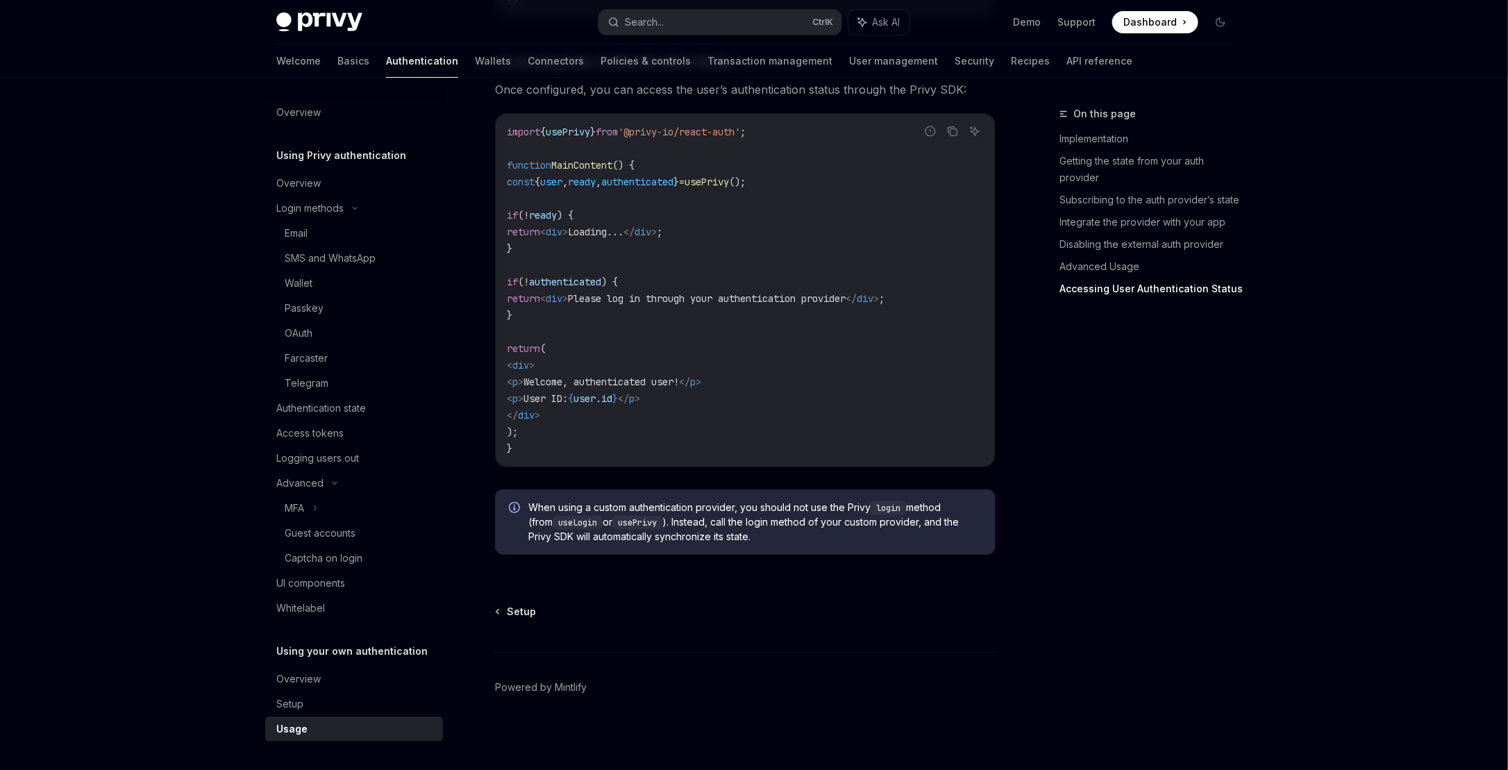
drag, startPoint x: 850, startPoint y: 232, endPoint x: 861, endPoint y: 440, distance: 208.6
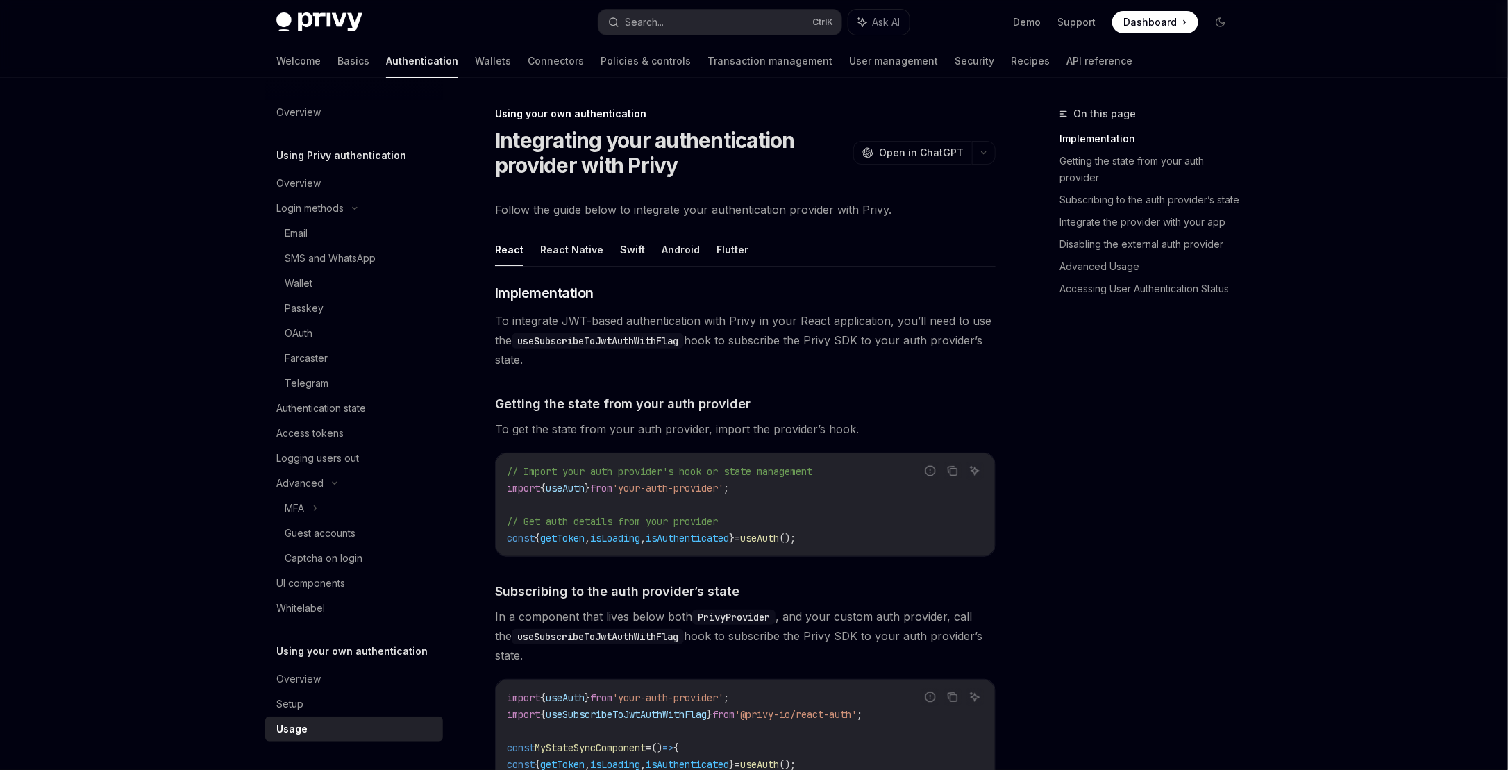
drag, startPoint x: 861, startPoint y: 440, endPoint x: 825, endPoint y: 118, distance: 324.2
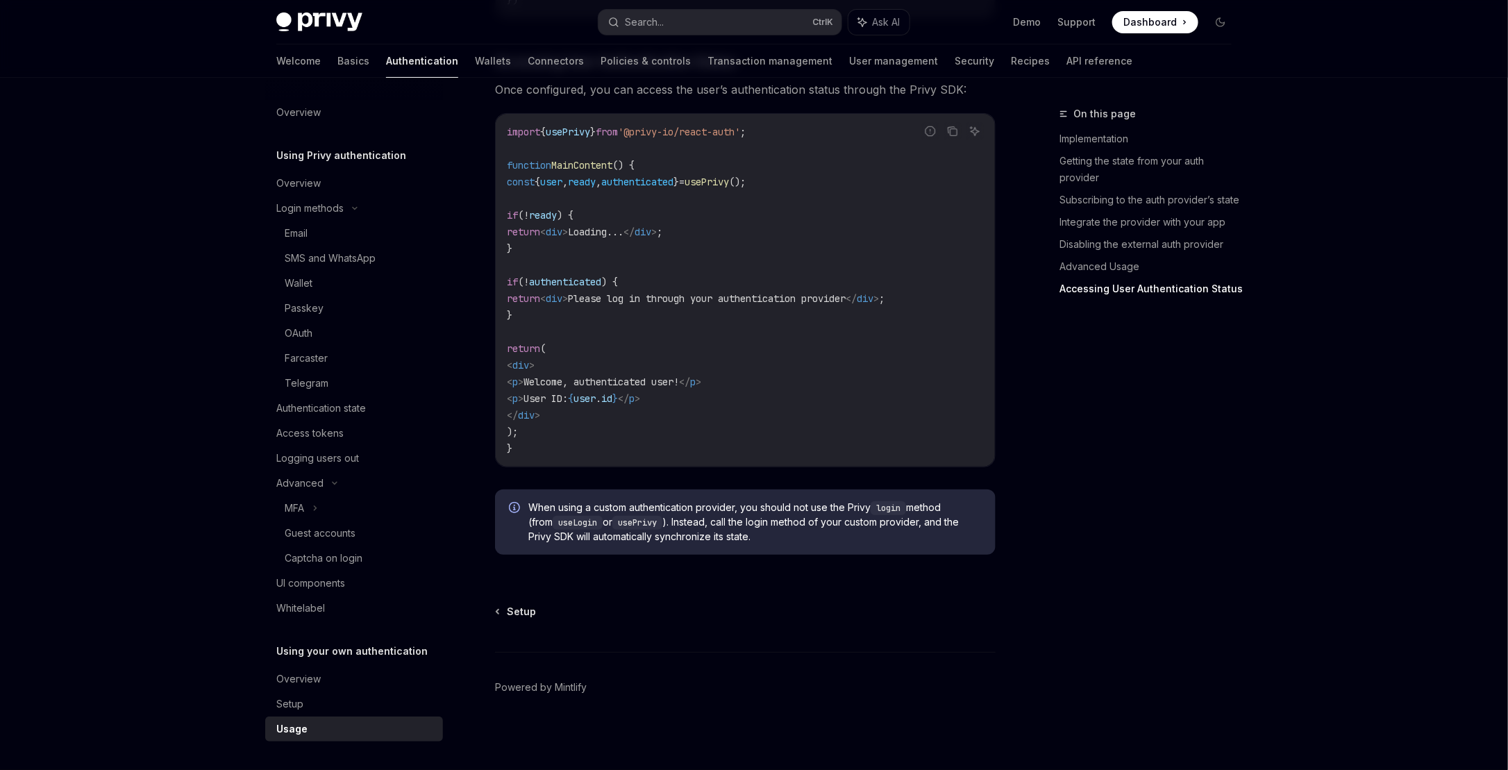
drag, startPoint x: 877, startPoint y: 240, endPoint x: 914, endPoint y: 575, distance: 336.6
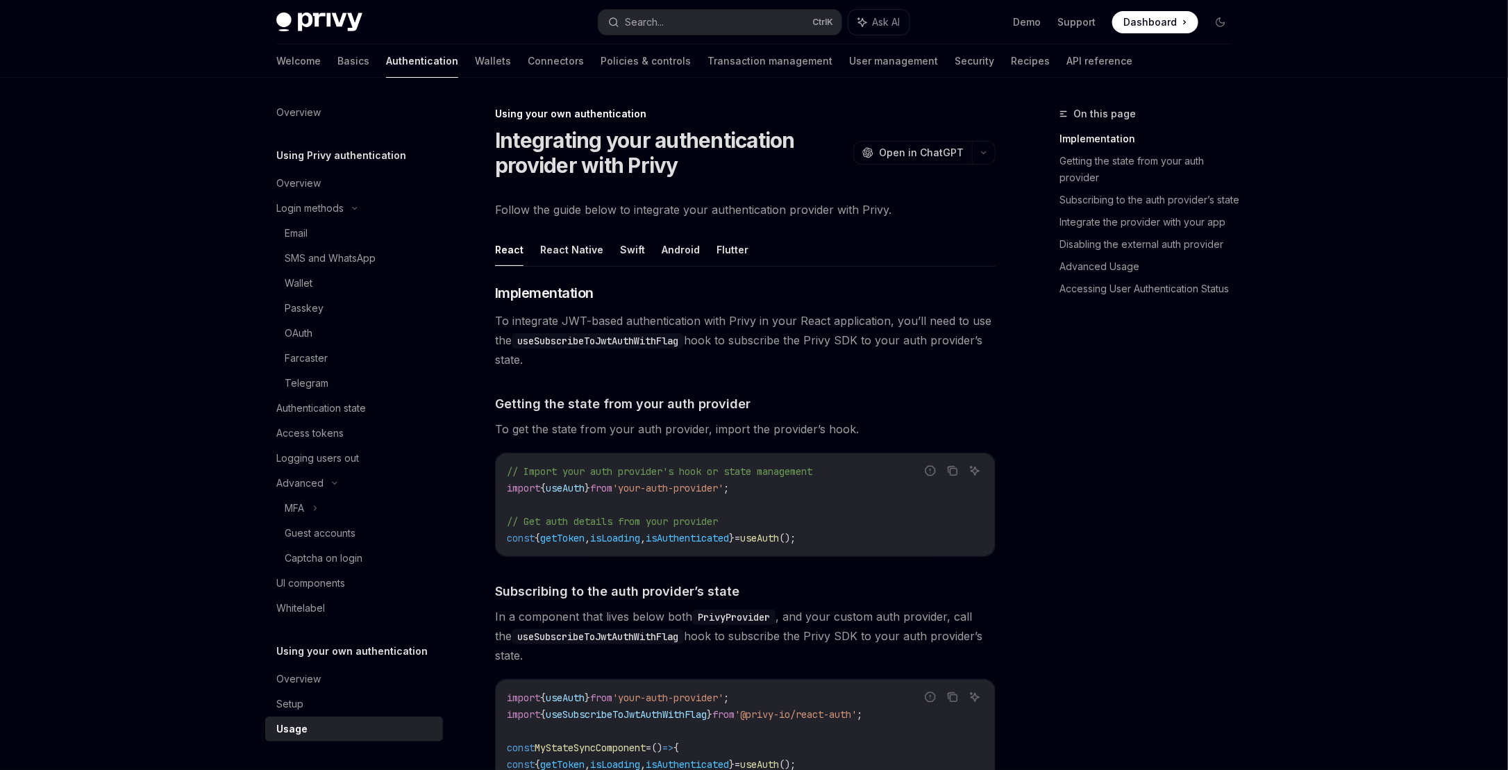
drag, startPoint x: 897, startPoint y: 369, endPoint x: 856, endPoint y: 1, distance: 370.2
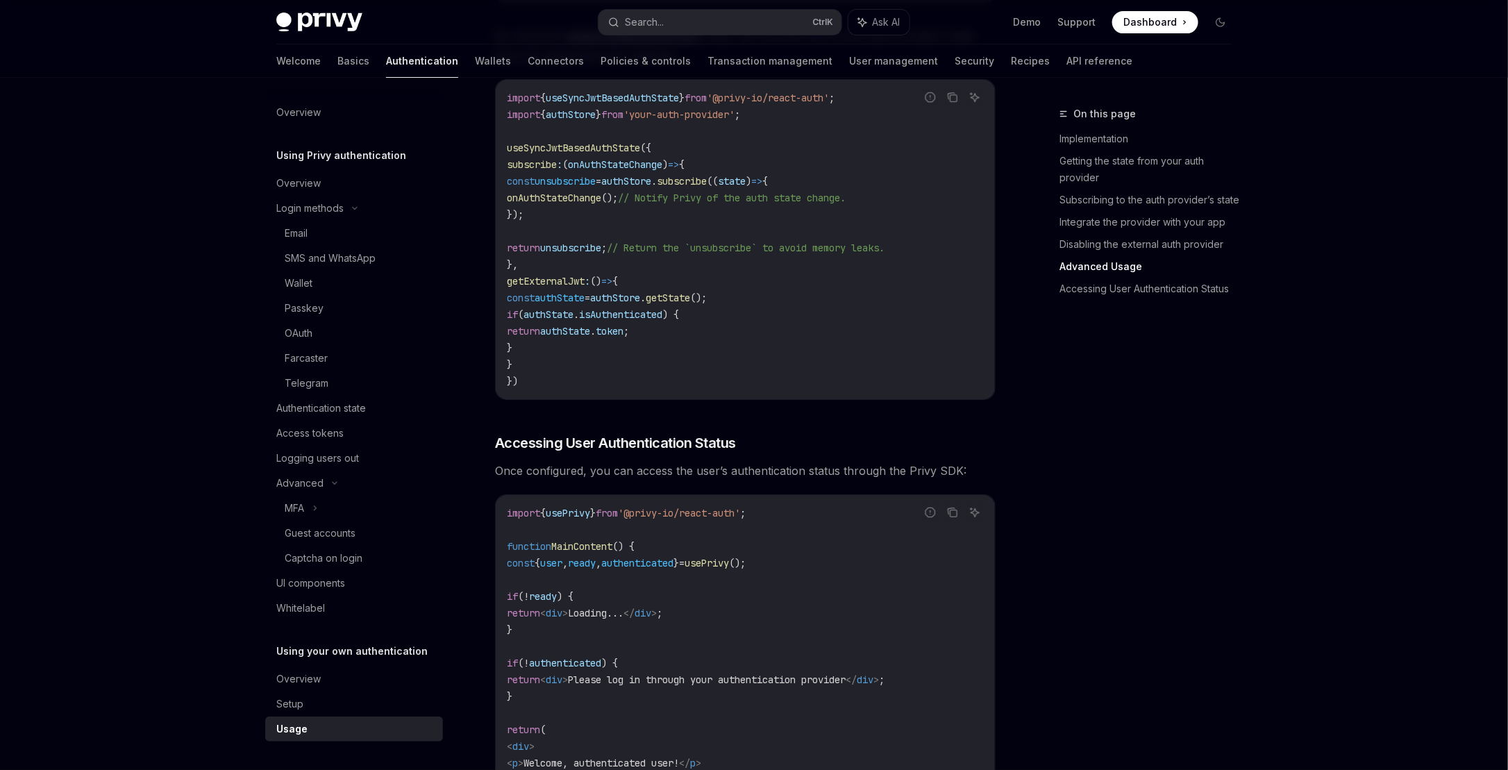
scroll to position [2761, 0]
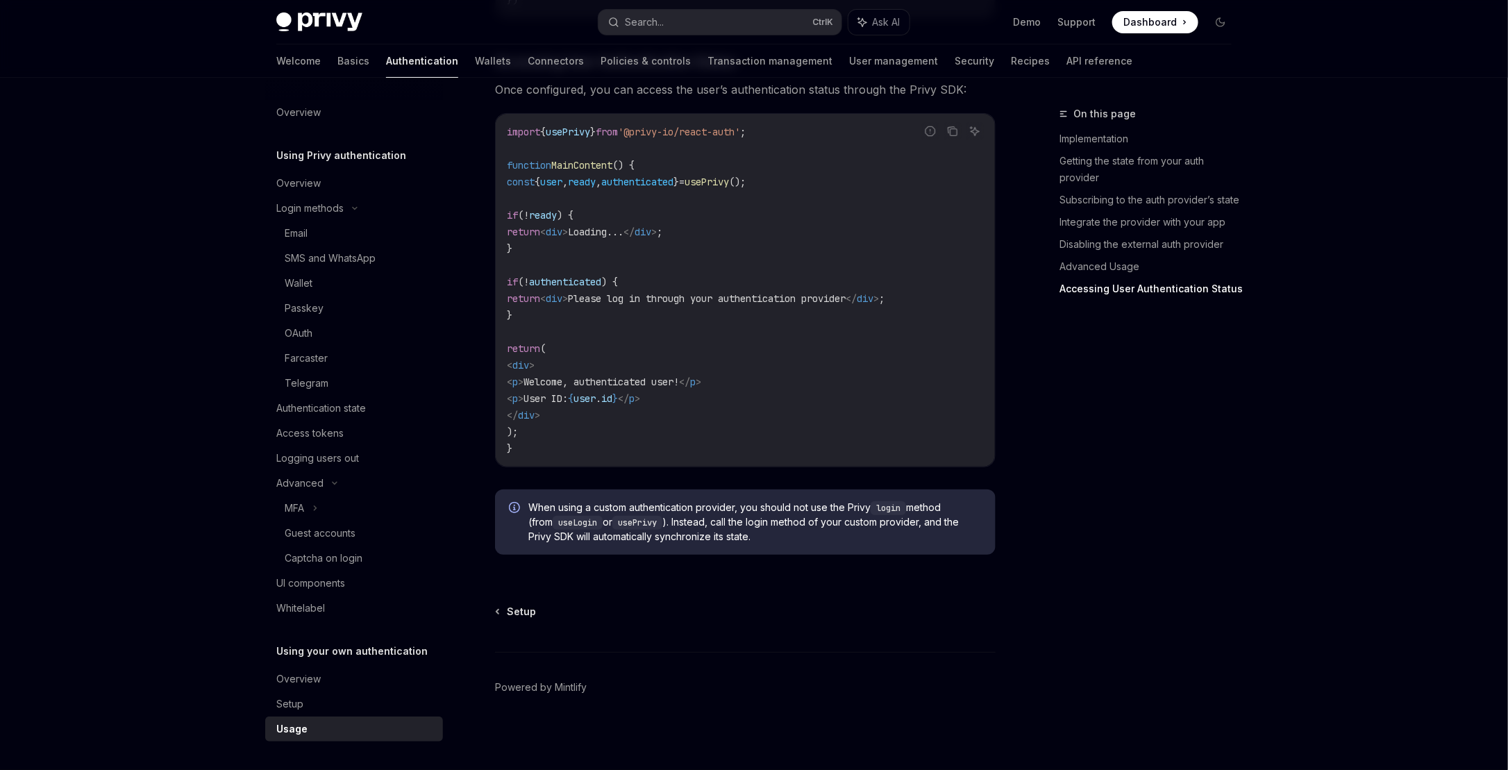
drag, startPoint x: 831, startPoint y: 189, endPoint x: 841, endPoint y: 532, distance: 343.0
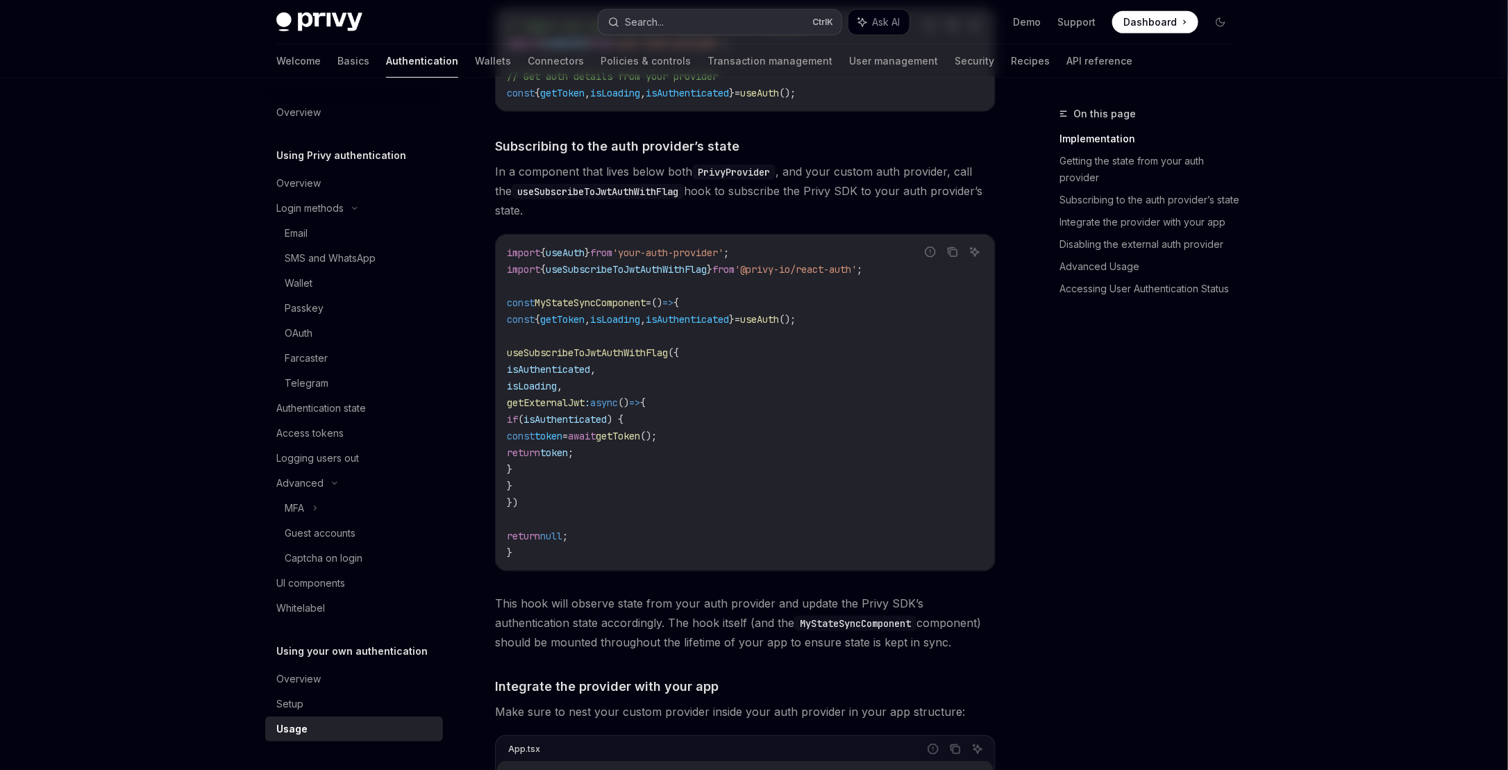
scroll to position [0, 0]
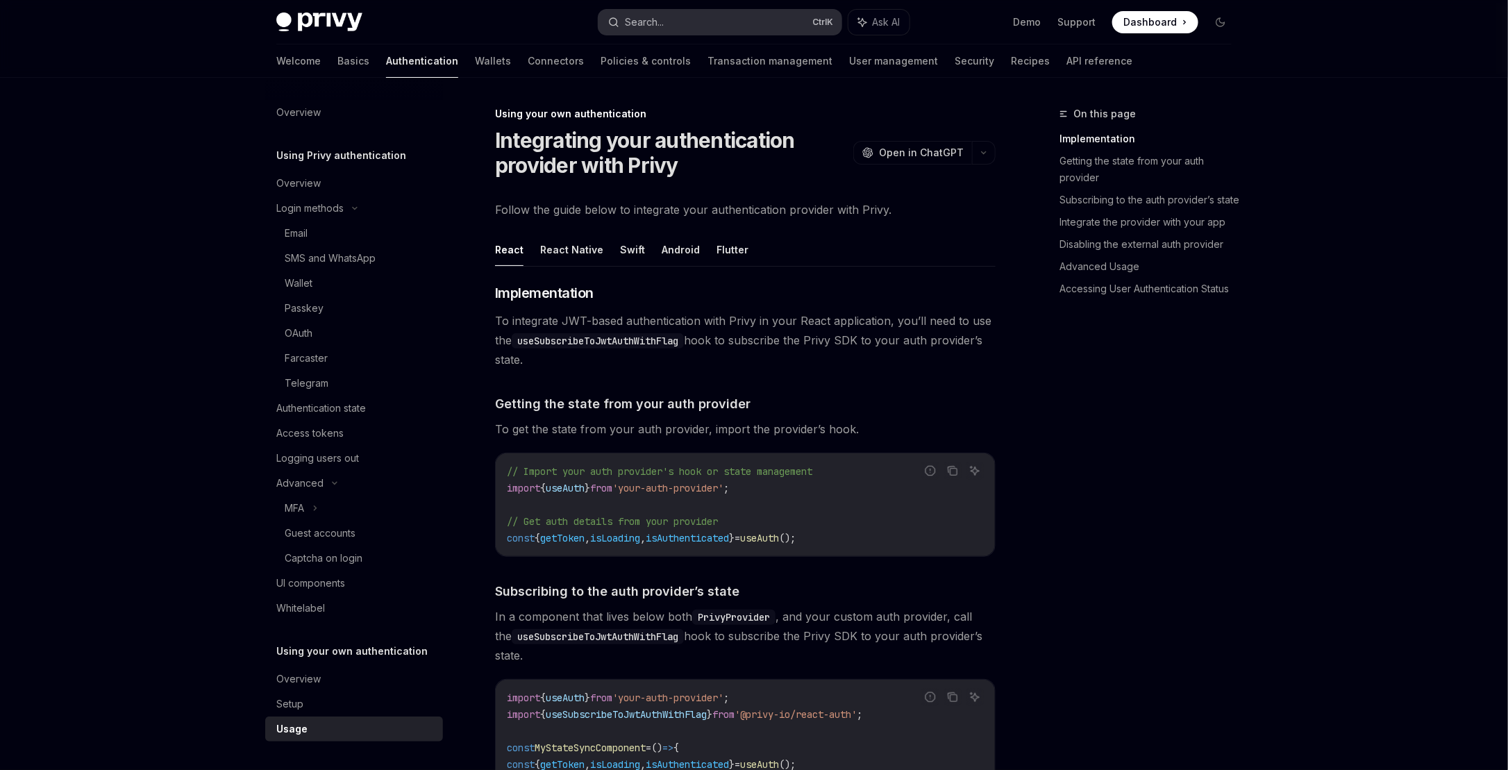
drag, startPoint x: 923, startPoint y: 593, endPoint x: 823, endPoint y: 16, distance: 585.3
drag, startPoint x: 1056, startPoint y: 541, endPoint x: 961, endPoint y: 57, distance: 493.1
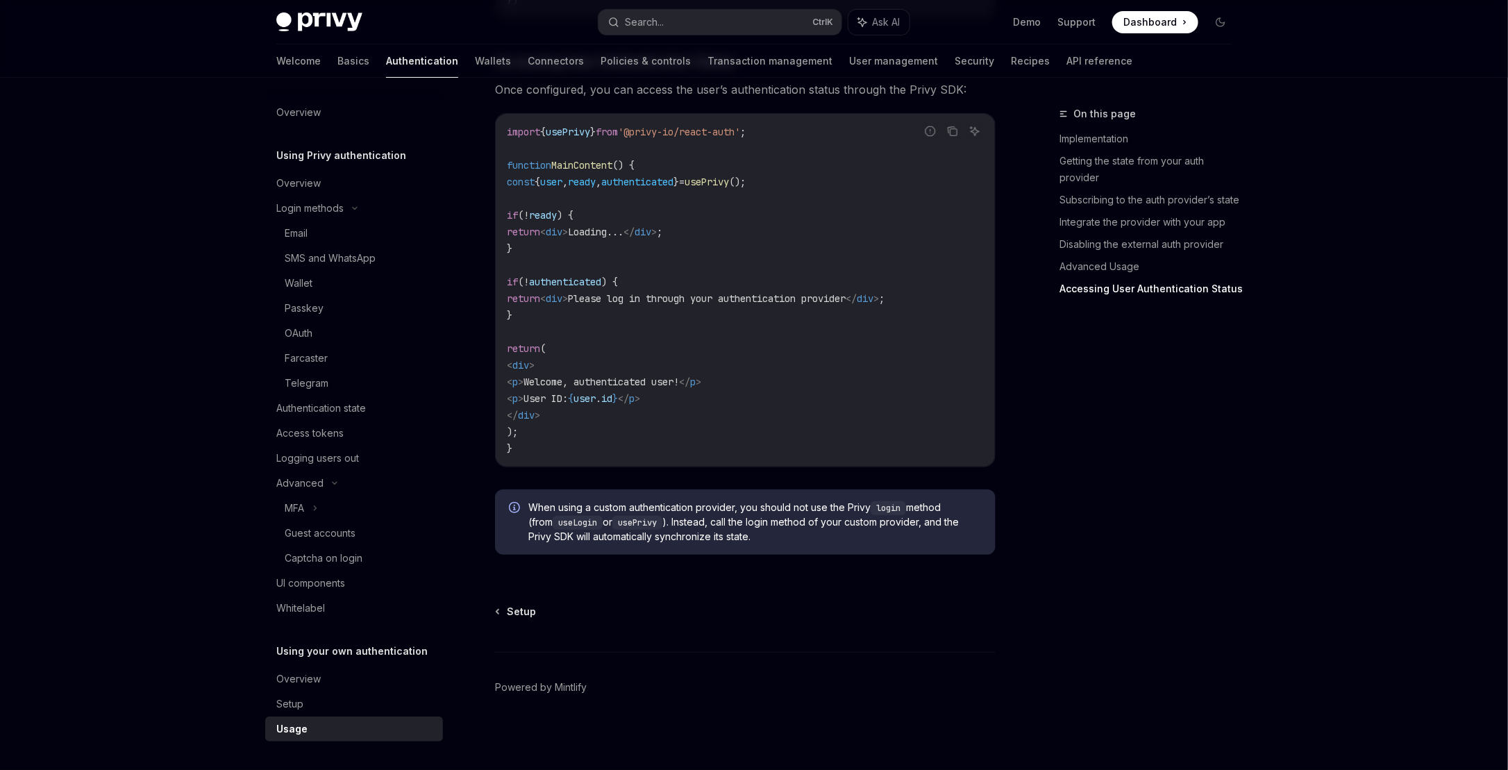
drag, startPoint x: 922, startPoint y: 312, endPoint x: 966, endPoint y: 498, distance: 191.1
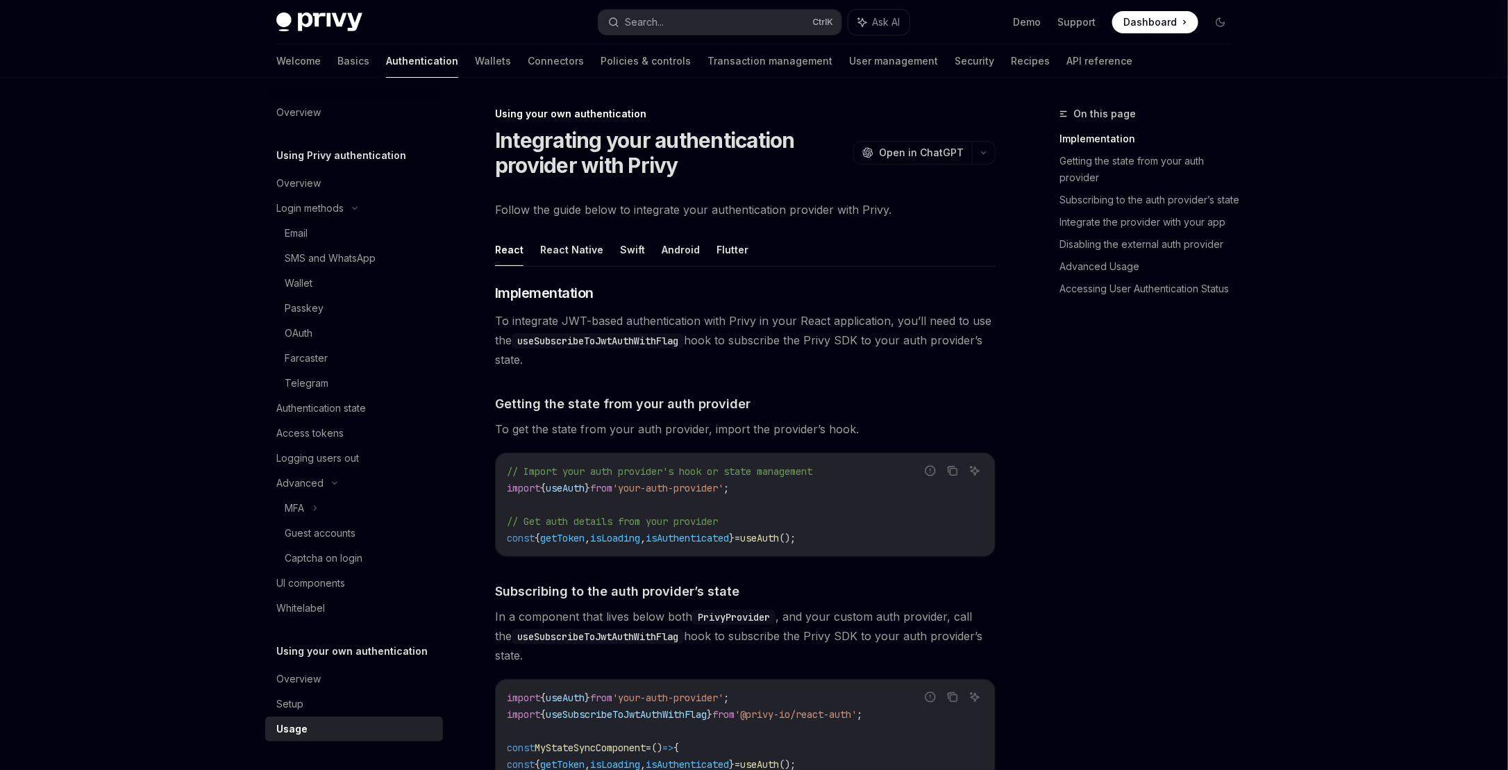
drag, startPoint x: 966, startPoint y: 498, endPoint x: 889, endPoint y: -51, distance: 555.1
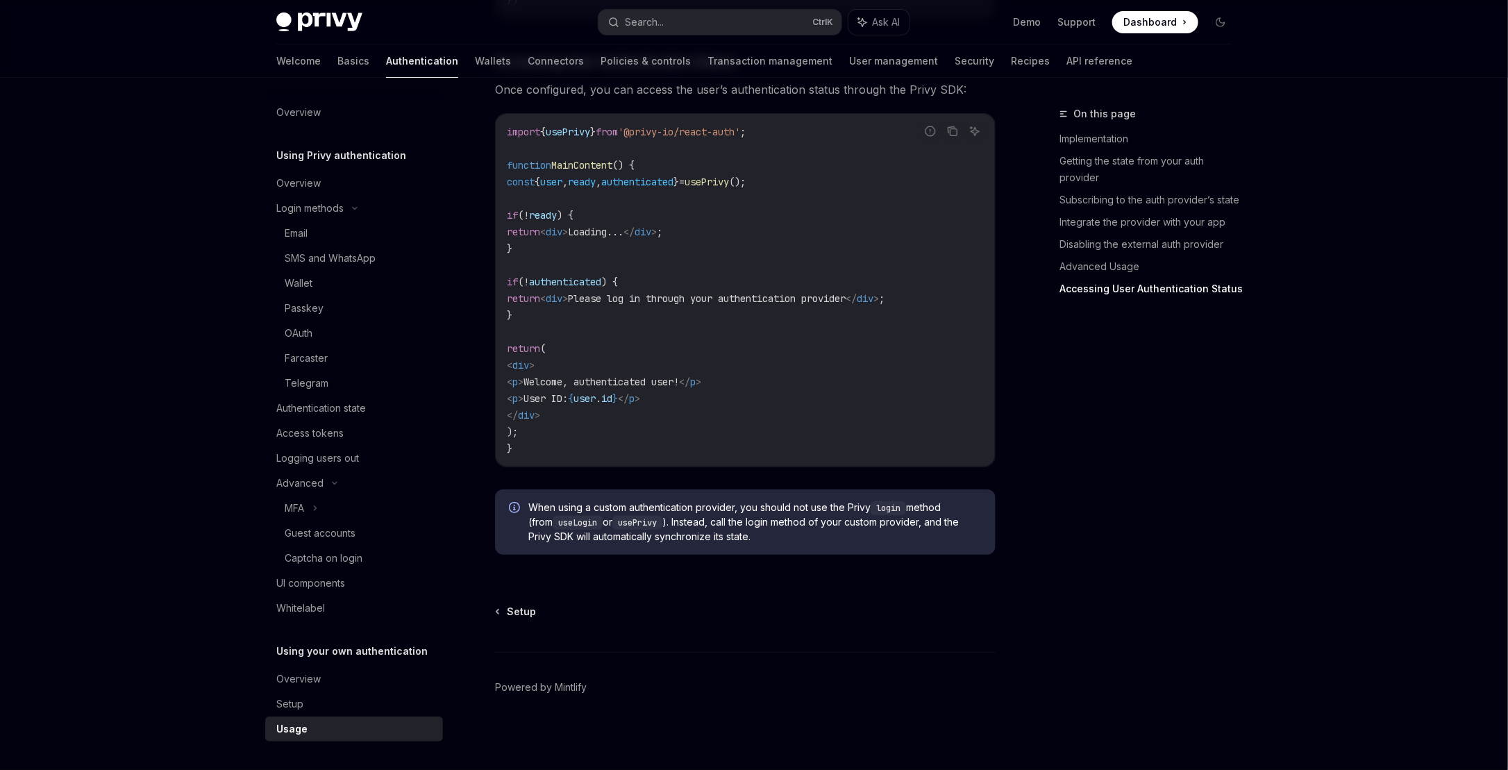
drag, startPoint x: 855, startPoint y: 105, endPoint x: 913, endPoint y: 591, distance: 489.3
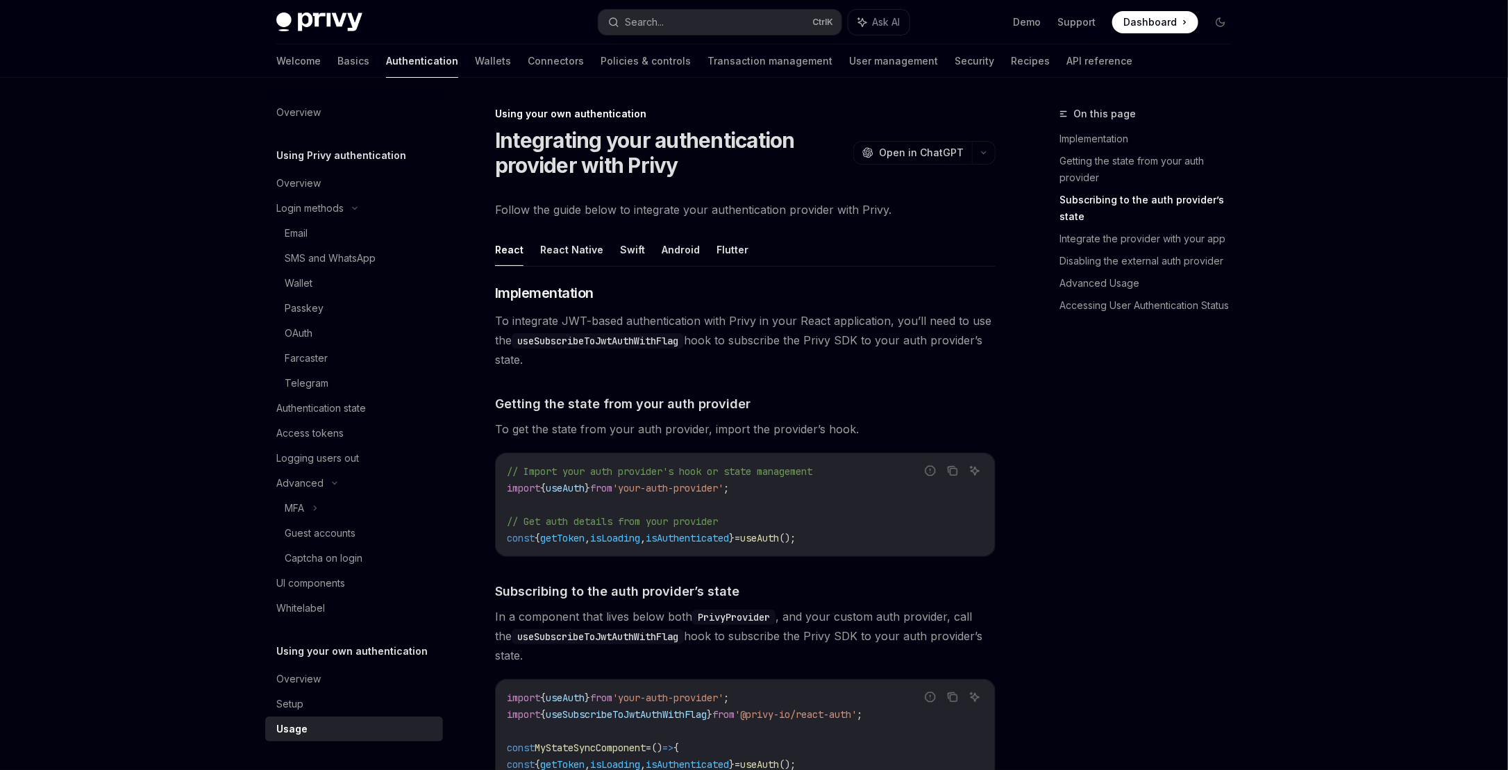
drag, startPoint x: 914, startPoint y: 589, endPoint x: 830, endPoint y: -17, distance: 611.7
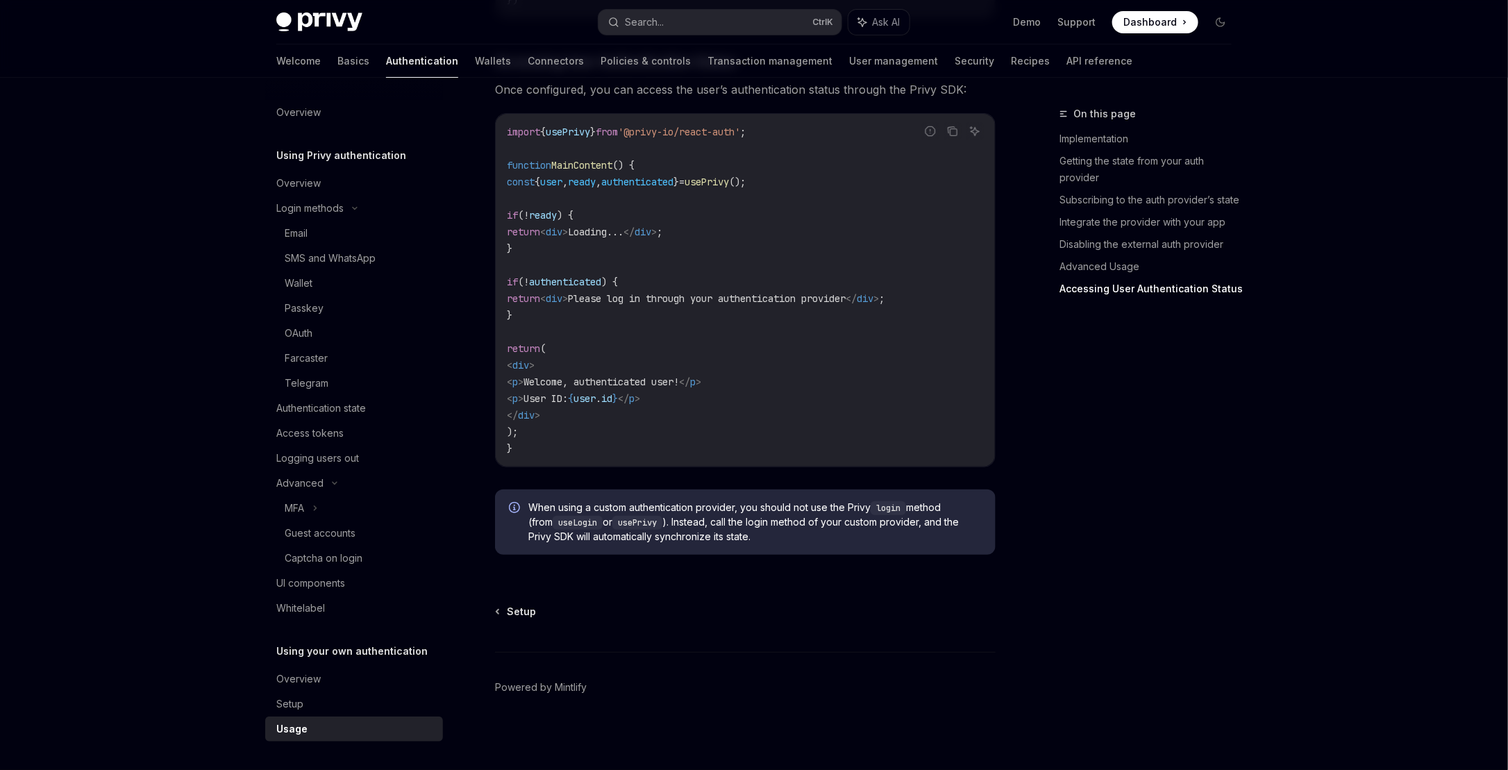
drag, startPoint x: 993, startPoint y: 543, endPoint x: 1038, endPoint y: 740, distance: 202.4
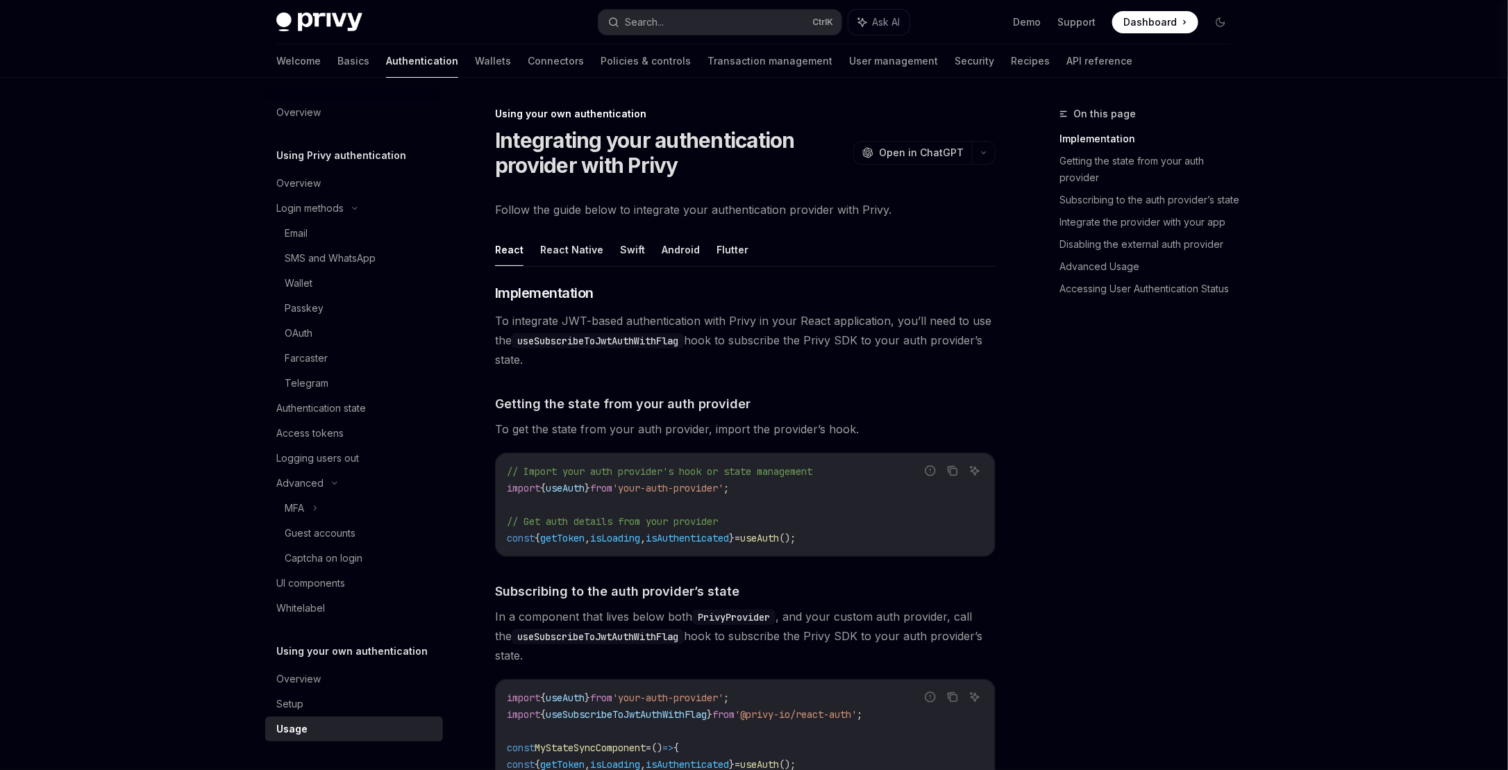
drag, startPoint x: 1013, startPoint y: 510, endPoint x: 959, endPoint y: 105, distance: 408.2
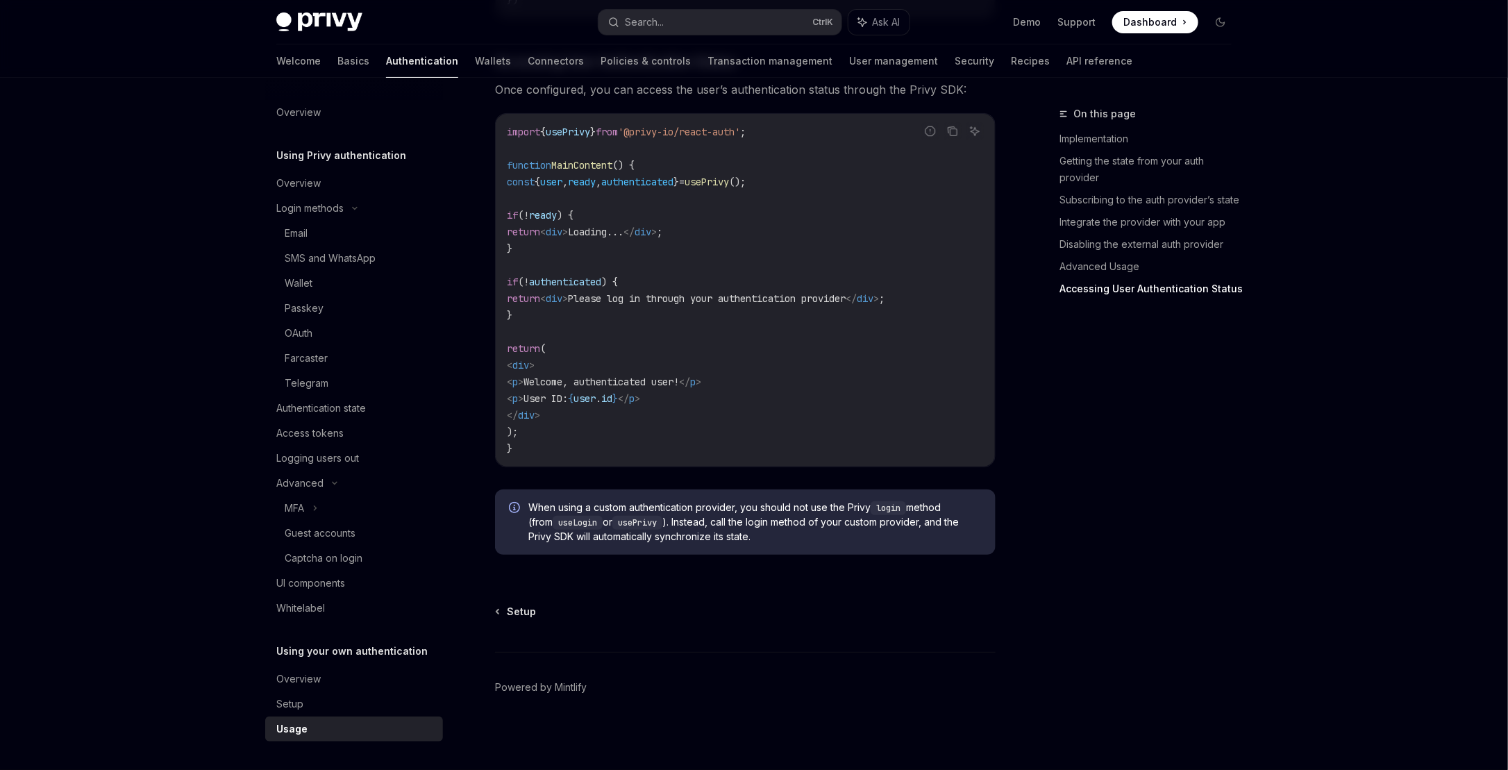
drag, startPoint x: 968, startPoint y: 236, endPoint x: 1026, endPoint y: 643, distance: 411.6
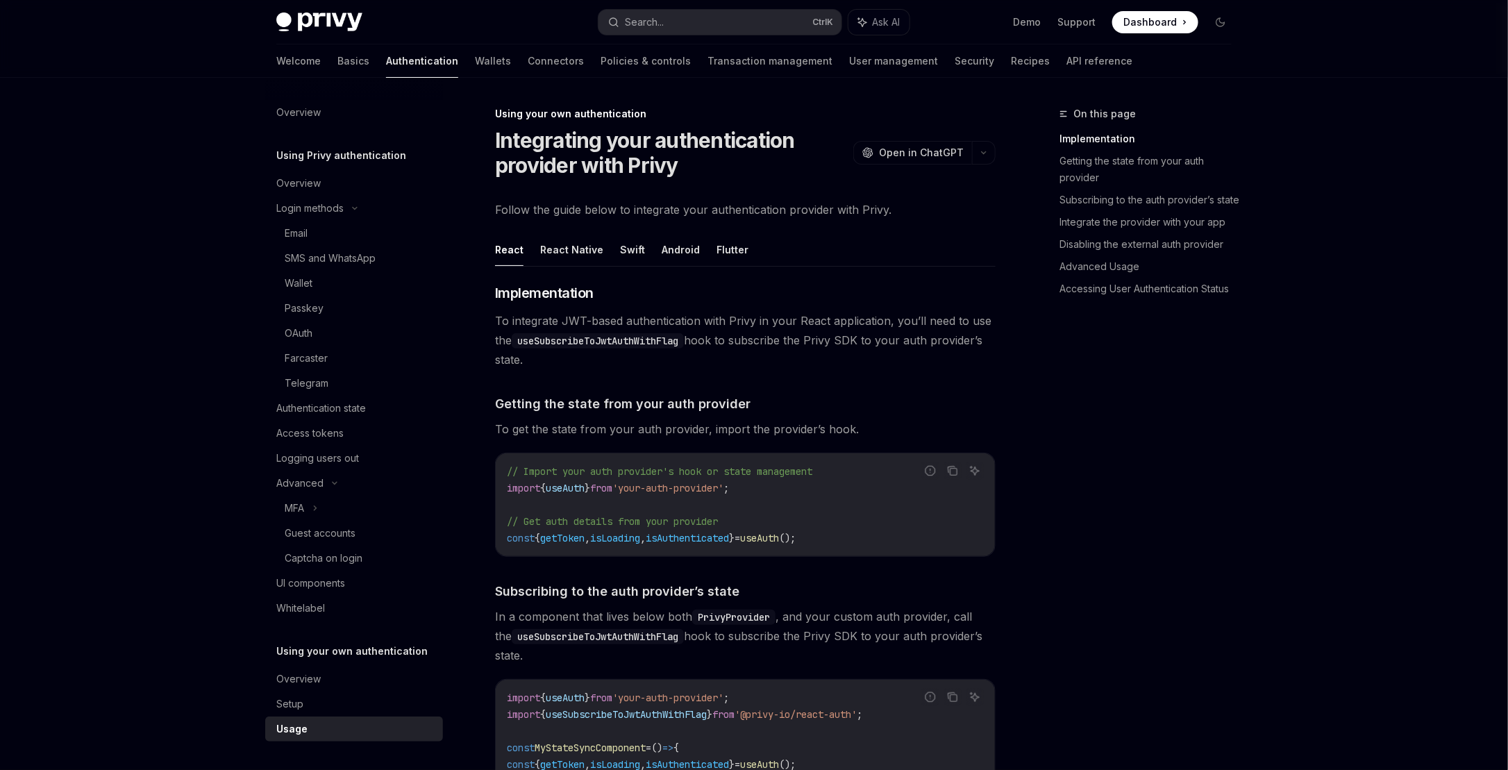
drag, startPoint x: 1023, startPoint y: 637, endPoint x: 944, endPoint y: 128, distance: 515.6
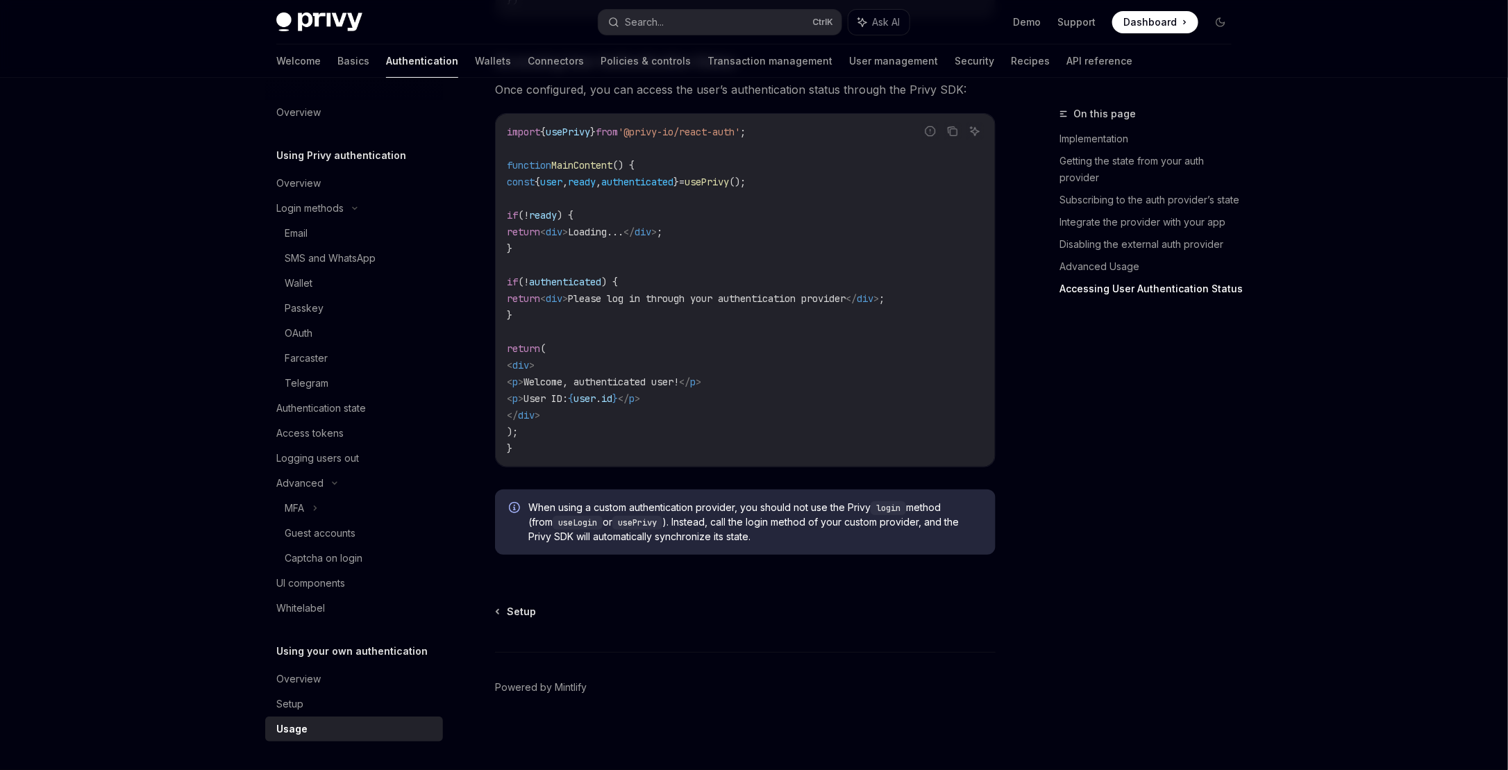
drag, startPoint x: 955, startPoint y: 287, endPoint x: 985, endPoint y: 805, distance: 518.7
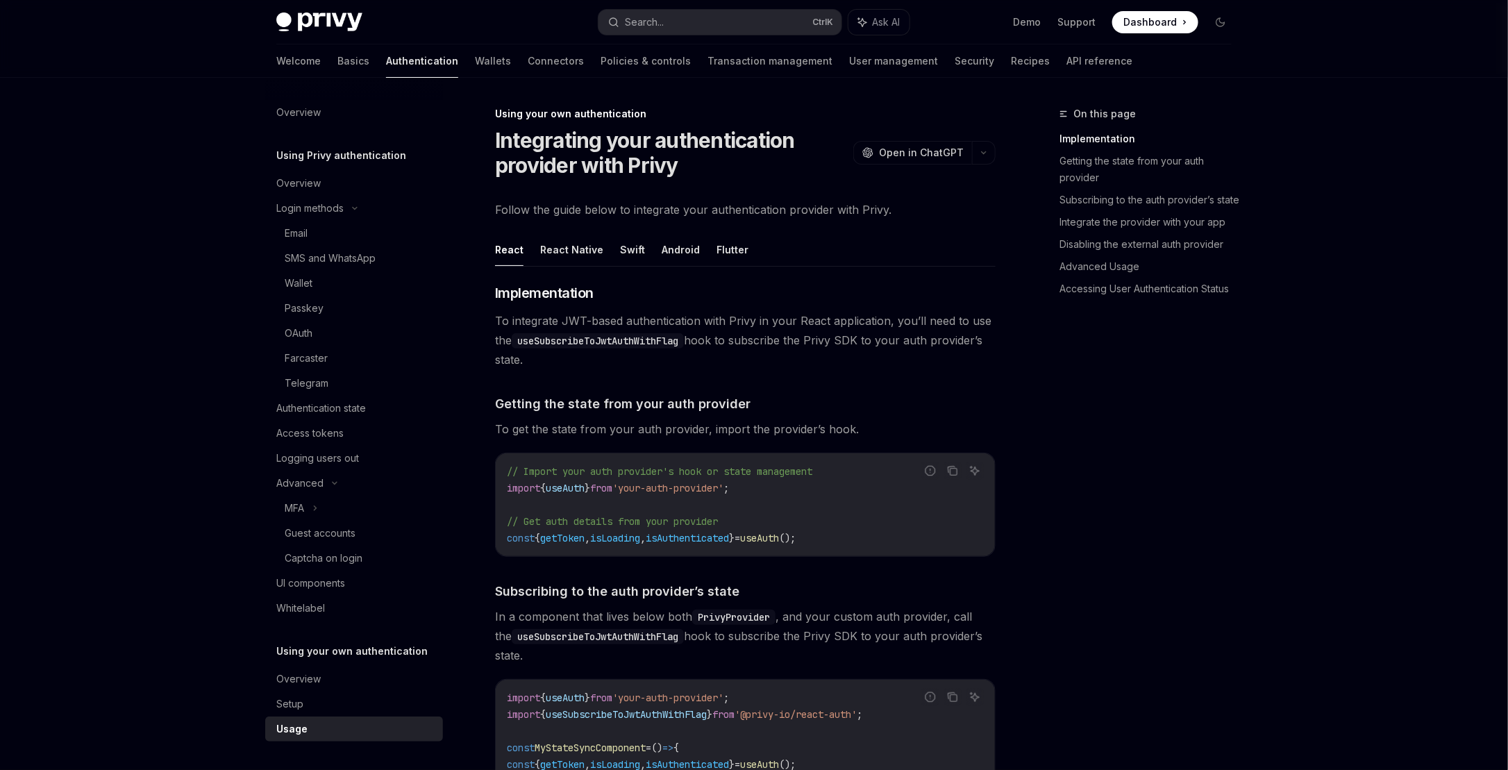
drag, startPoint x: 932, startPoint y: 651, endPoint x: 887, endPoint y: 154, distance: 499.0
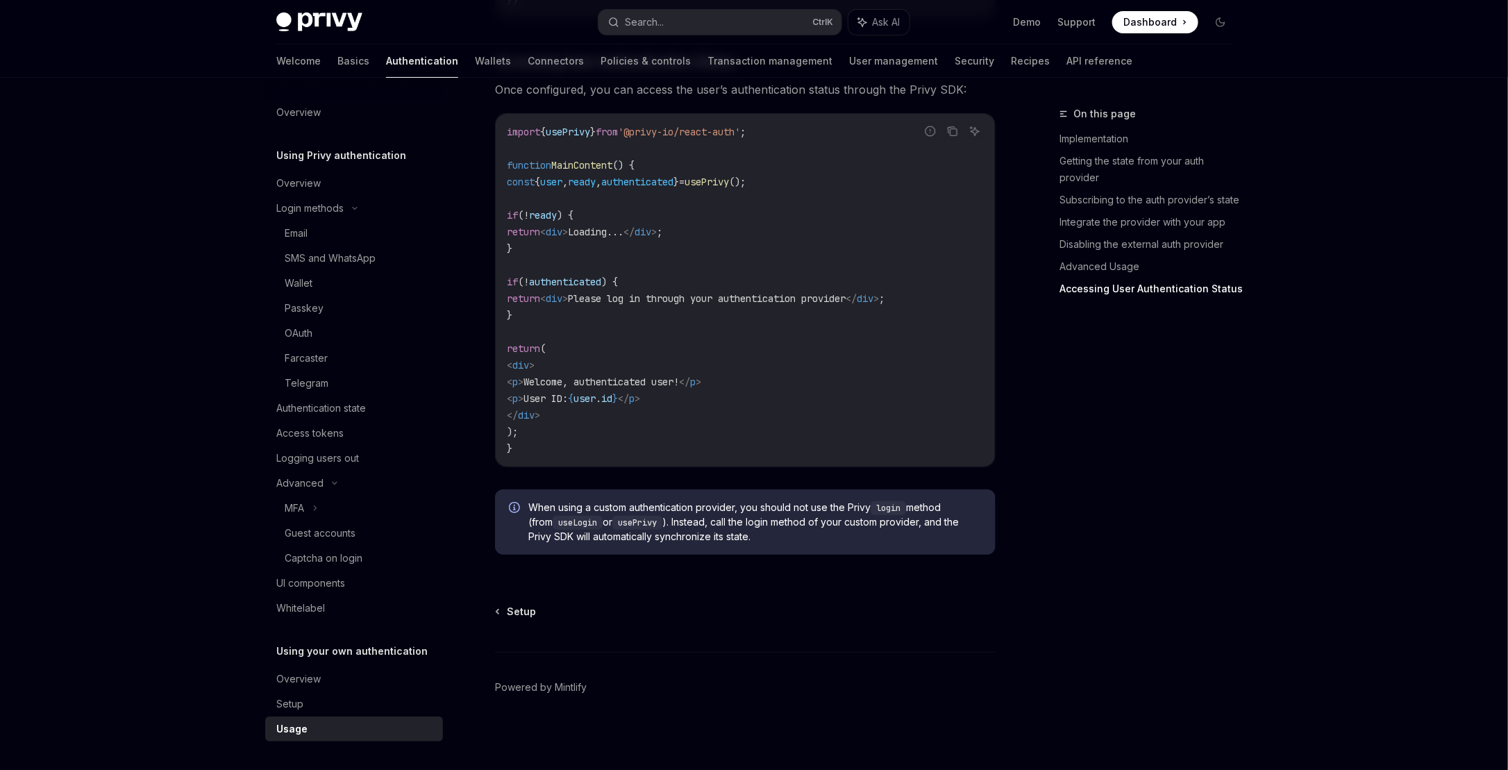
drag, startPoint x: 949, startPoint y: 490, endPoint x: 980, endPoint y: 805, distance: 316.0
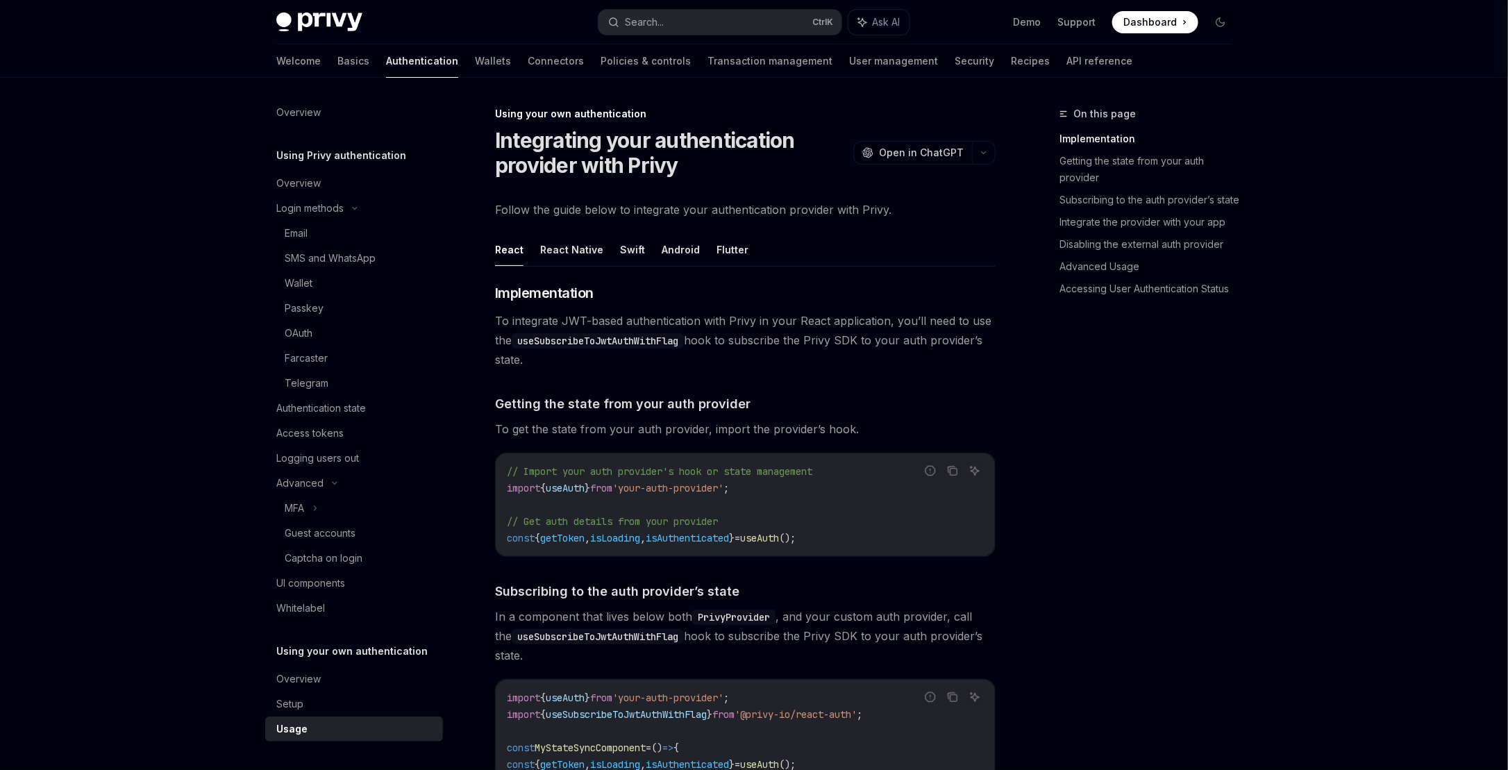
drag, startPoint x: 957, startPoint y: 685, endPoint x: 882, endPoint y: 169, distance: 521.9
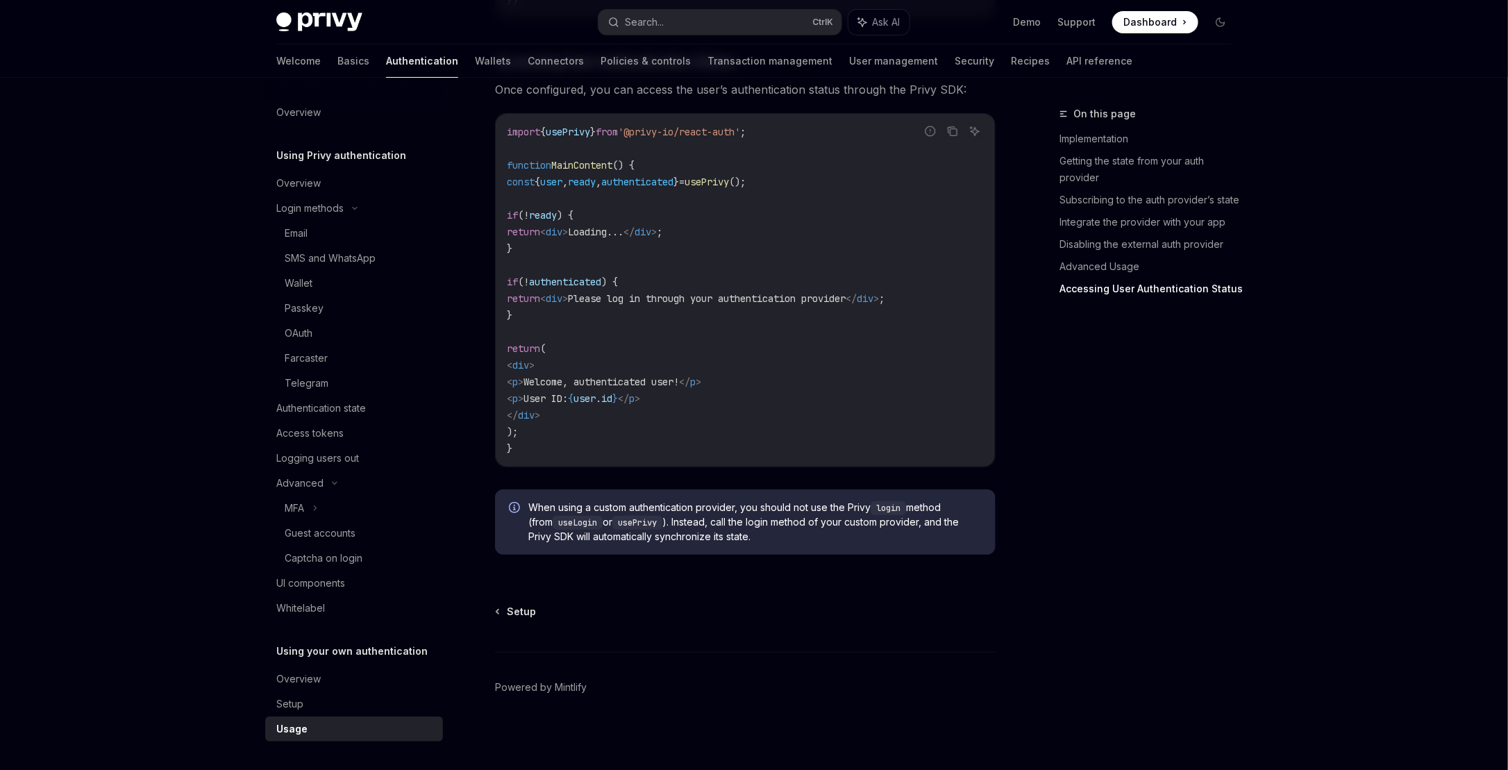
drag, startPoint x: 951, startPoint y: 202, endPoint x: 934, endPoint y: 718, distance: 516.0
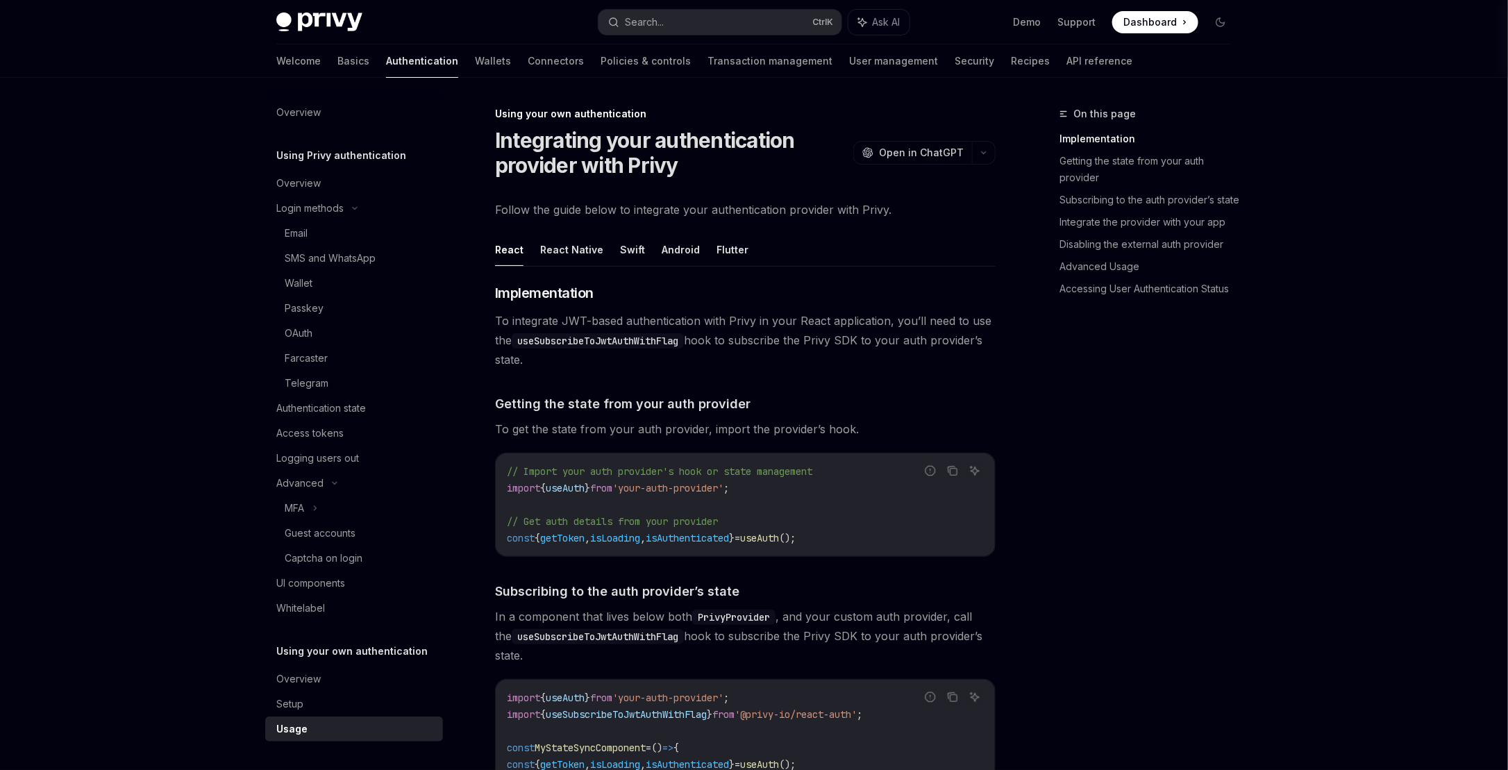
drag, startPoint x: 937, startPoint y: 393, endPoint x: 954, endPoint y: 212, distance: 182.0
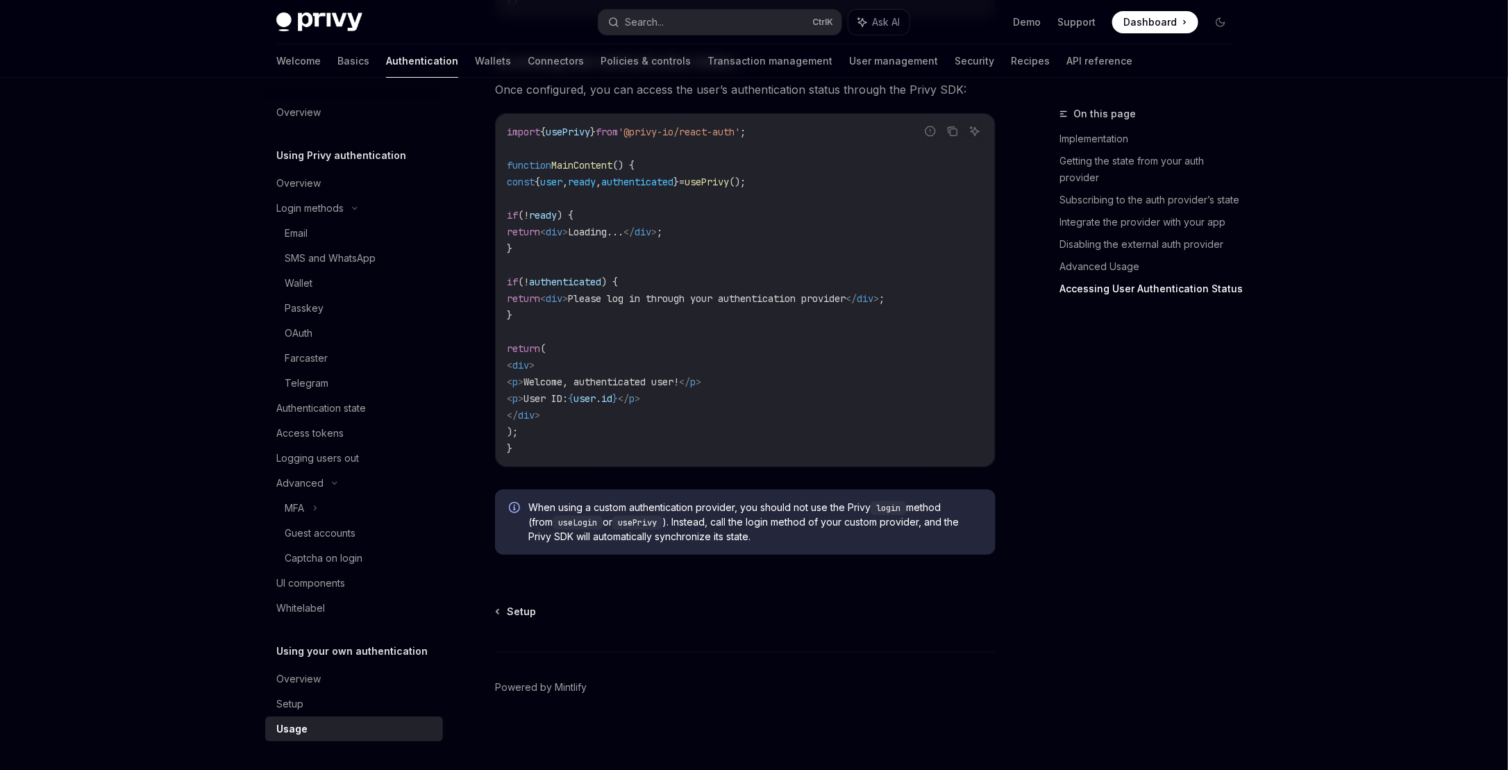
drag, startPoint x: 981, startPoint y: 462, endPoint x: 975, endPoint y: 743, distance: 280.5
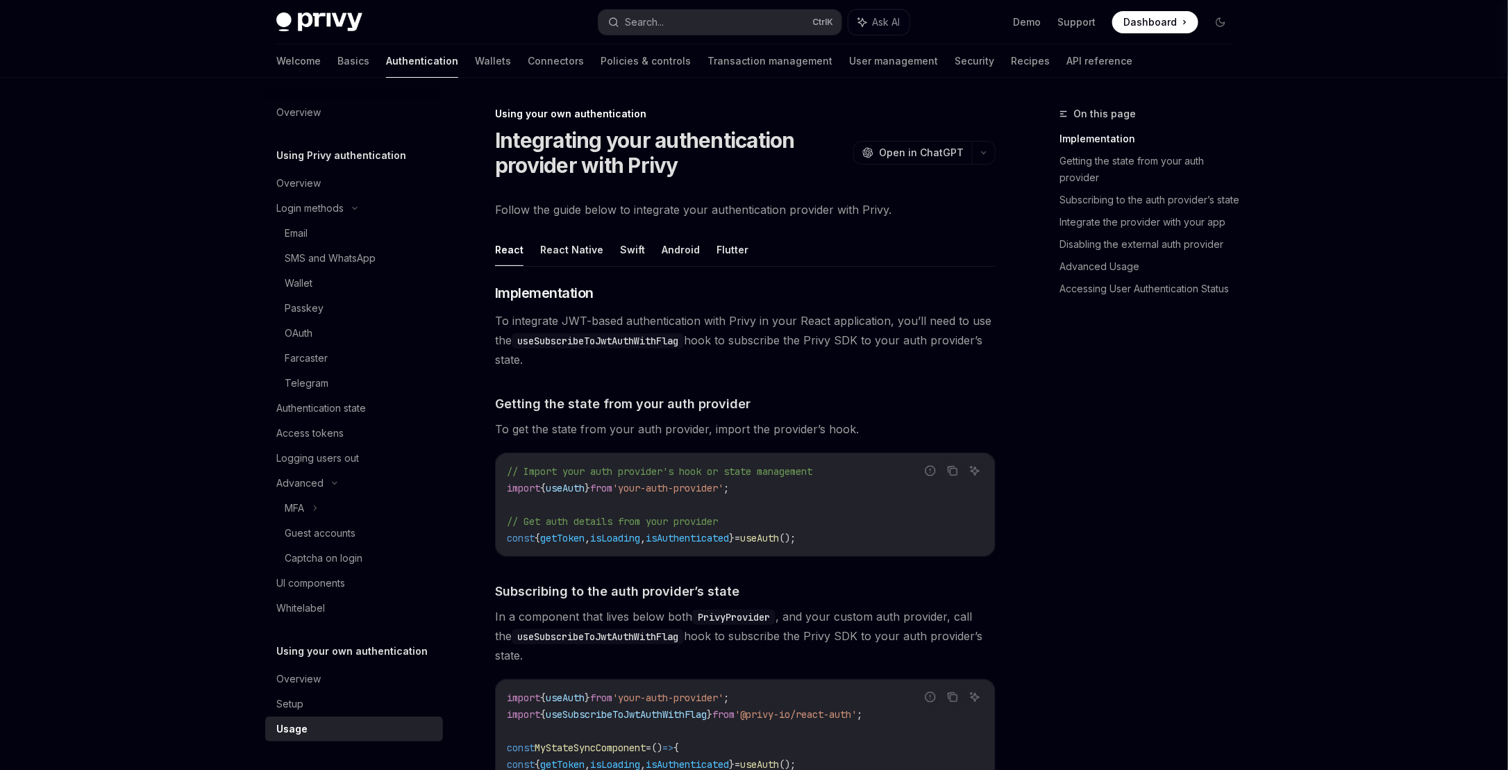
drag, startPoint x: 938, startPoint y: 302, endPoint x: 939, endPoint y: 275, distance: 27.1
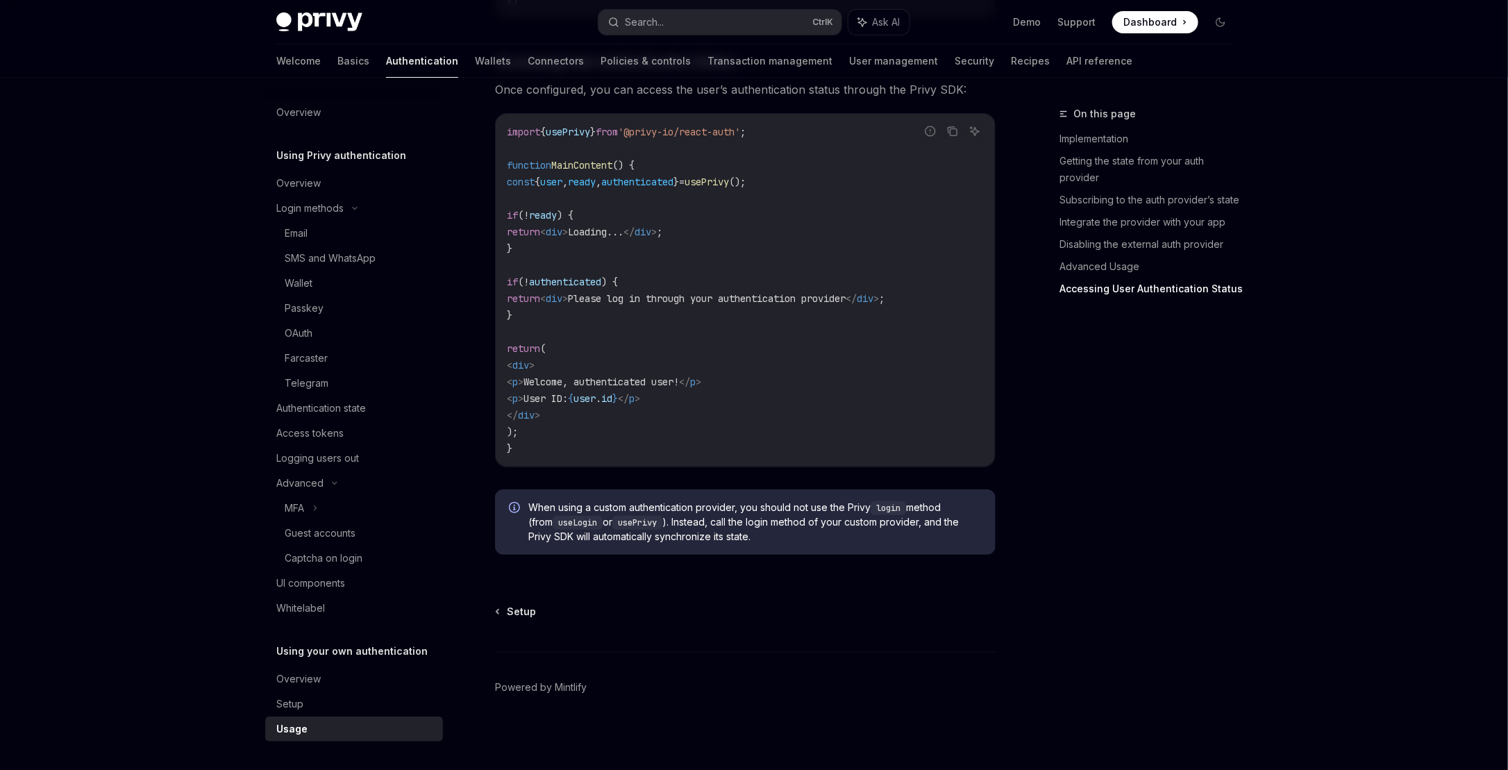
drag, startPoint x: 948, startPoint y: 253, endPoint x: 953, endPoint y: 648, distance: 395.0
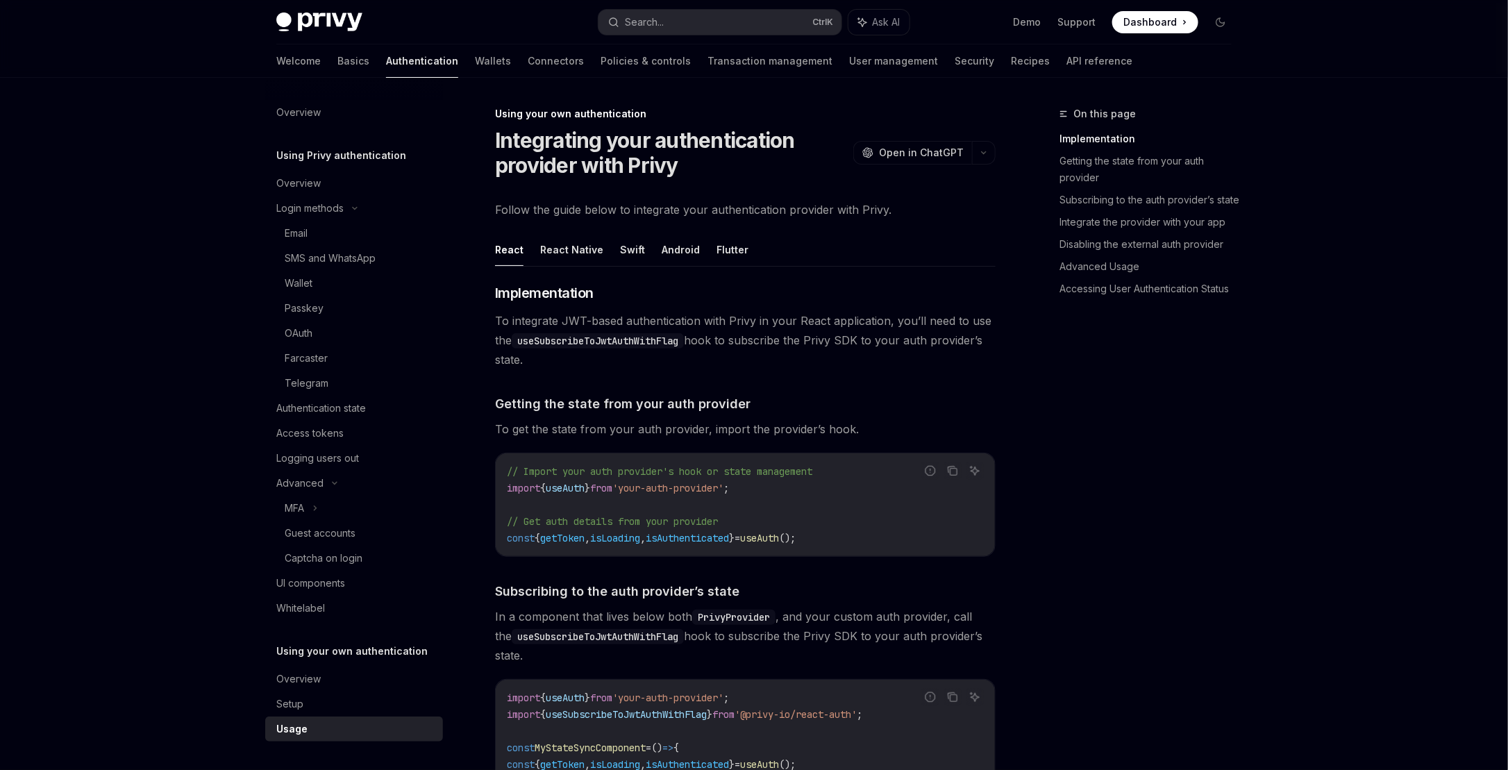
drag, startPoint x: 950, startPoint y: 621, endPoint x: 912, endPoint y: 220, distance: 402.3
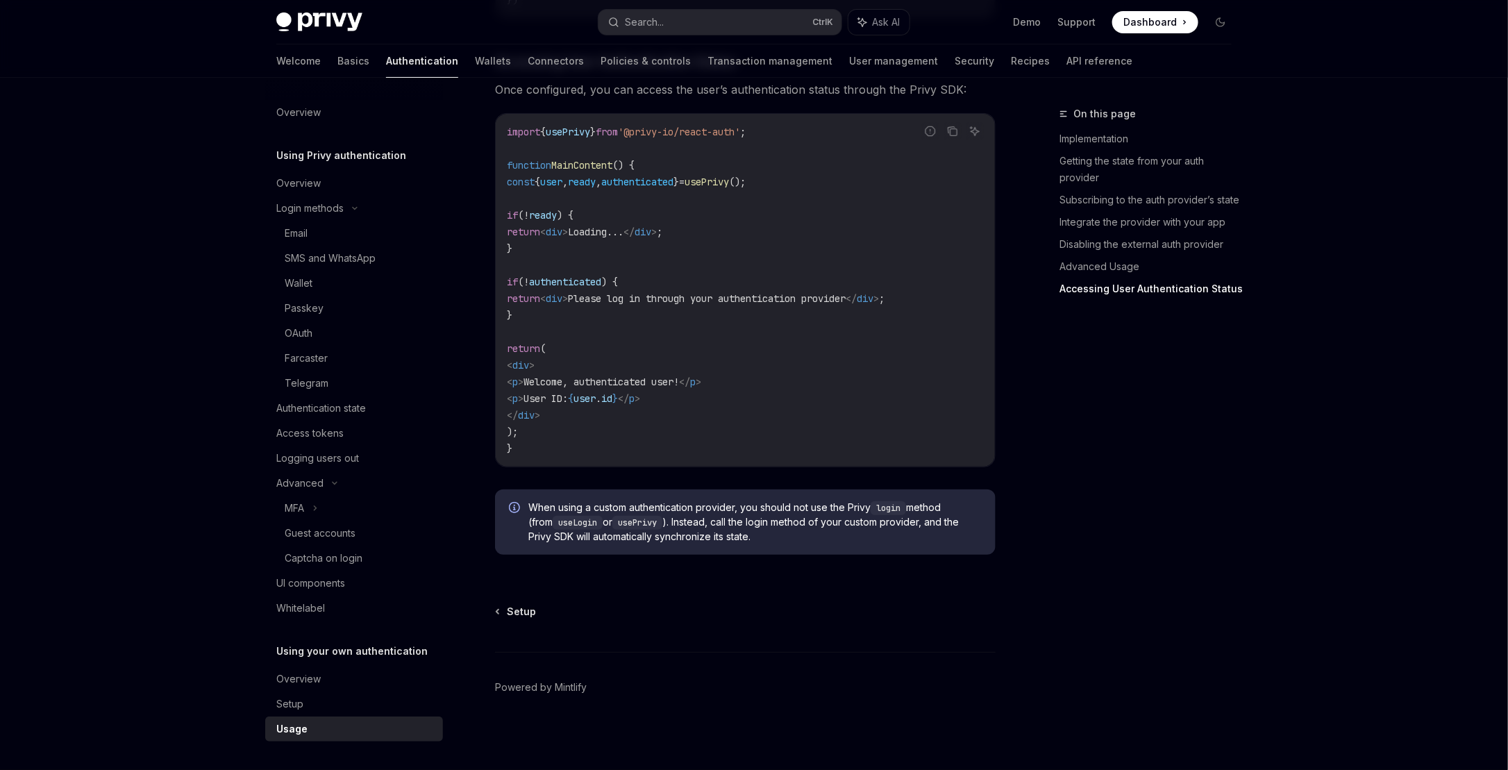
drag, startPoint x: 952, startPoint y: 273, endPoint x: 964, endPoint y: 764, distance: 490.9
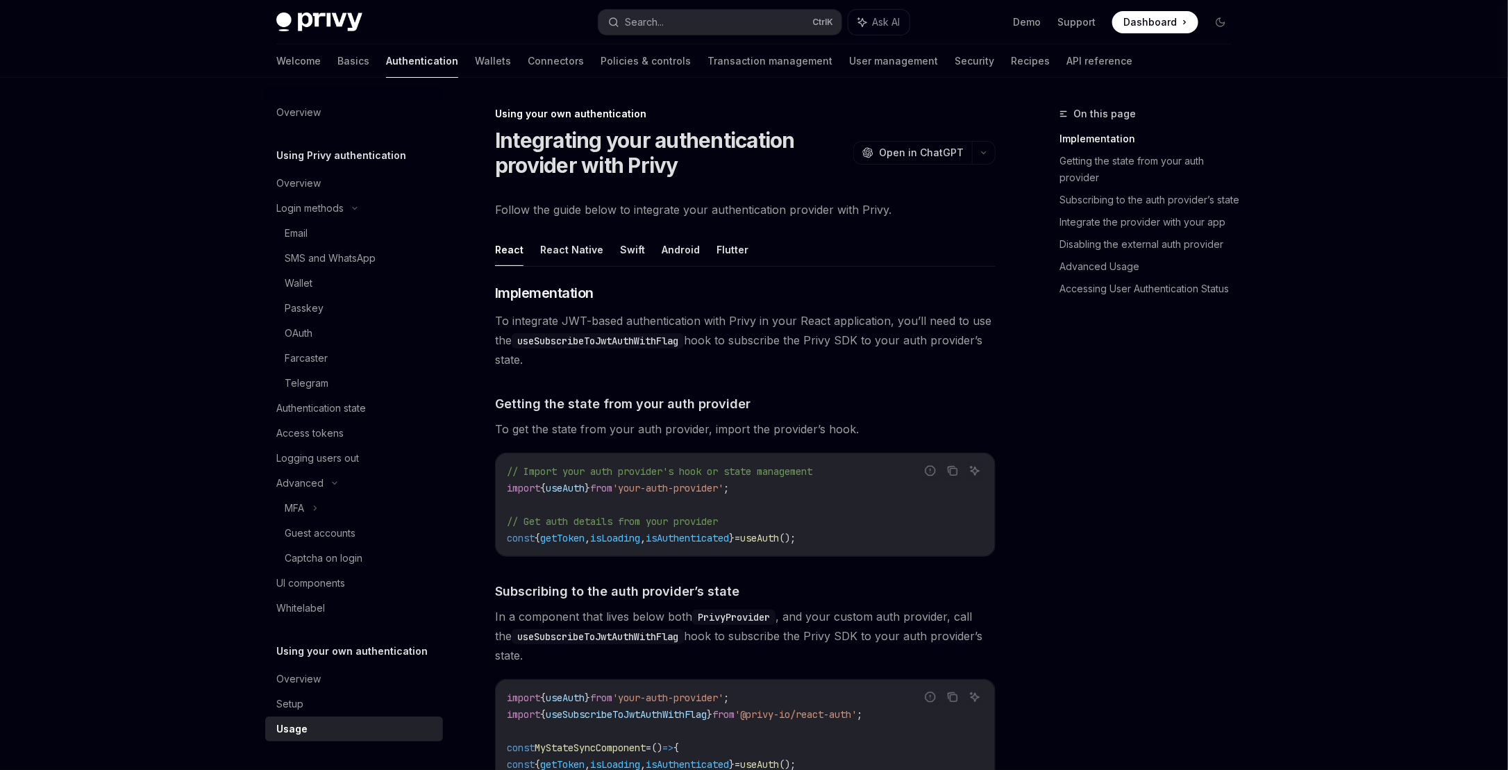
drag, startPoint x: 955, startPoint y: 677, endPoint x: 938, endPoint y: 281, distance: 396.0
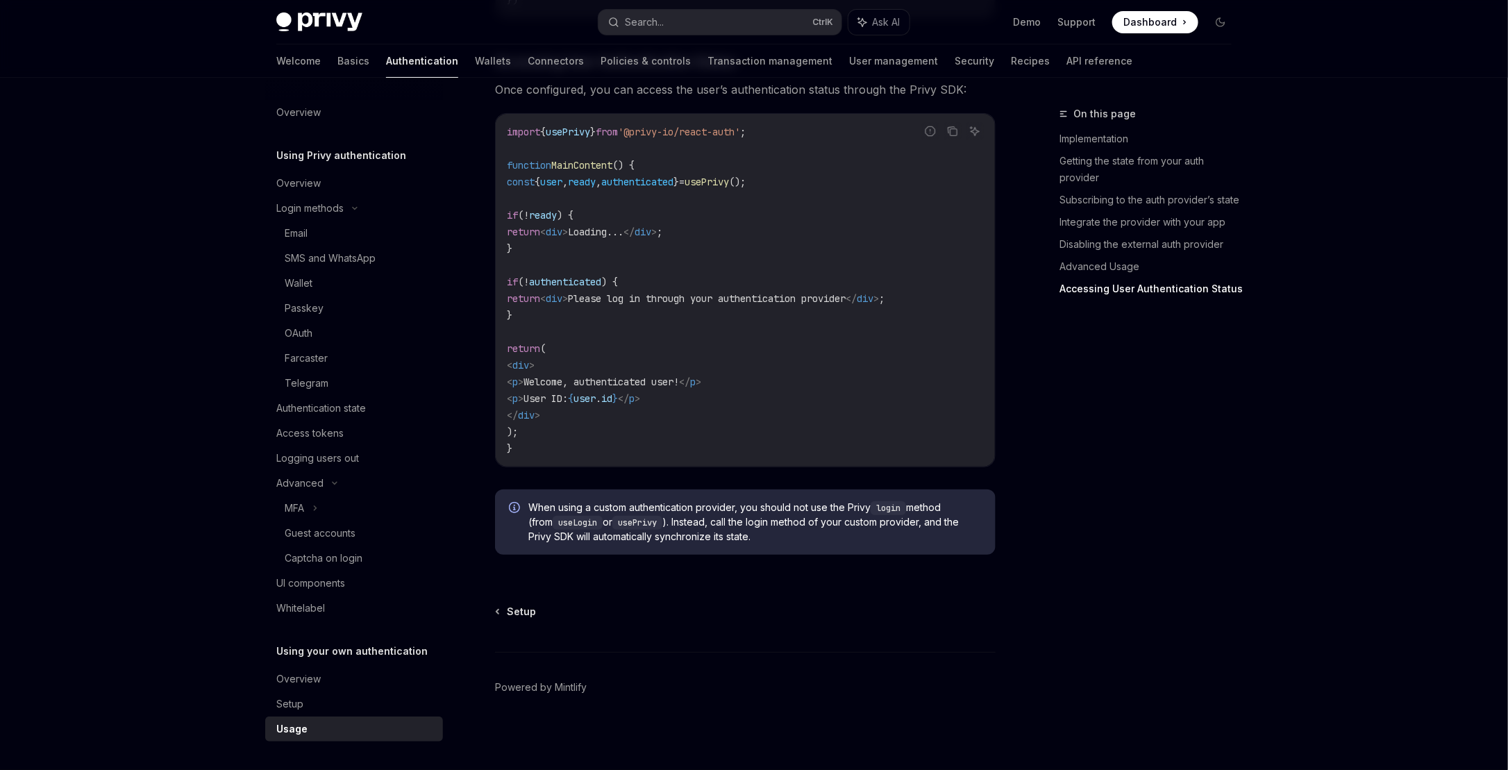
drag, startPoint x: 938, startPoint y: 281, endPoint x: 967, endPoint y: 697, distance: 416.8
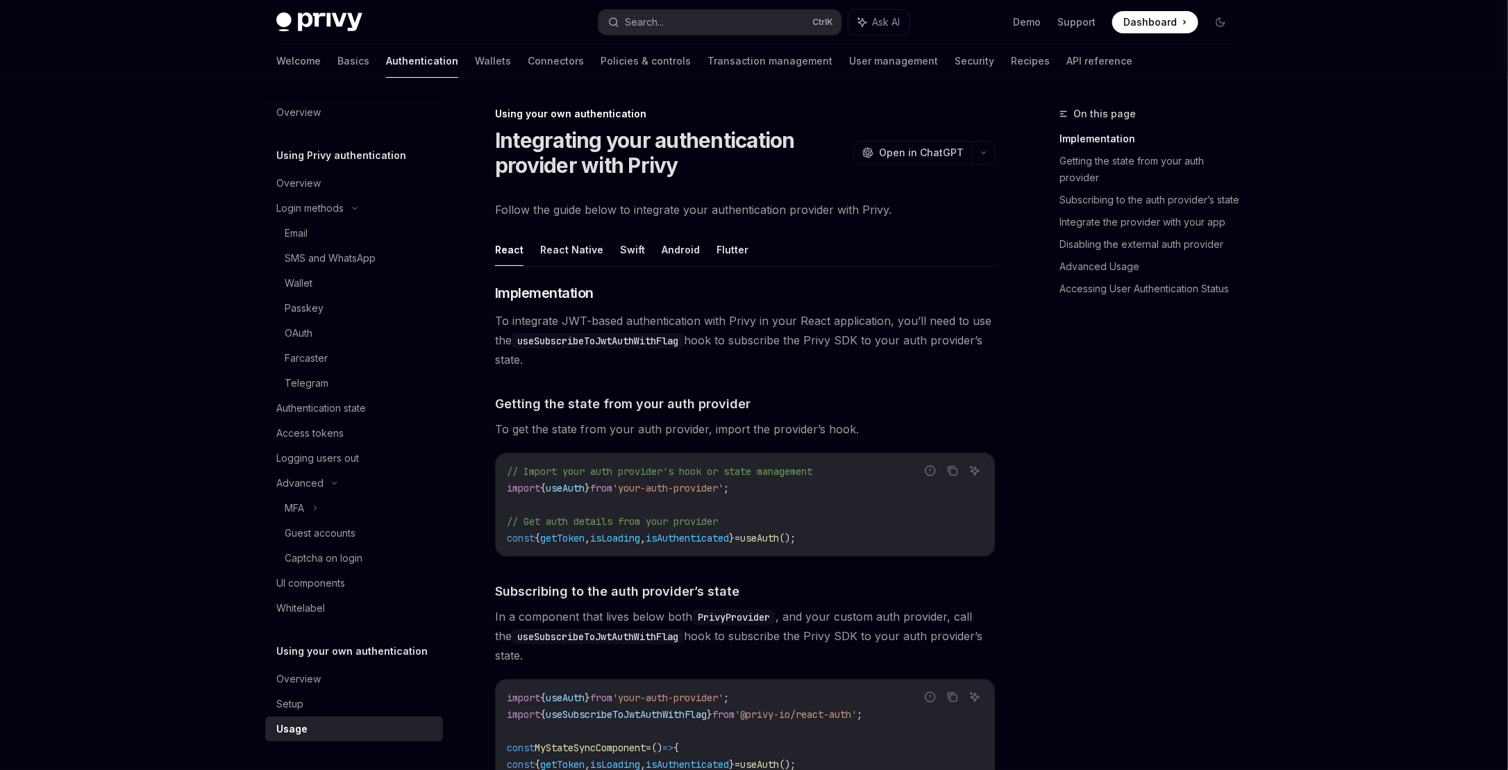
drag
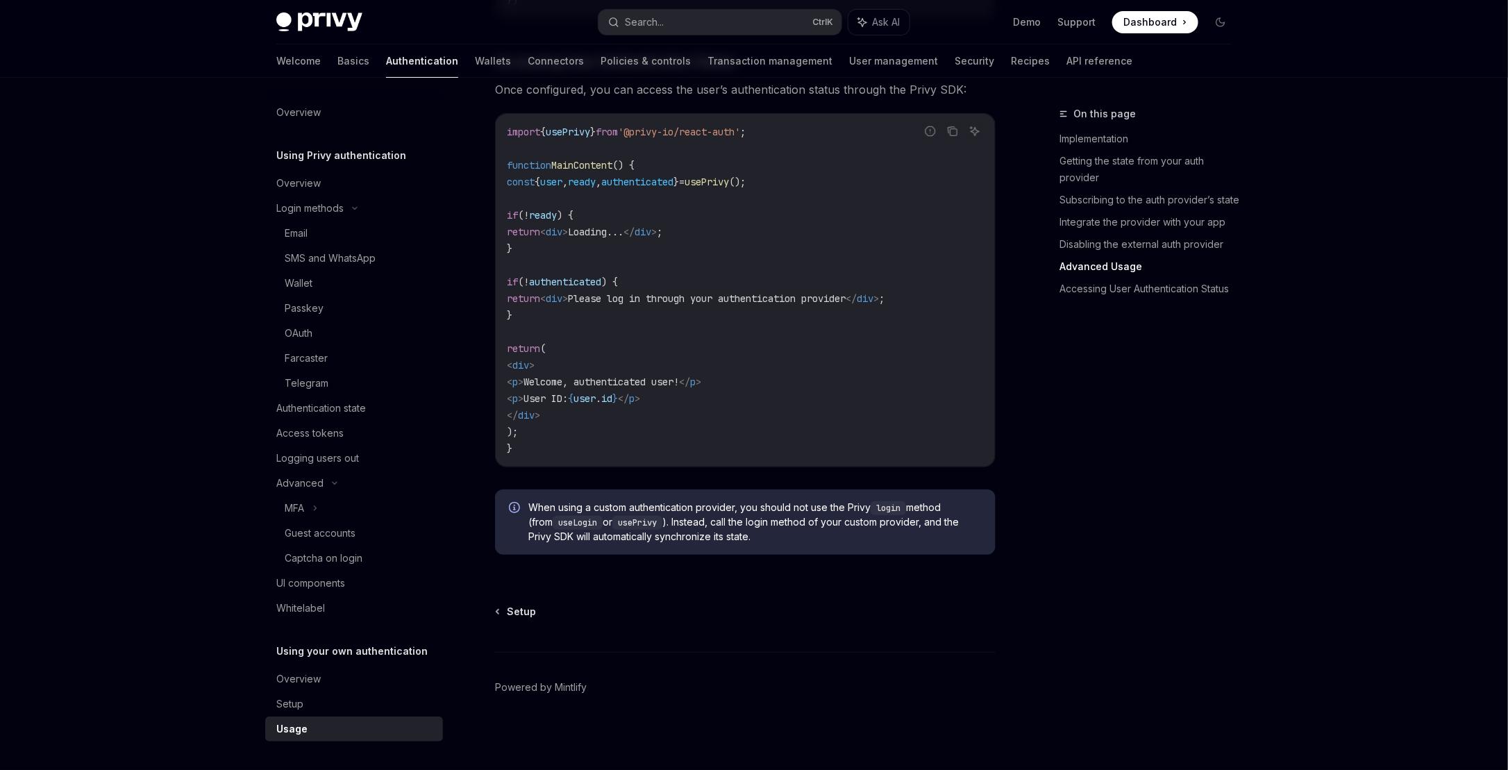
drag, startPoint x: 1018, startPoint y: 492, endPoint x: 1020, endPoint y: 741, distance: 248.5
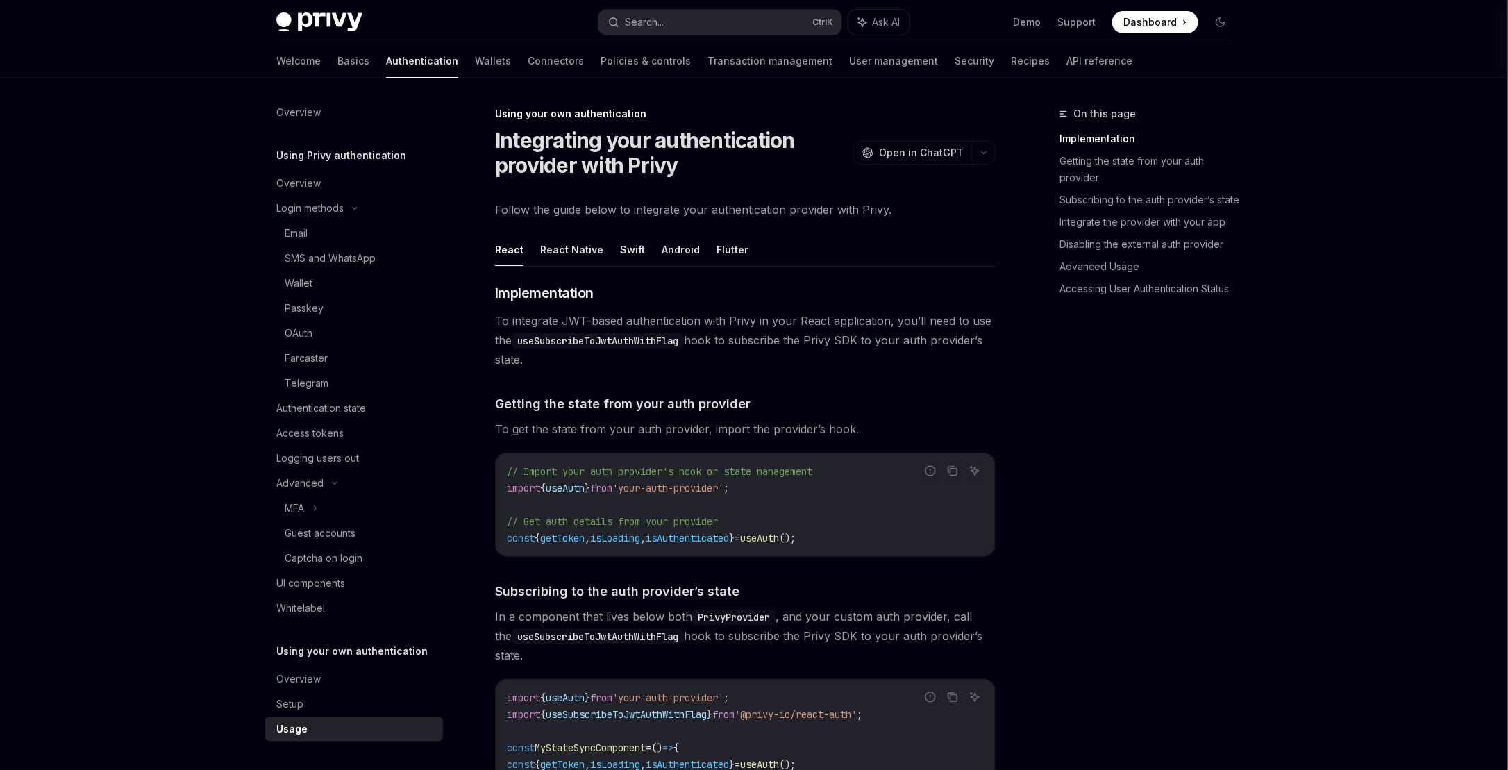
drag, startPoint x: 1045, startPoint y: 626, endPoint x: 1027, endPoint y: 112, distance: 514.0
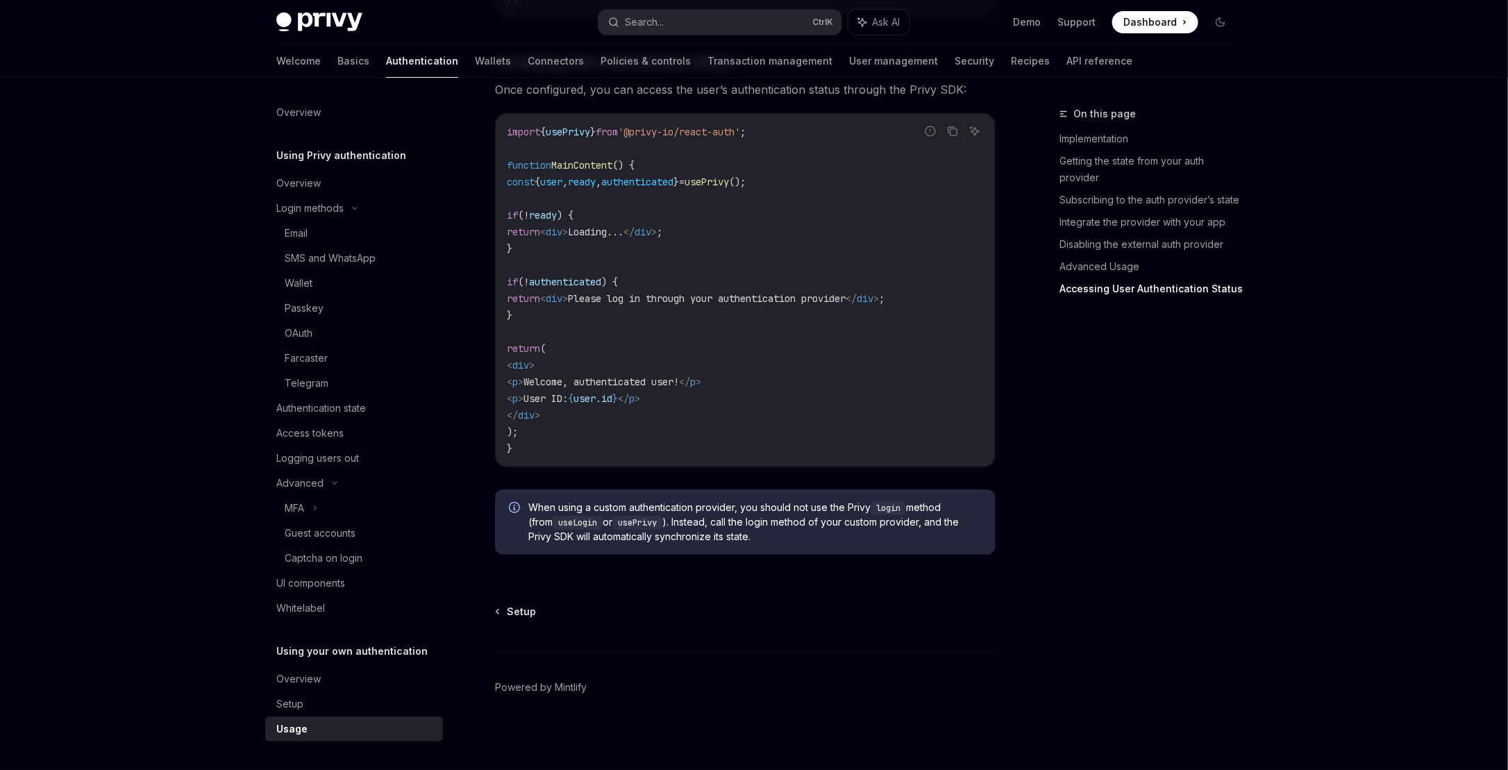
drag, startPoint x: 1042, startPoint y: 388, endPoint x: 1045, endPoint y: 686, distance: 297.8
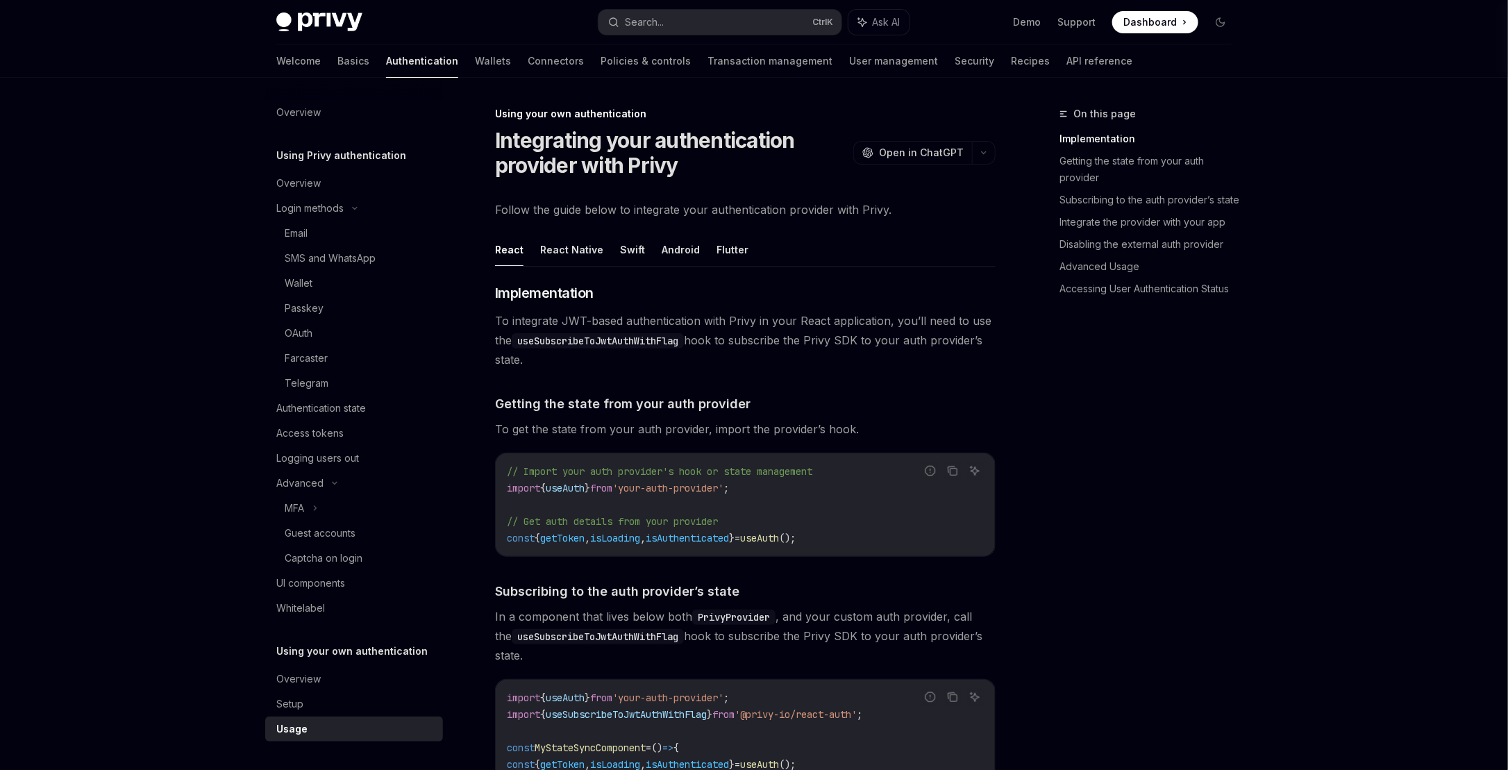
drag, startPoint x: 1046, startPoint y: 650, endPoint x: 1004, endPoint y: 196, distance: 456.6
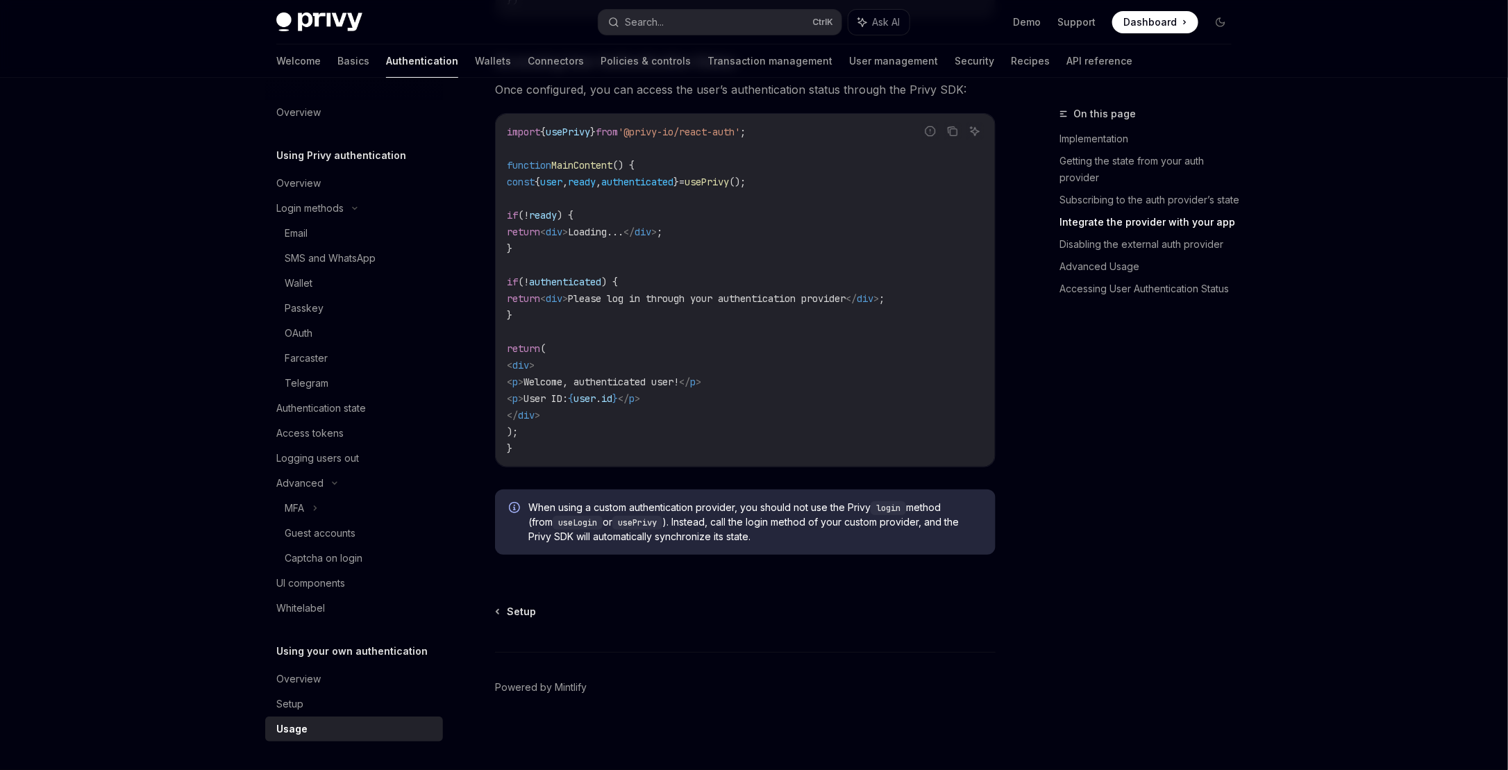
drag, startPoint x: 1004, startPoint y: 348, endPoint x: 1004, endPoint y: 646, distance: 297.8
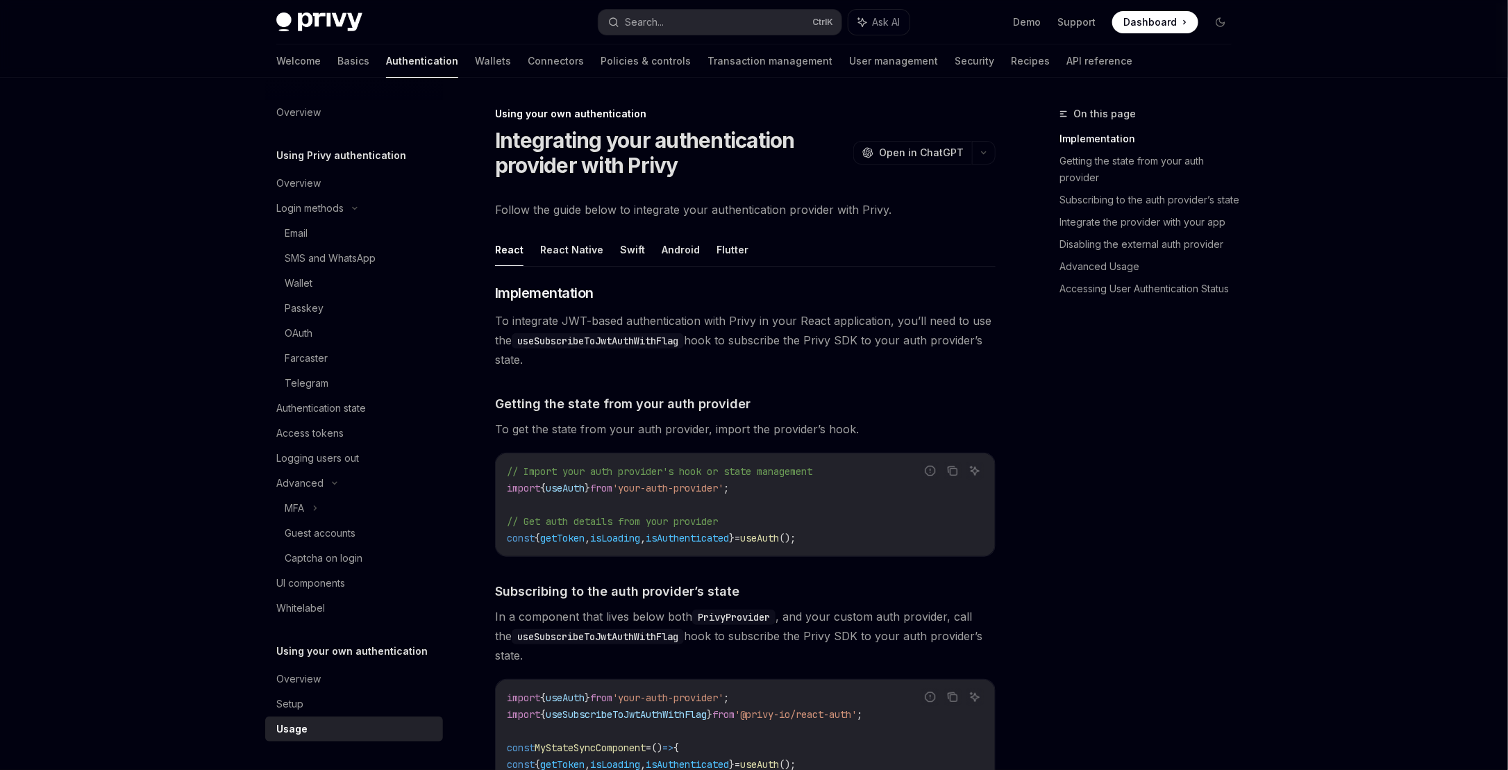
drag, startPoint x: 1005, startPoint y: 639, endPoint x: 988, endPoint y: 169, distance: 469.5
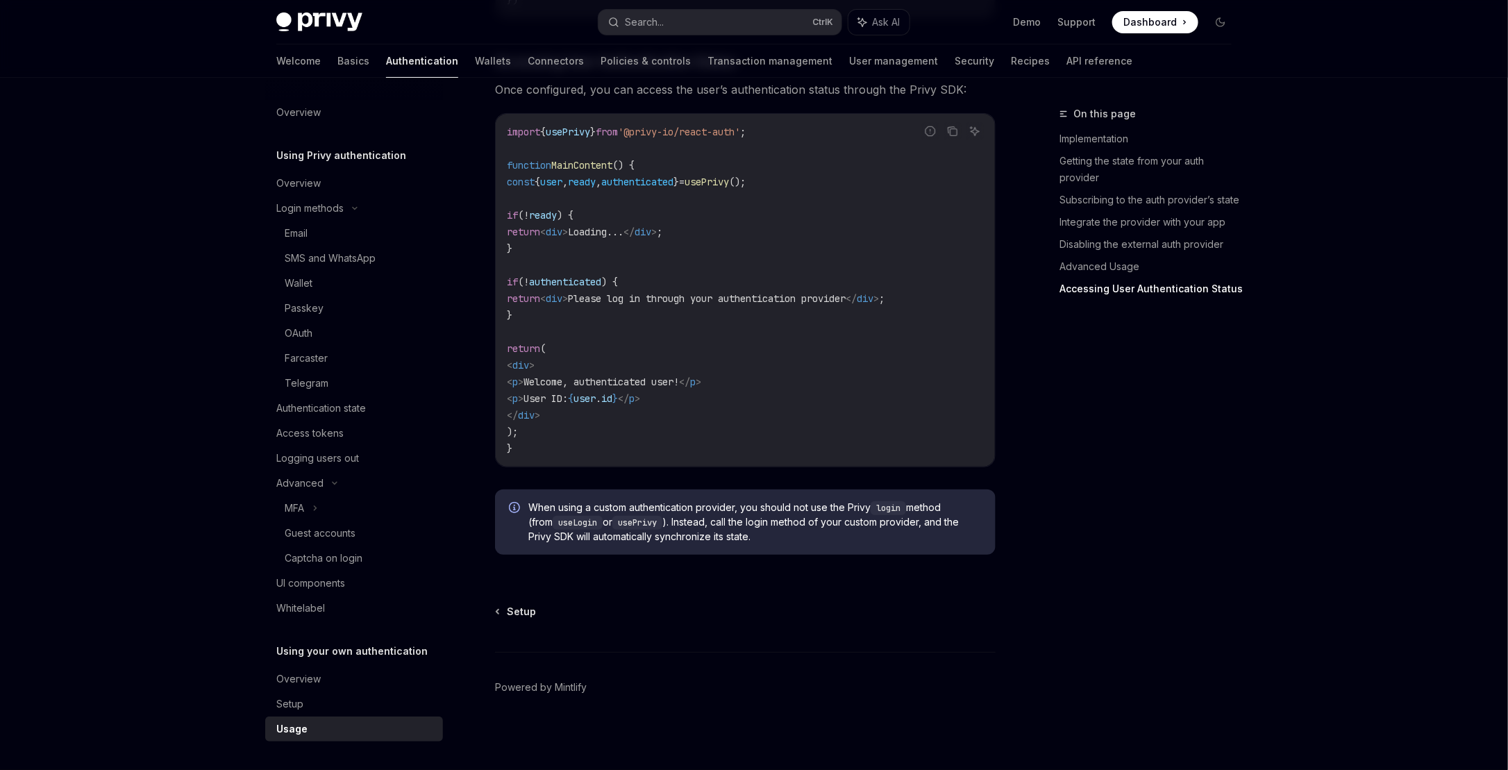
drag, startPoint x: 1362, startPoint y: 250, endPoint x: 1213, endPoint y: 659, distance: 435.7
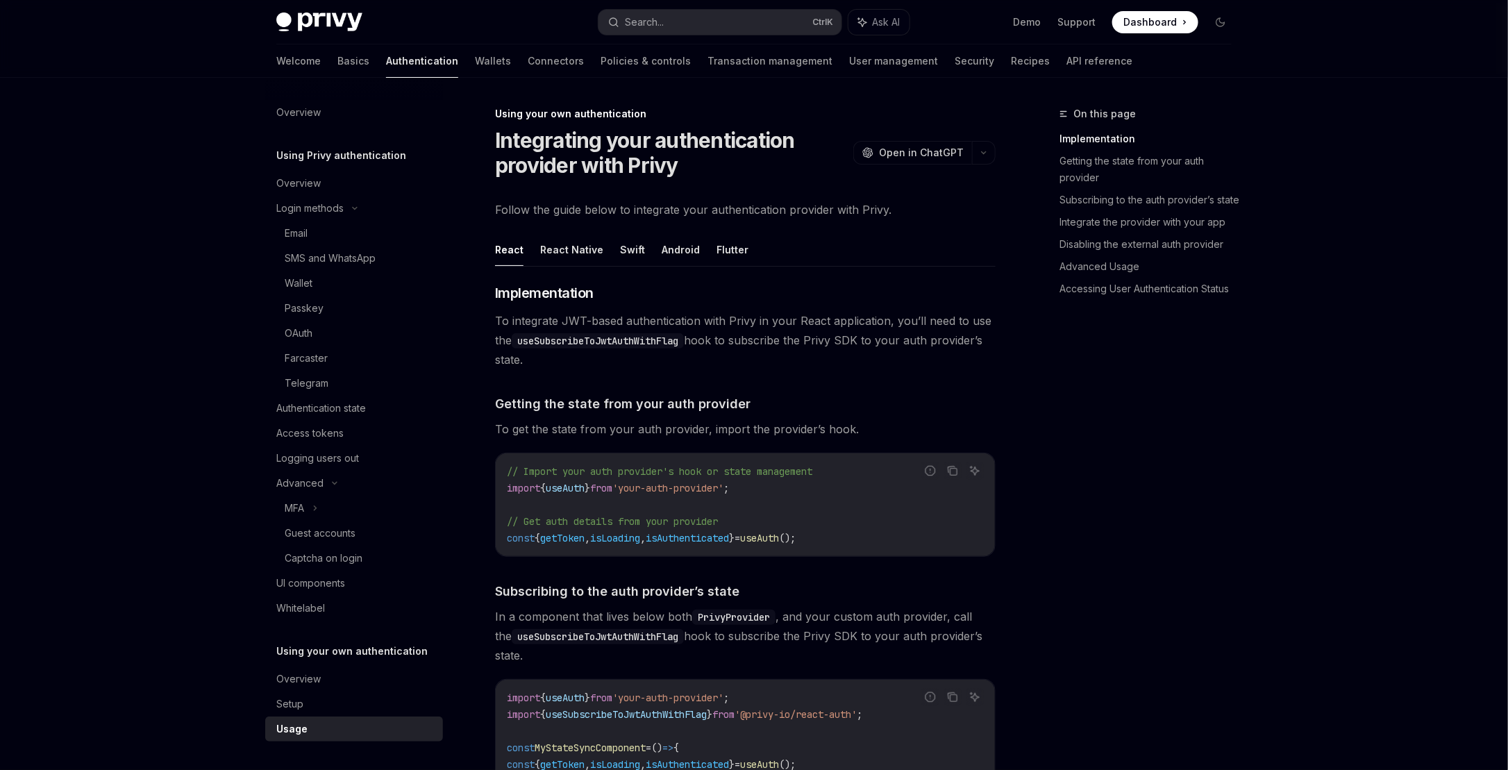
drag, startPoint x: 1144, startPoint y: 357, endPoint x: 1103, endPoint y: 94, distance: 265.6
